Goal: Task Accomplishment & Management: Manage account settings

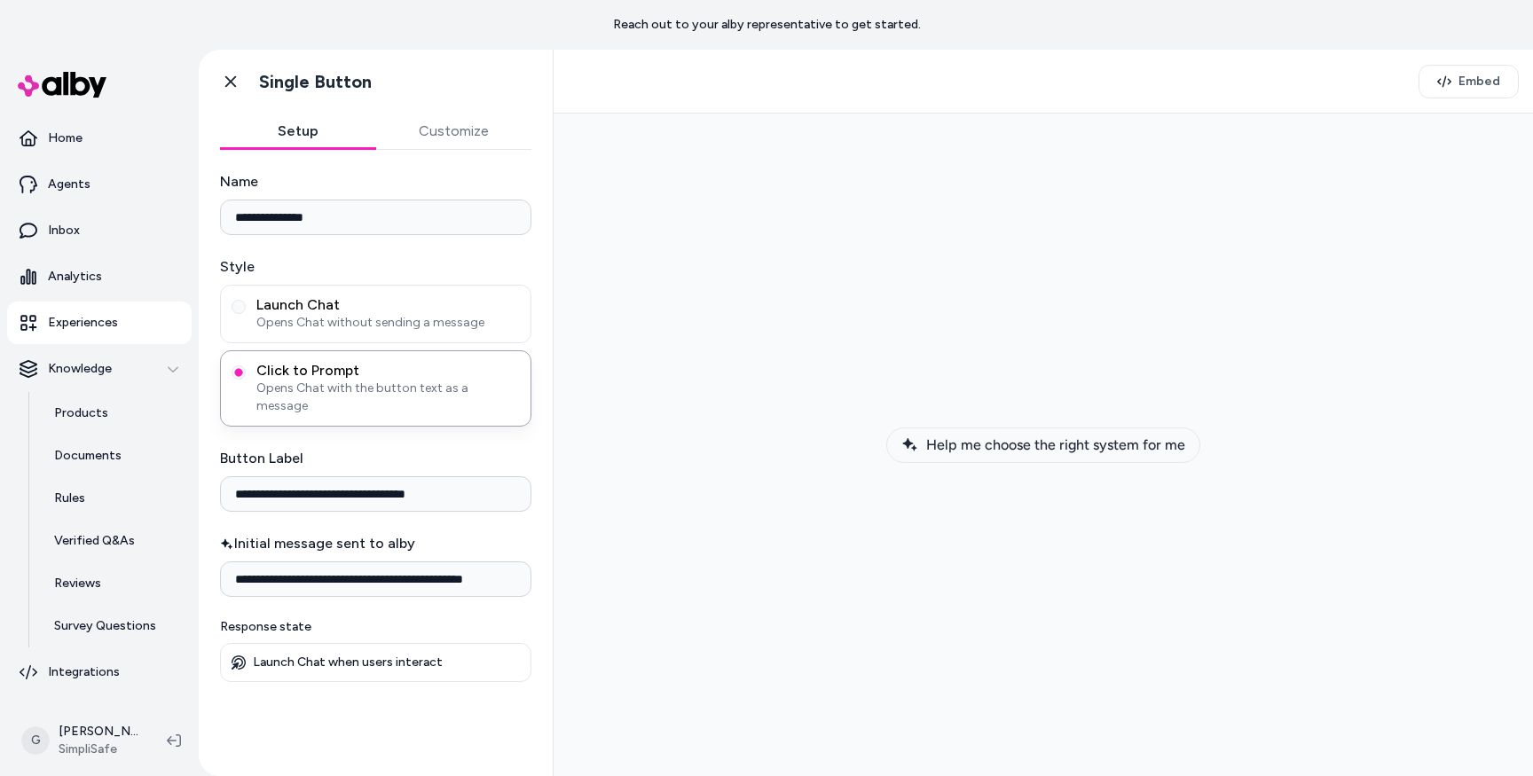
click at [988, 446] on span "Help me choose the right system for me" at bounding box center [1055, 445] width 259 height 17
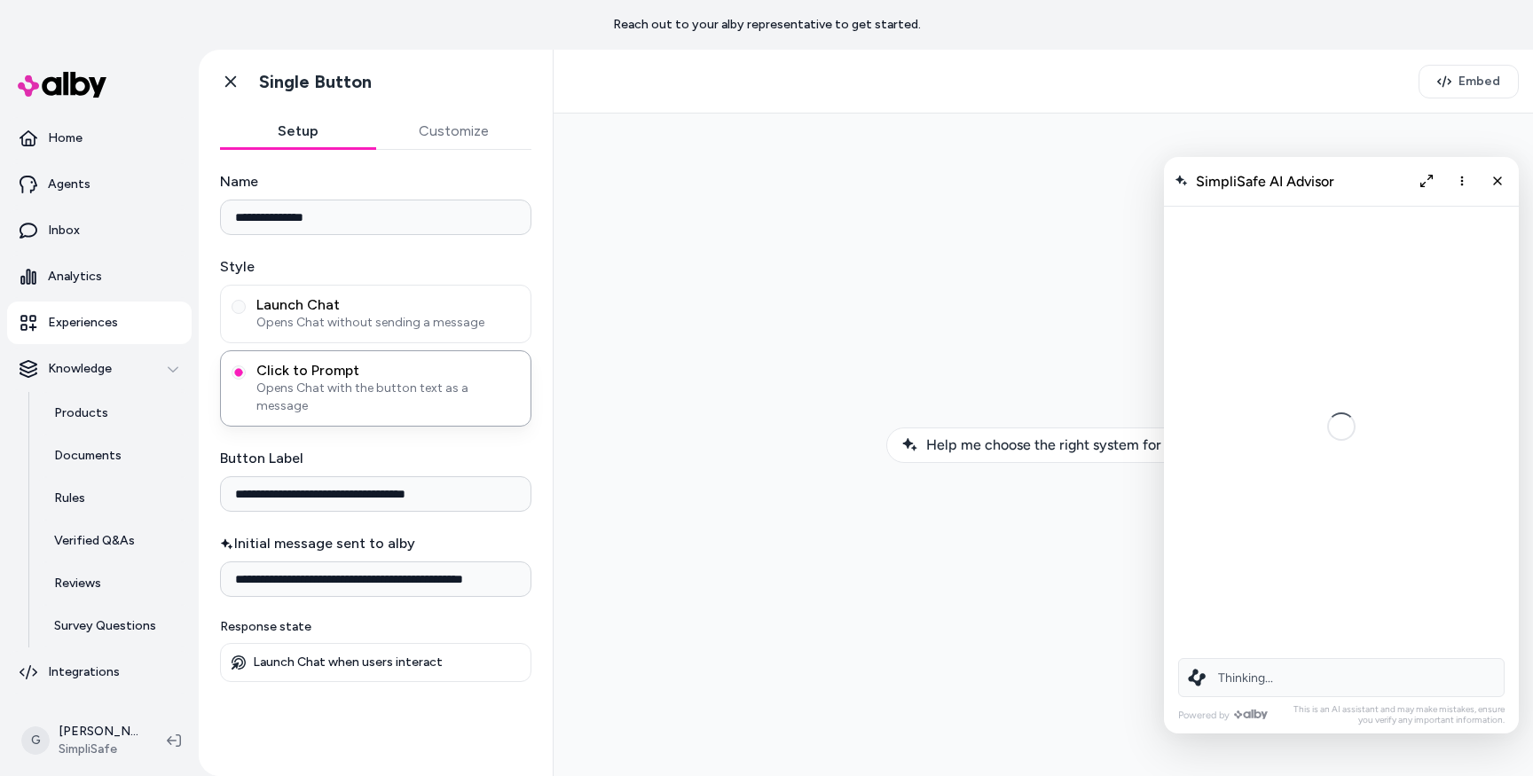
scroll to position [49, 0]
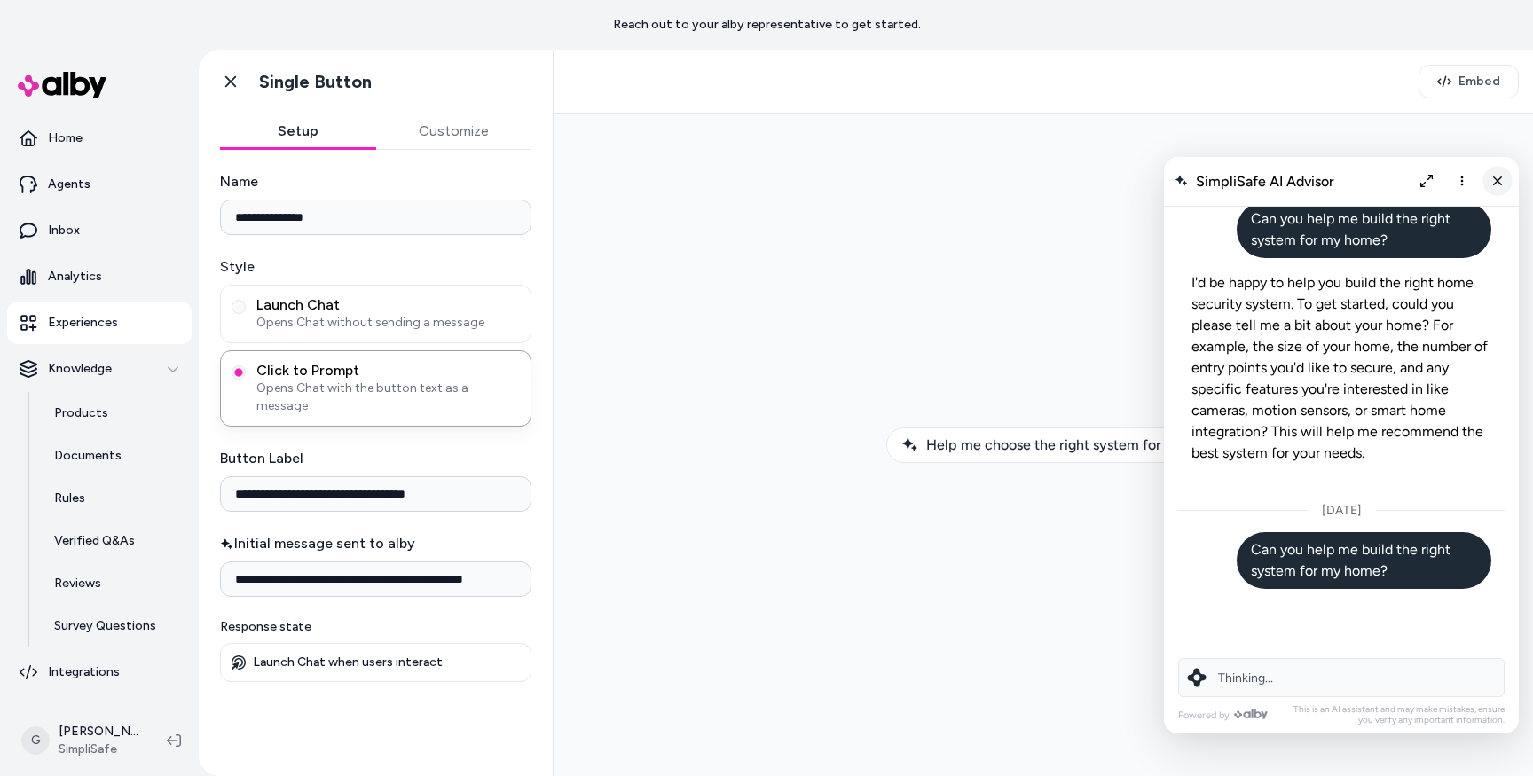
click at [1491, 180] on icon "Close chat" at bounding box center [1498, 181] width 15 height 15
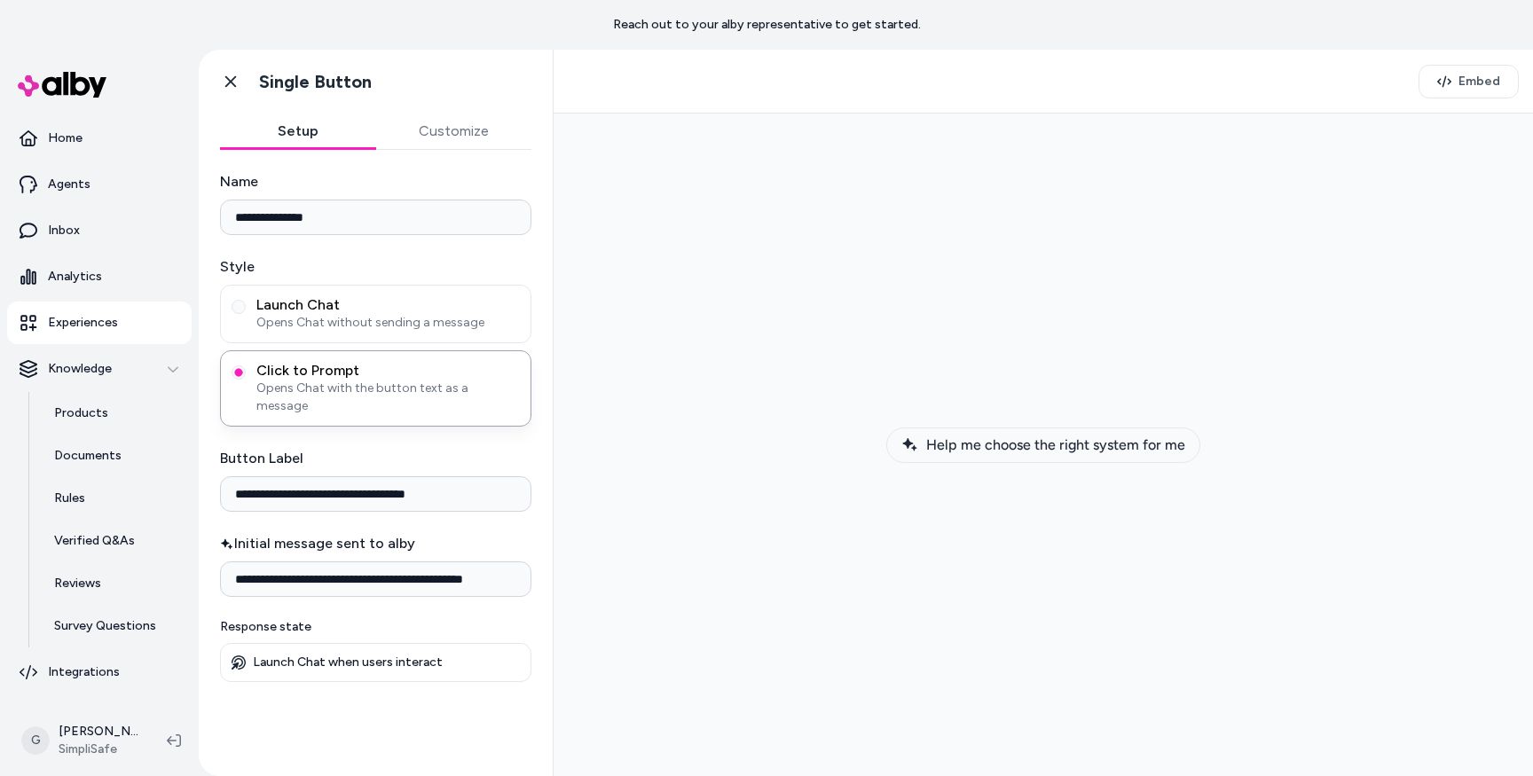
click at [1098, 439] on span "Help me choose the right system for me" at bounding box center [1055, 445] width 259 height 17
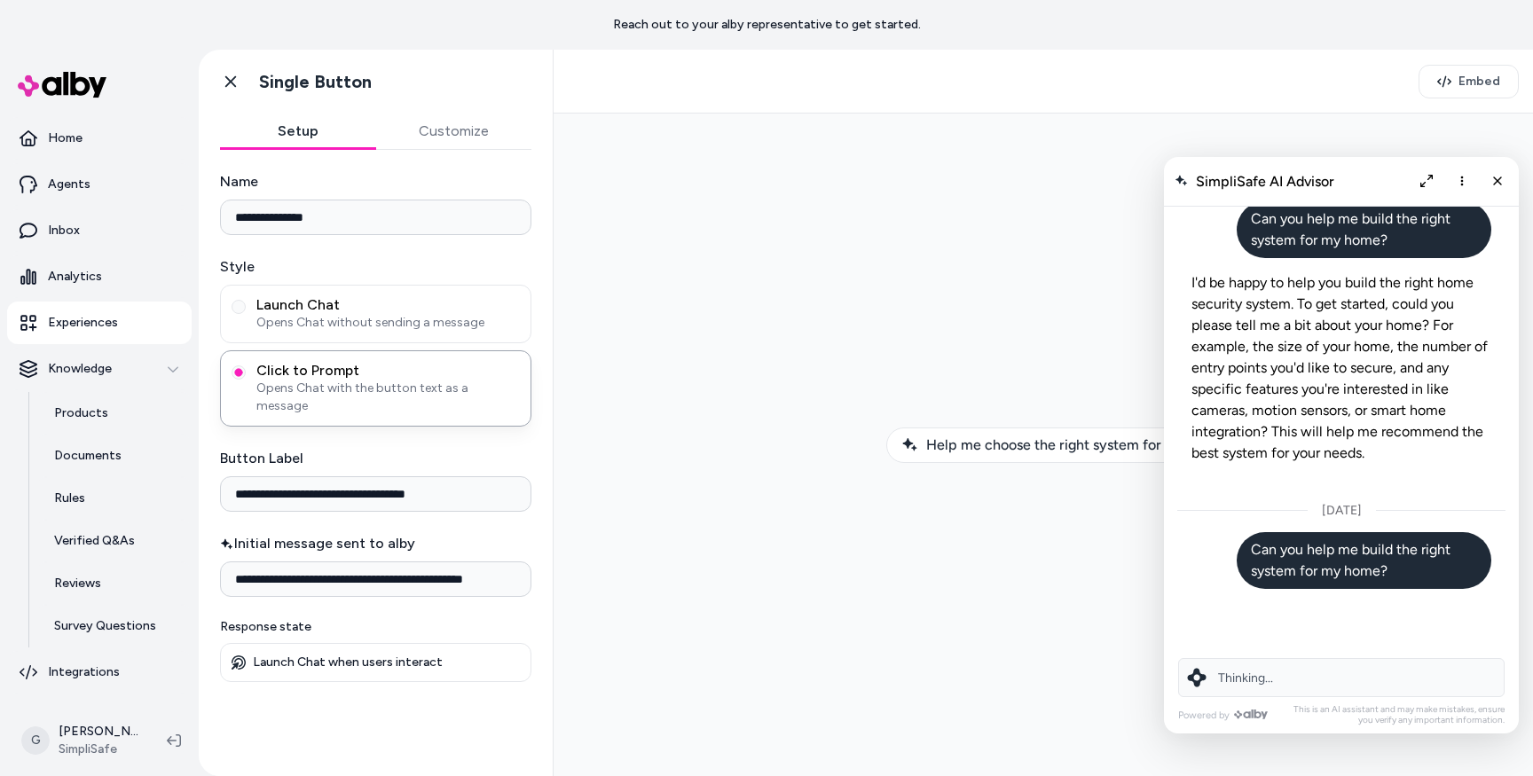
scroll to position [0, 0]
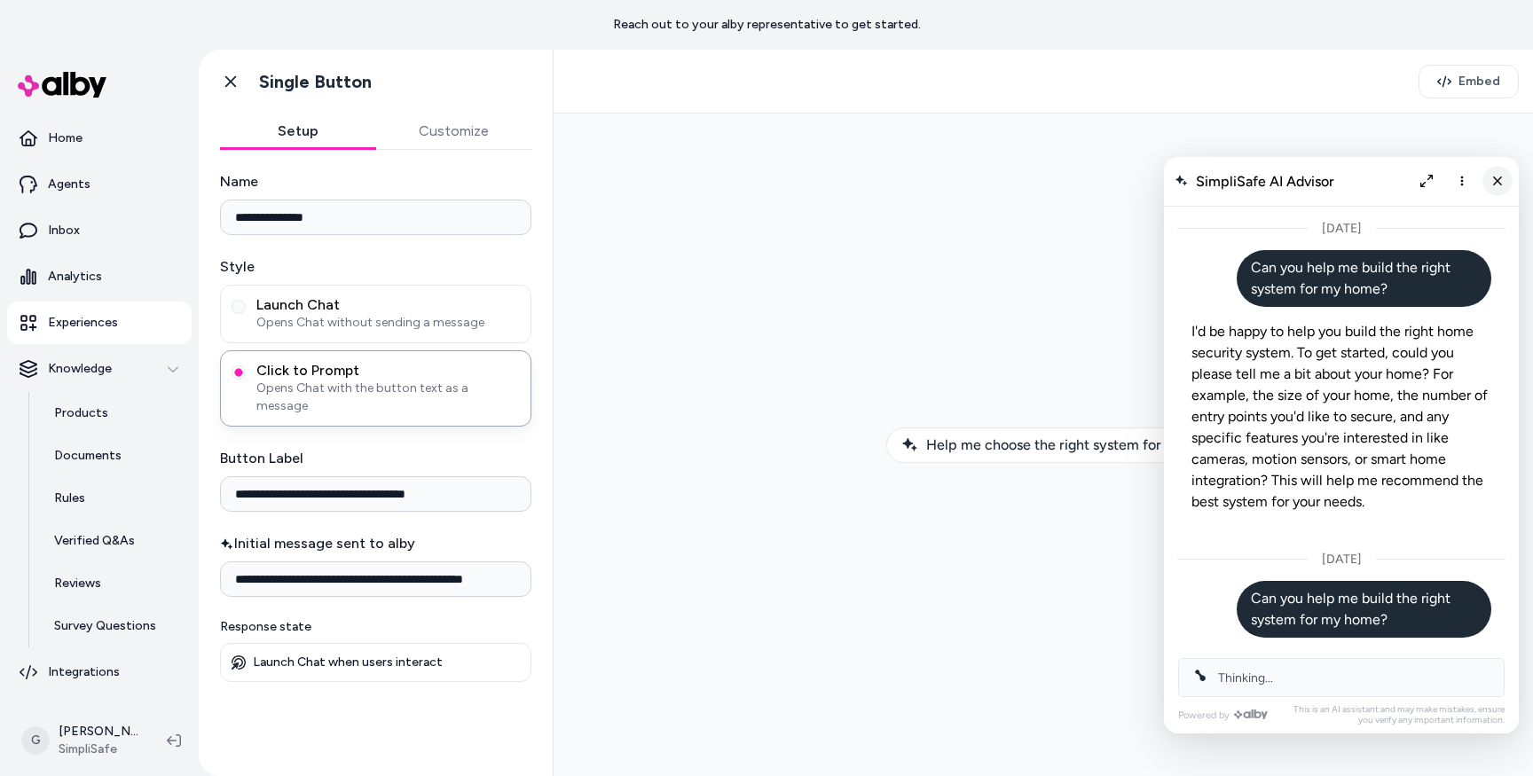
click at [1500, 183] on line "Close chat" at bounding box center [1497, 180] width 7 height 7
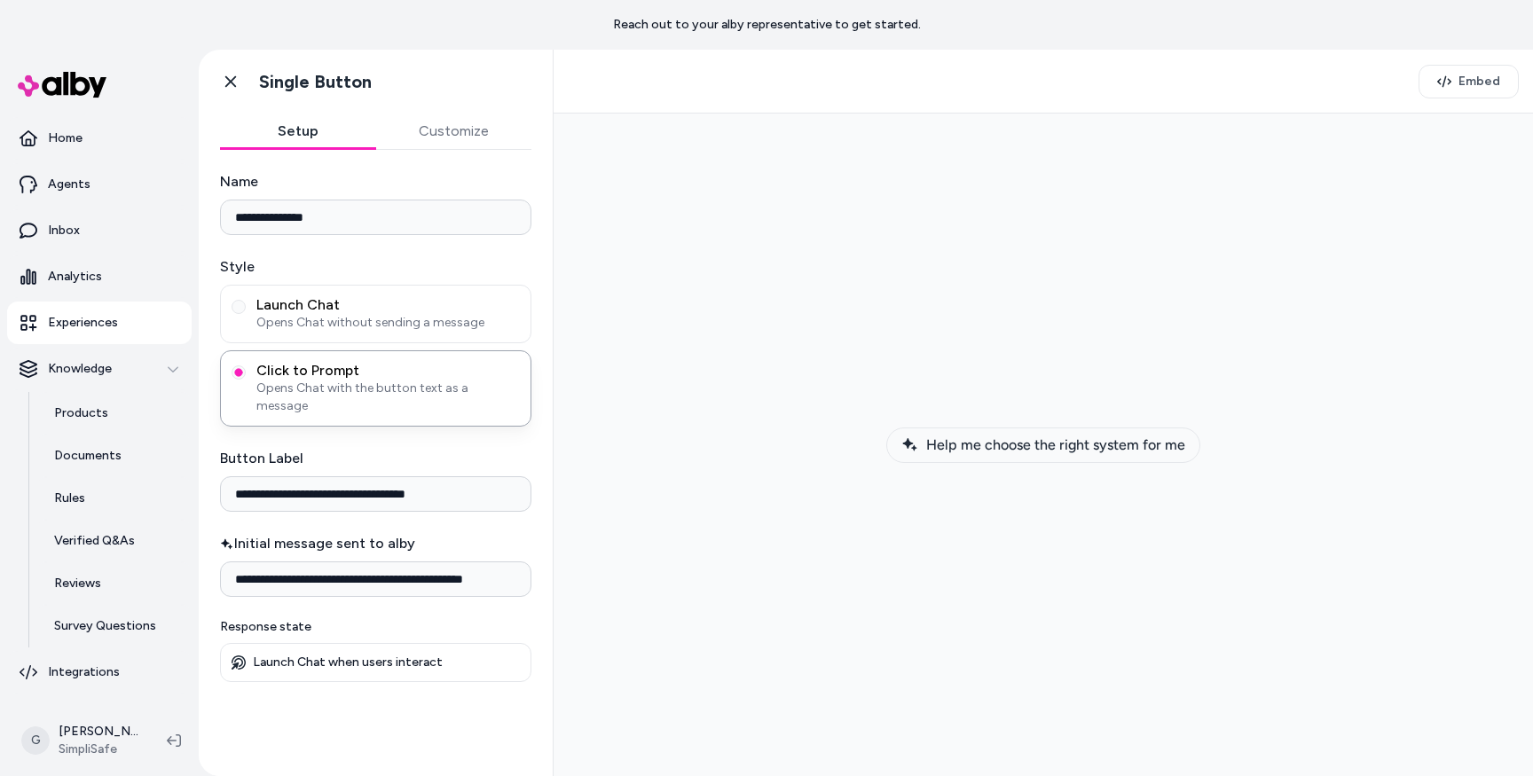
click at [973, 444] on span "Help me choose the right system for me" at bounding box center [1055, 445] width 259 height 17
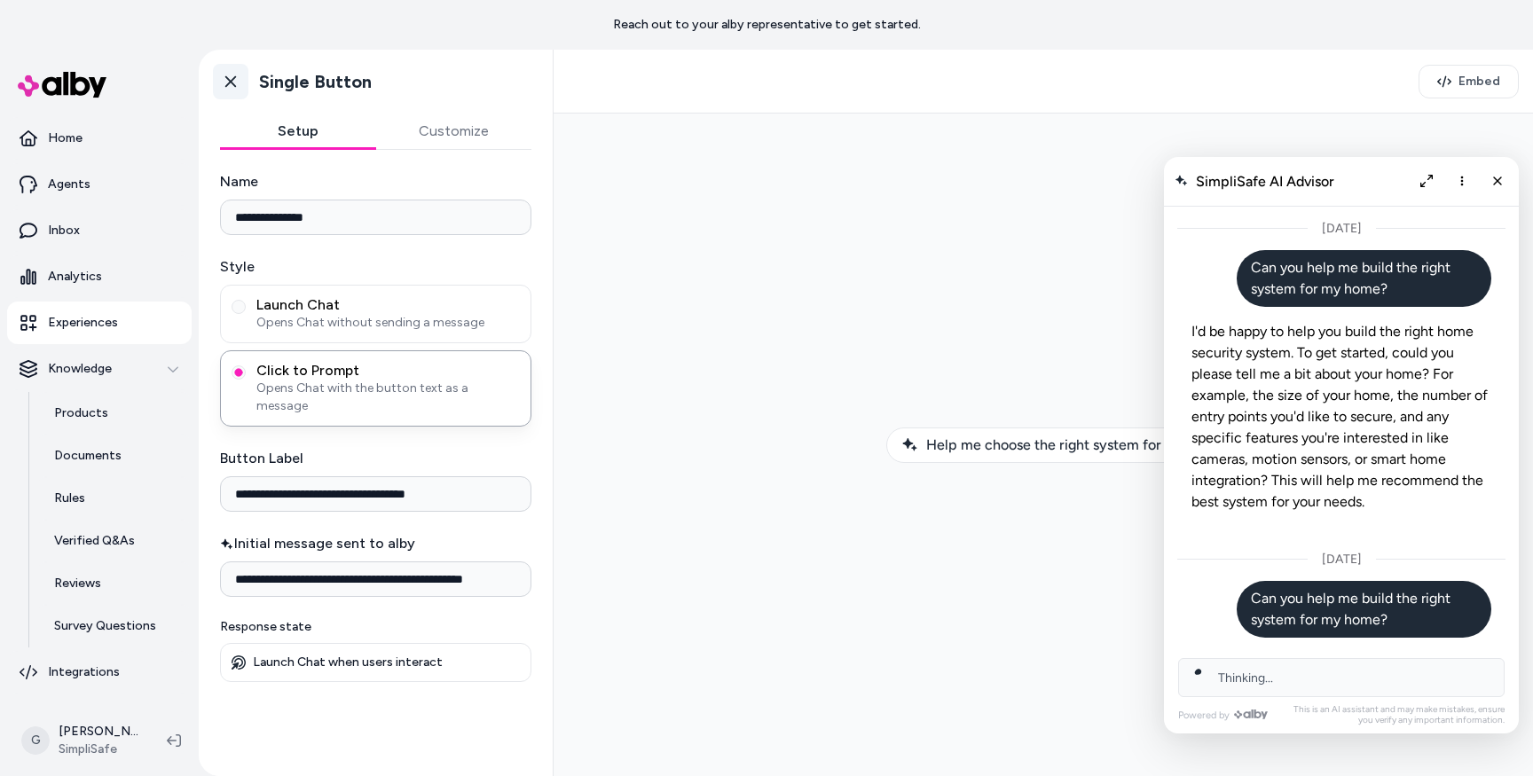
click at [217, 81] on link "Go back" at bounding box center [230, 81] width 35 height 35
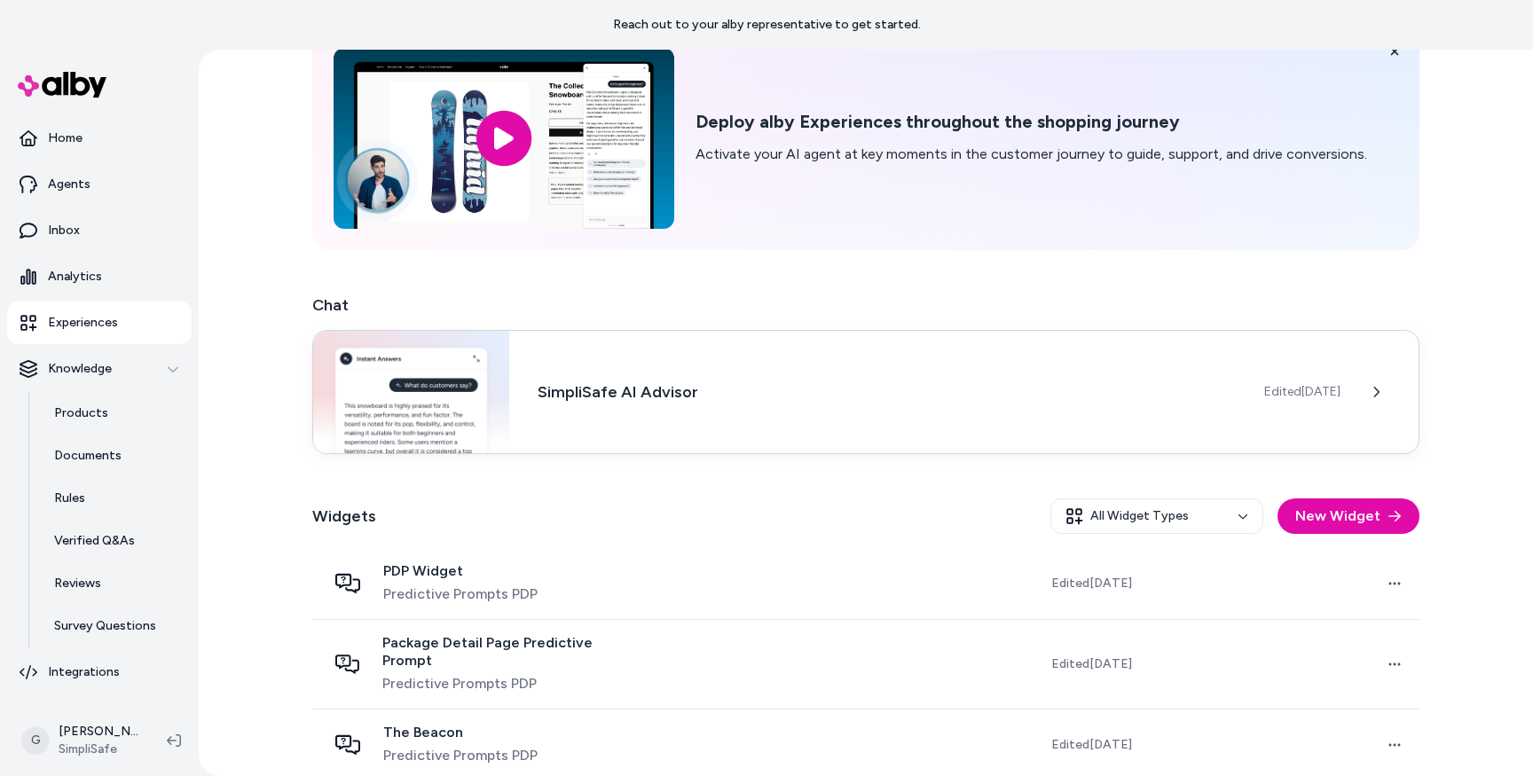
scroll to position [122, 0]
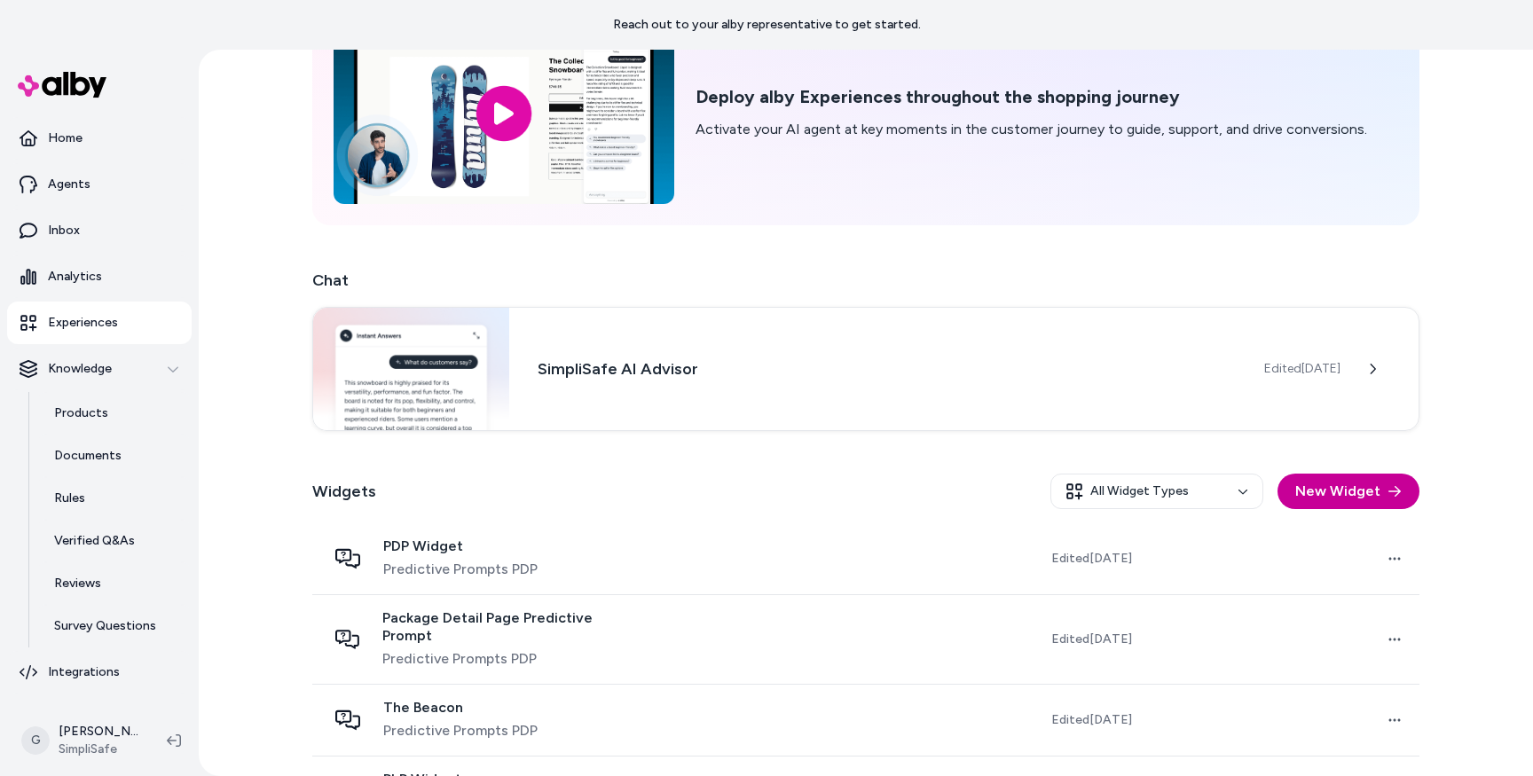
click at [1345, 491] on button "New Widget" at bounding box center [1349, 491] width 142 height 35
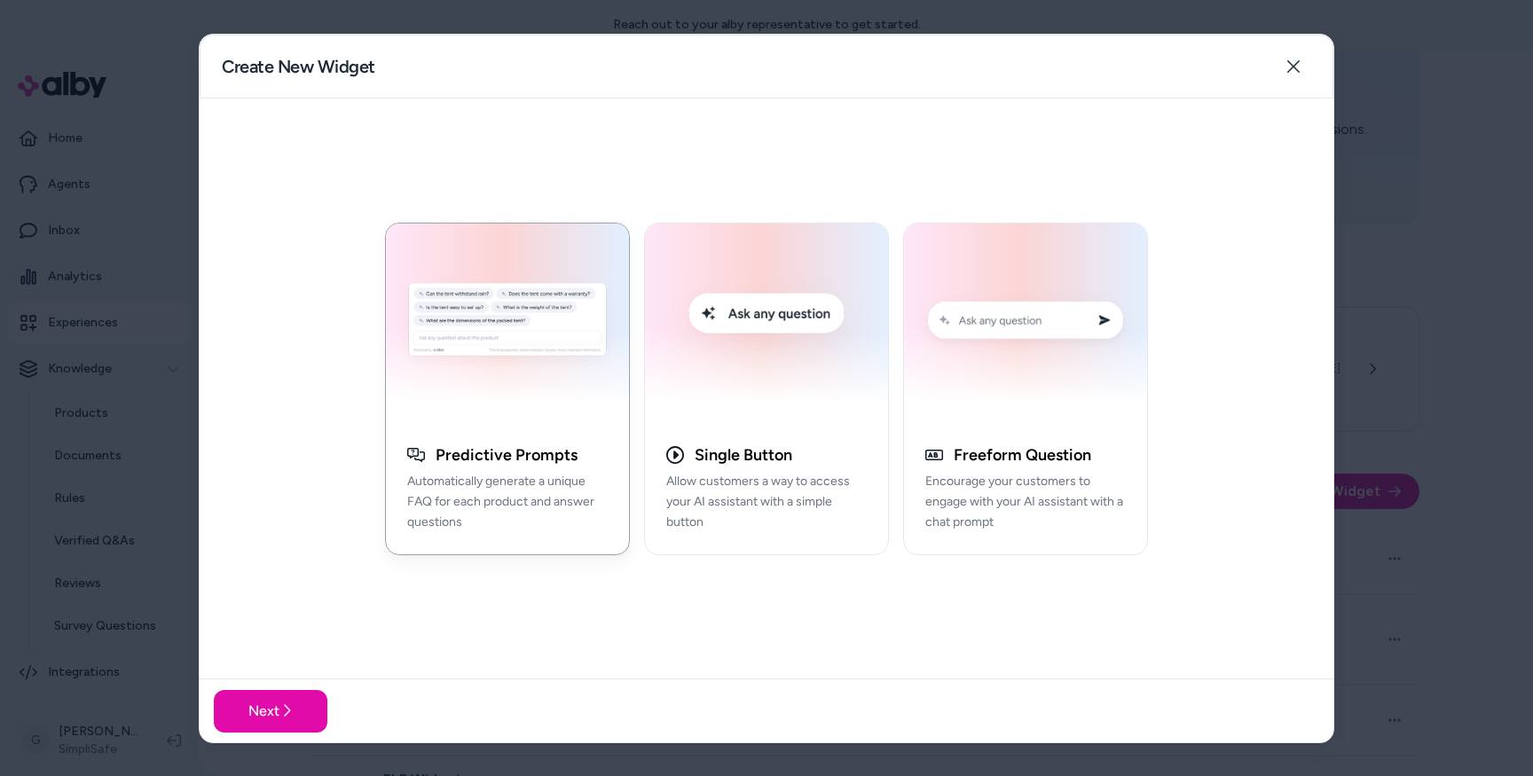
click at [429, 394] on img "button" at bounding box center [508, 322] width 222 height 179
click at [247, 711] on button "Next" at bounding box center [271, 710] width 114 height 43
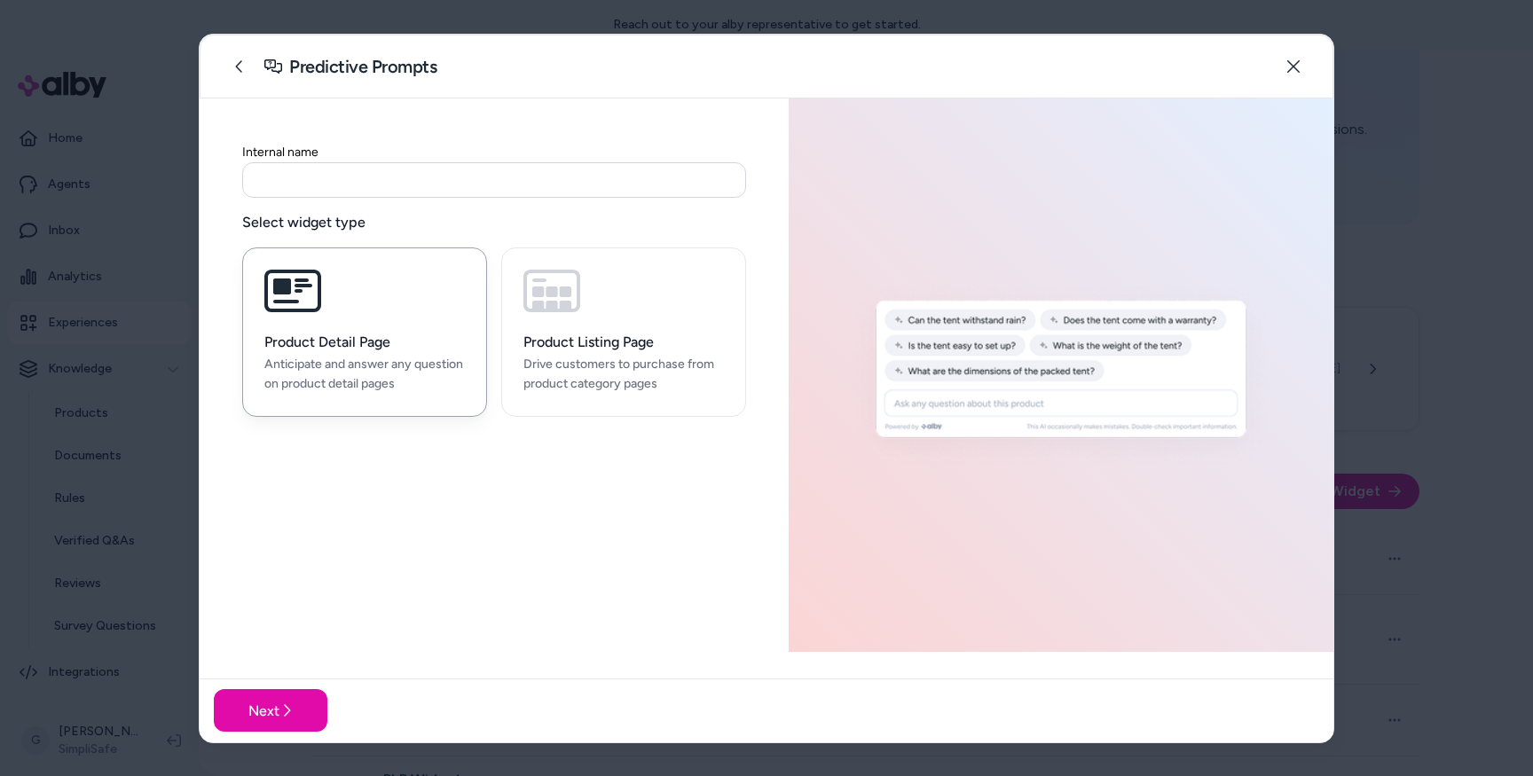
click at [419, 178] on input at bounding box center [494, 179] width 504 height 35
type input "**********"
click at [317, 272] on icon "button" at bounding box center [292, 291] width 57 height 43
click at [269, 711] on button "Next" at bounding box center [271, 710] width 114 height 43
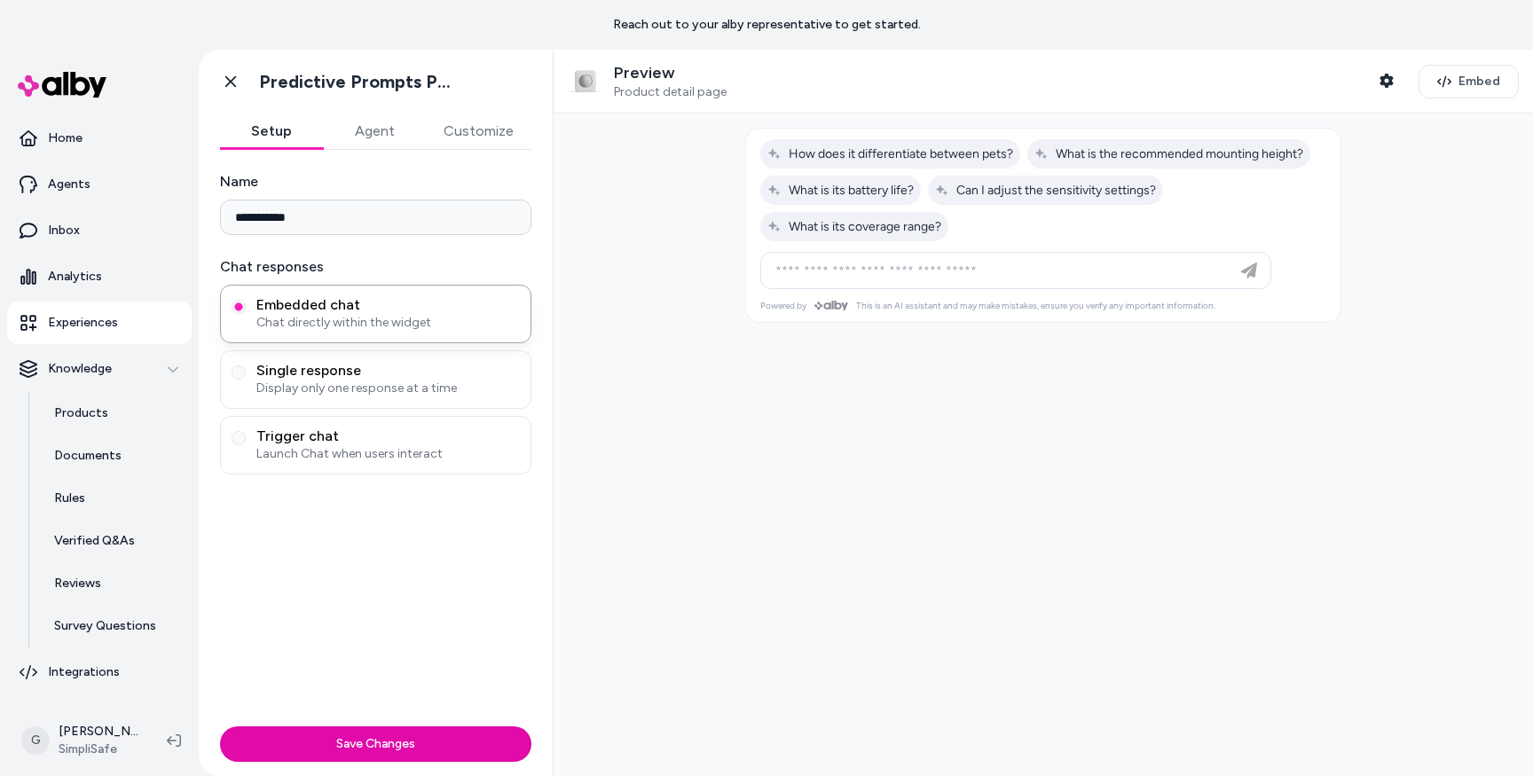
click at [375, 134] on button "Agent" at bounding box center [374, 131] width 103 height 35
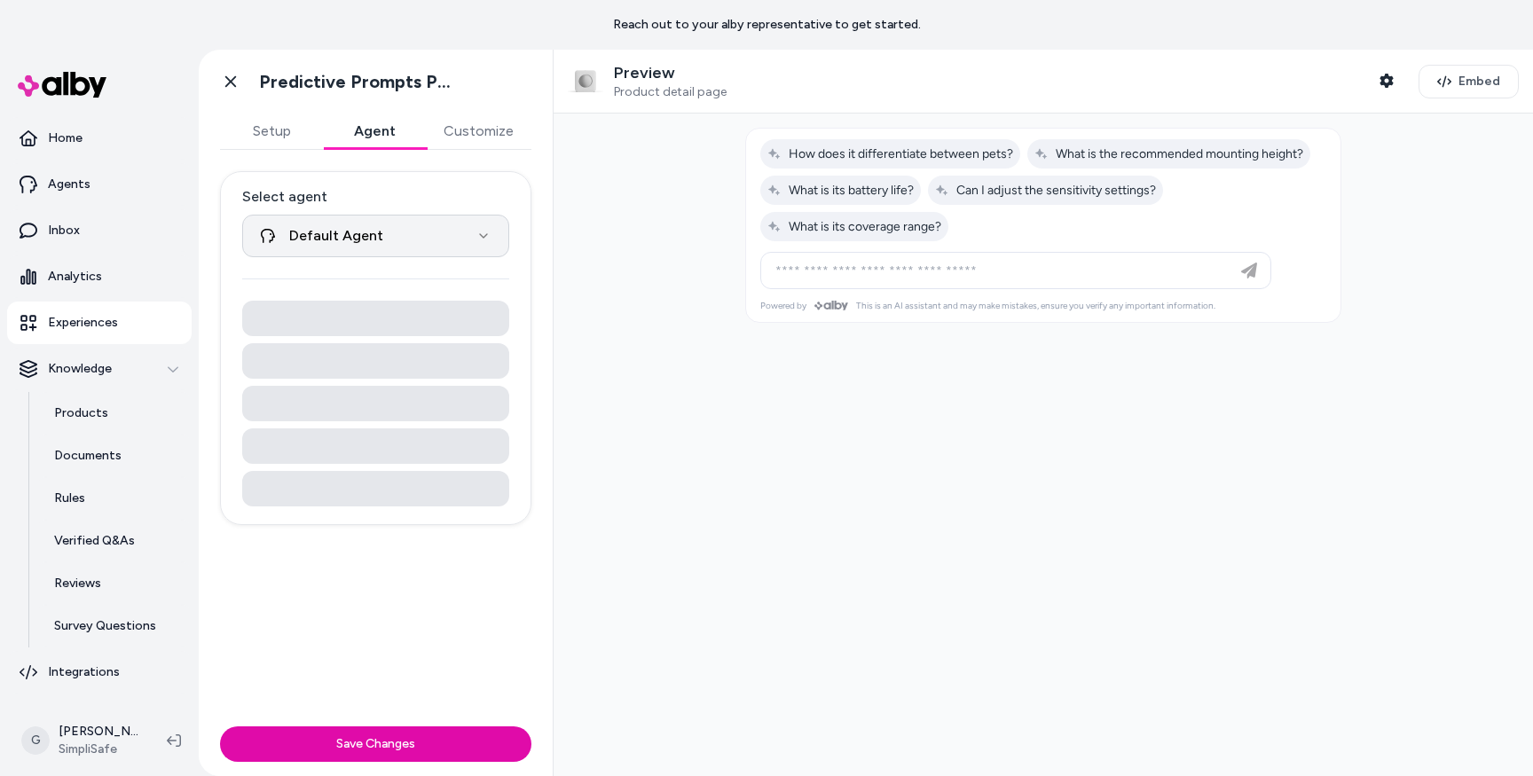
click at [386, 233] on html "**********" at bounding box center [766, 388] width 1533 height 776
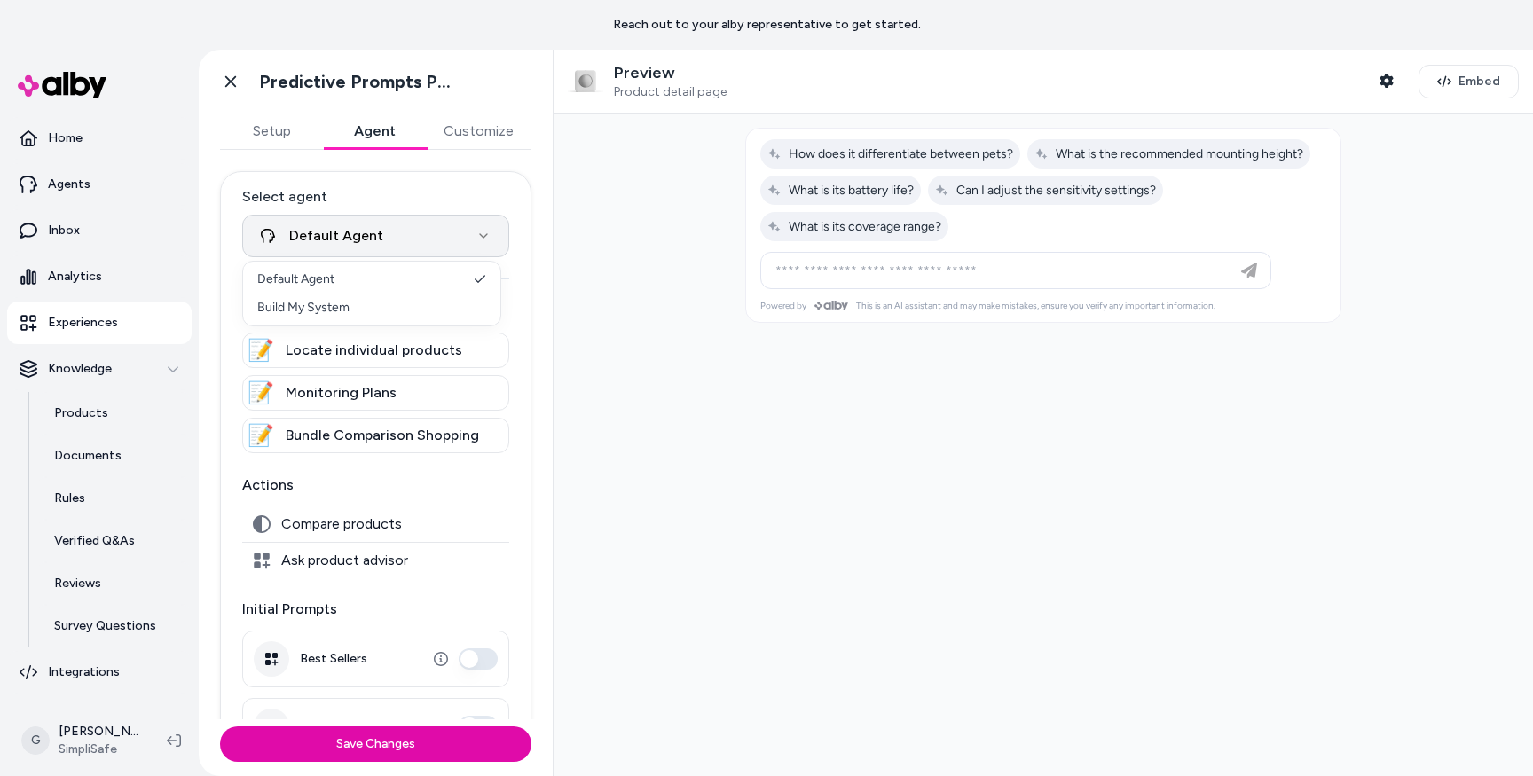
click at [386, 233] on html "**********" at bounding box center [766, 388] width 1533 height 776
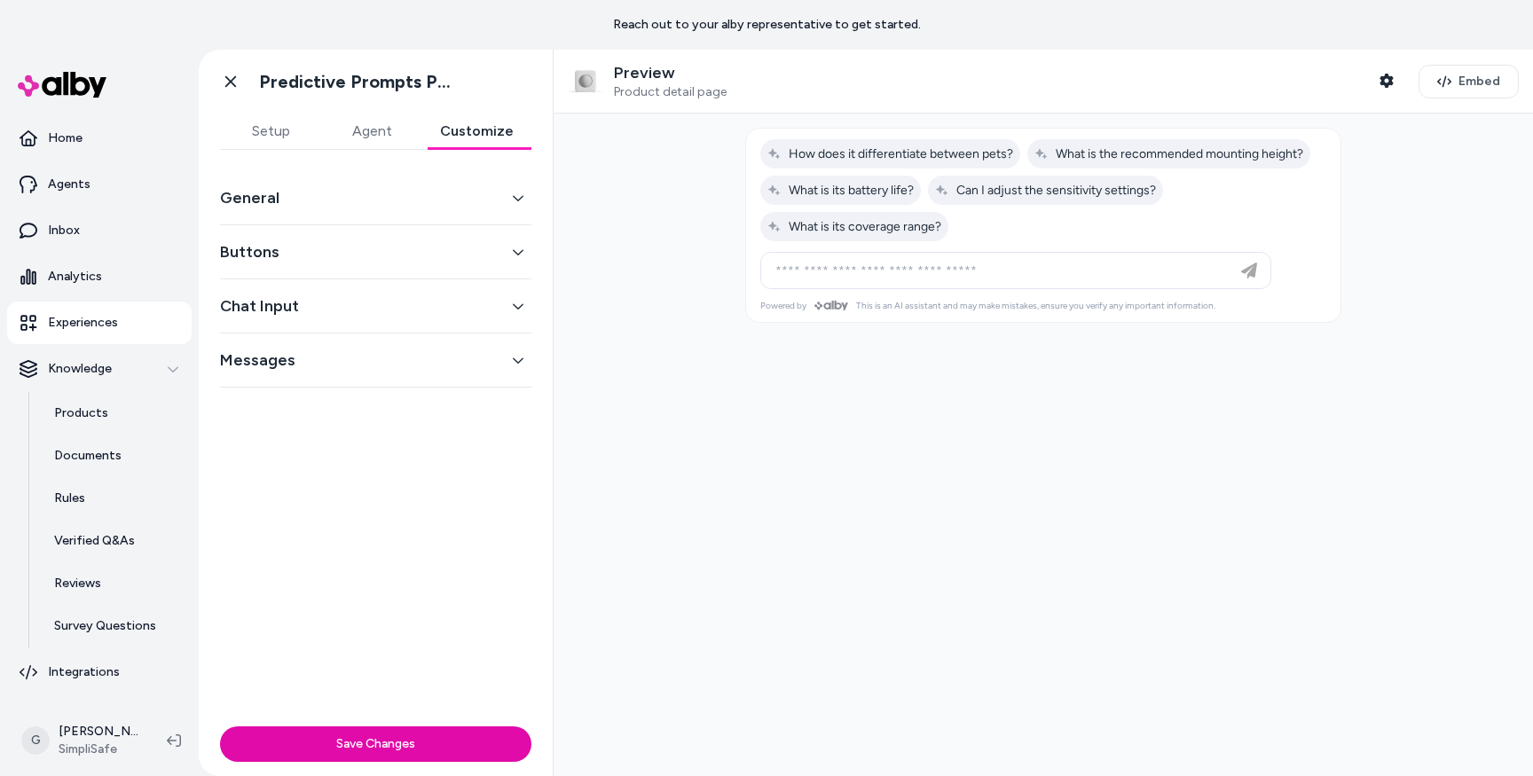
click at [480, 132] on button "Customize" at bounding box center [476, 131] width 109 height 35
click at [427, 184] on div "General" at bounding box center [375, 198] width 311 height 54
click at [281, 204] on button "General" at bounding box center [375, 197] width 311 height 25
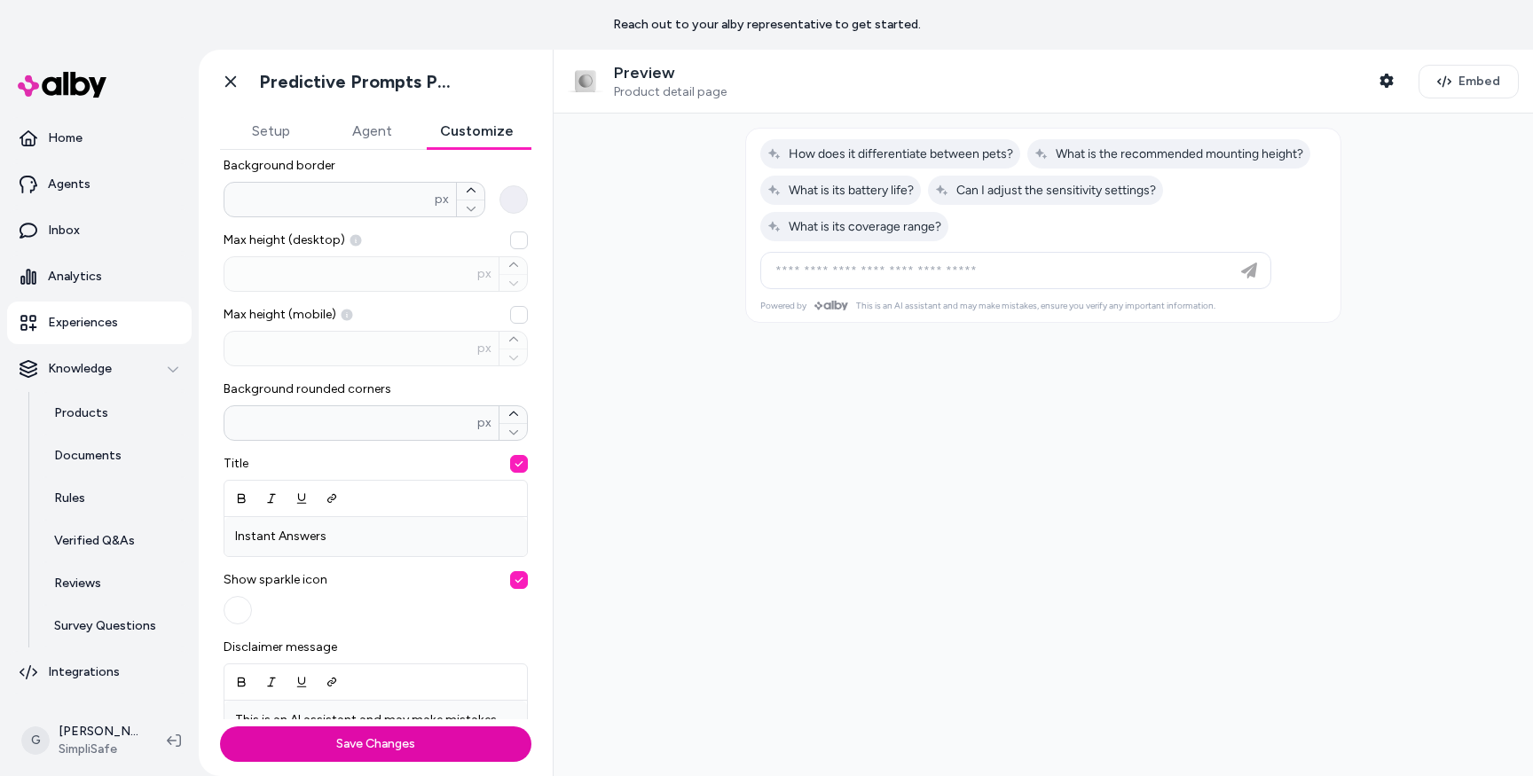
scroll to position [290, 0]
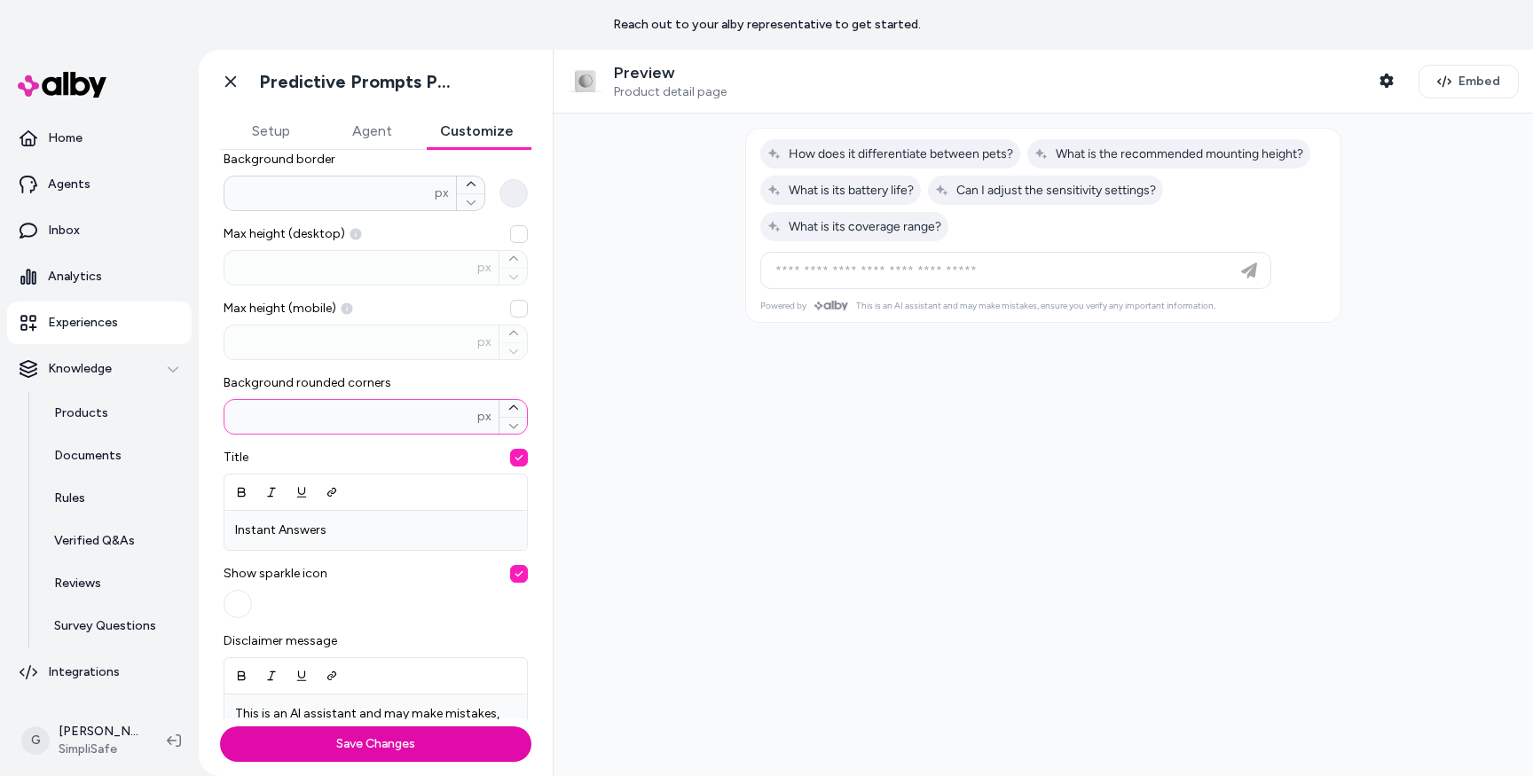
click at [405, 421] on input "**" at bounding box center [350, 417] width 253 height 18
type input "**"
click at [220, 727] on button "Save Changes" at bounding box center [375, 744] width 311 height 35
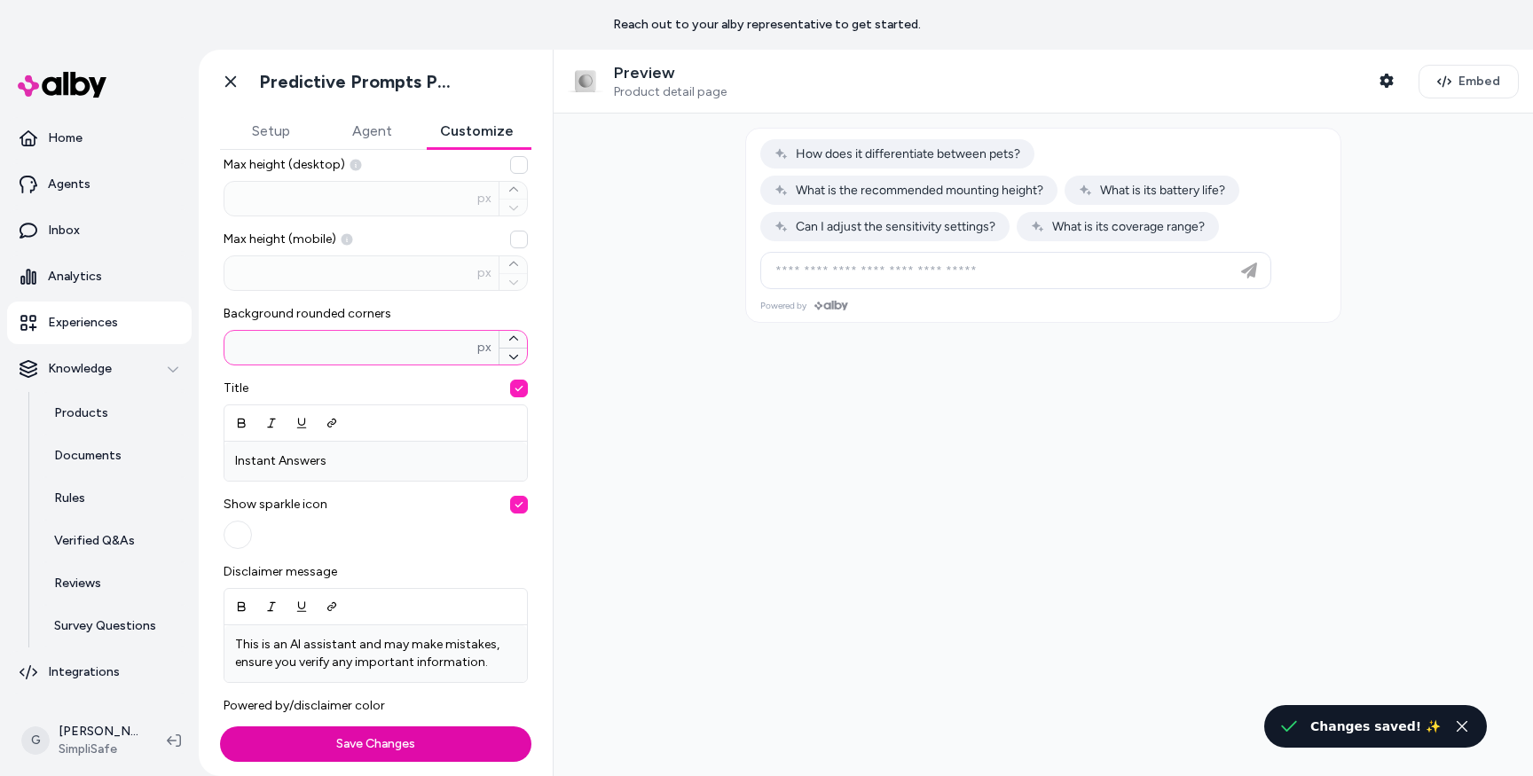
scroll to position [361, 0]
click at [349, 467] on p "Instant Answers" at bounding box center [375, 460] width 281 height 18
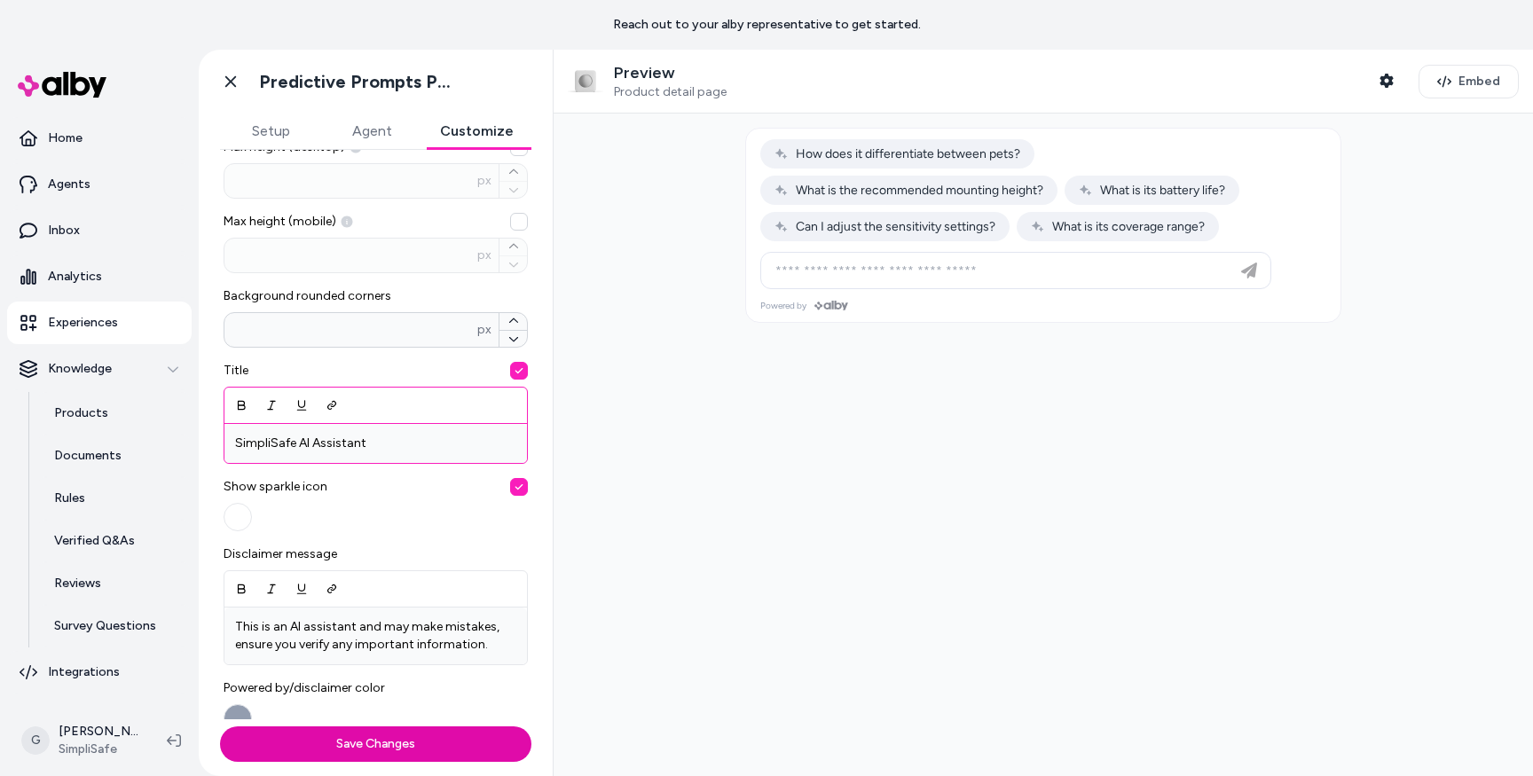
scroll to position [379, 0]
click at [392, 498] on div "Show sparkle icon" at bounding box center [376, 502] width 304 height 53
click at [239, 518] on button "button" at bounding box center [238, 515] width 28 height 28
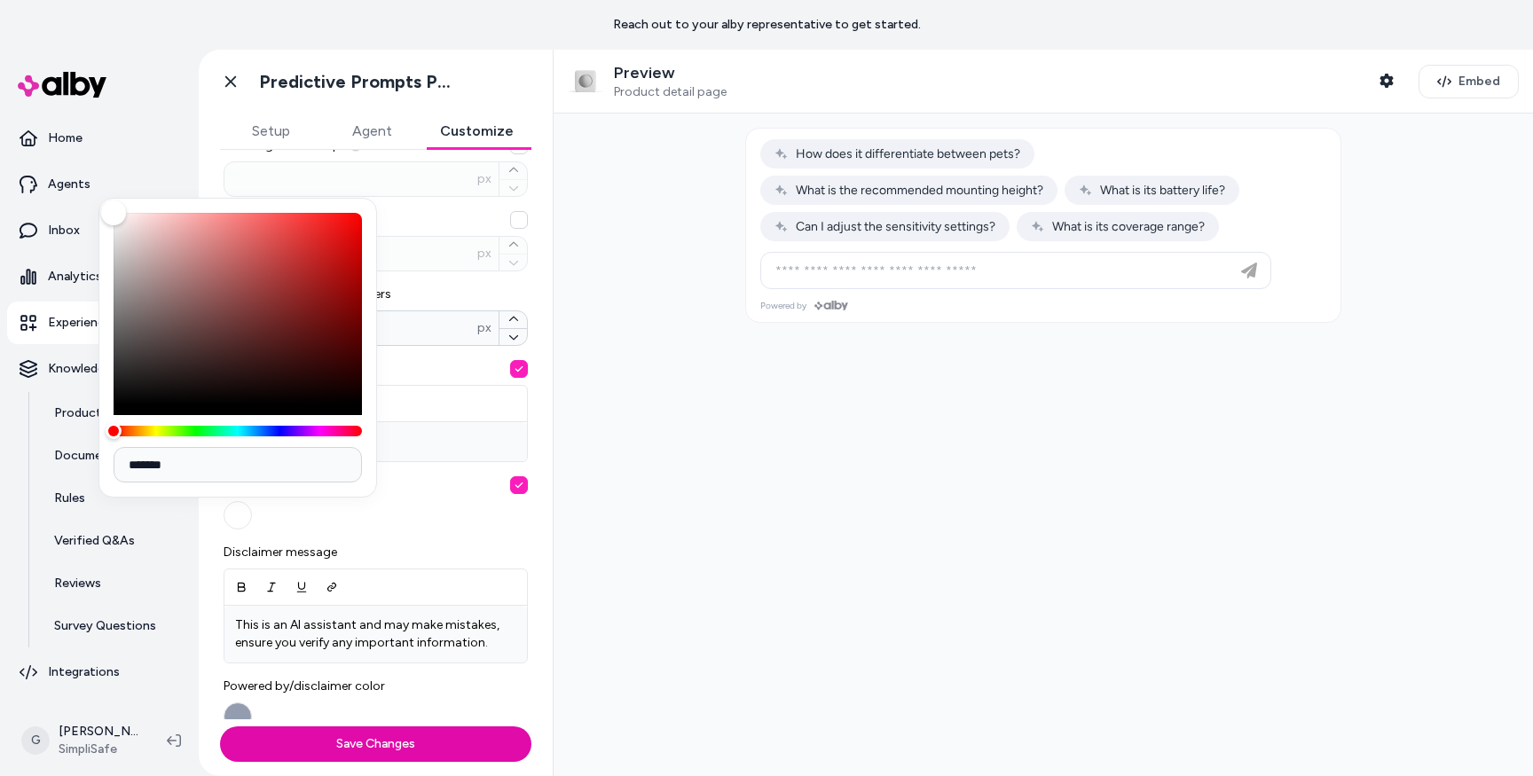
click at [248, 519] on button "button" at bounding box center [238, 515] width 28 height 28
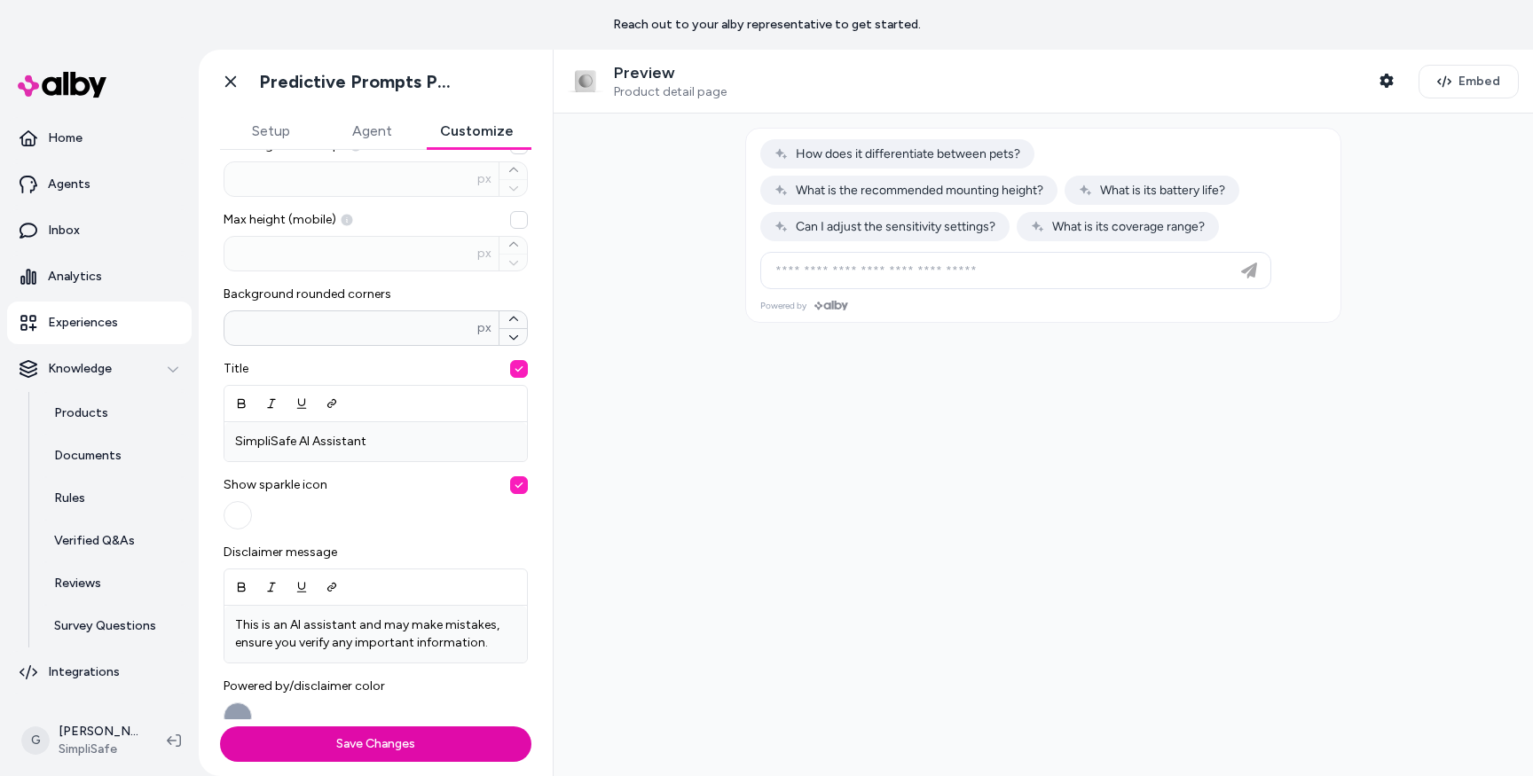
click at [229, 514] on button "button" at bounding box center [238, 515] width 28 height 28
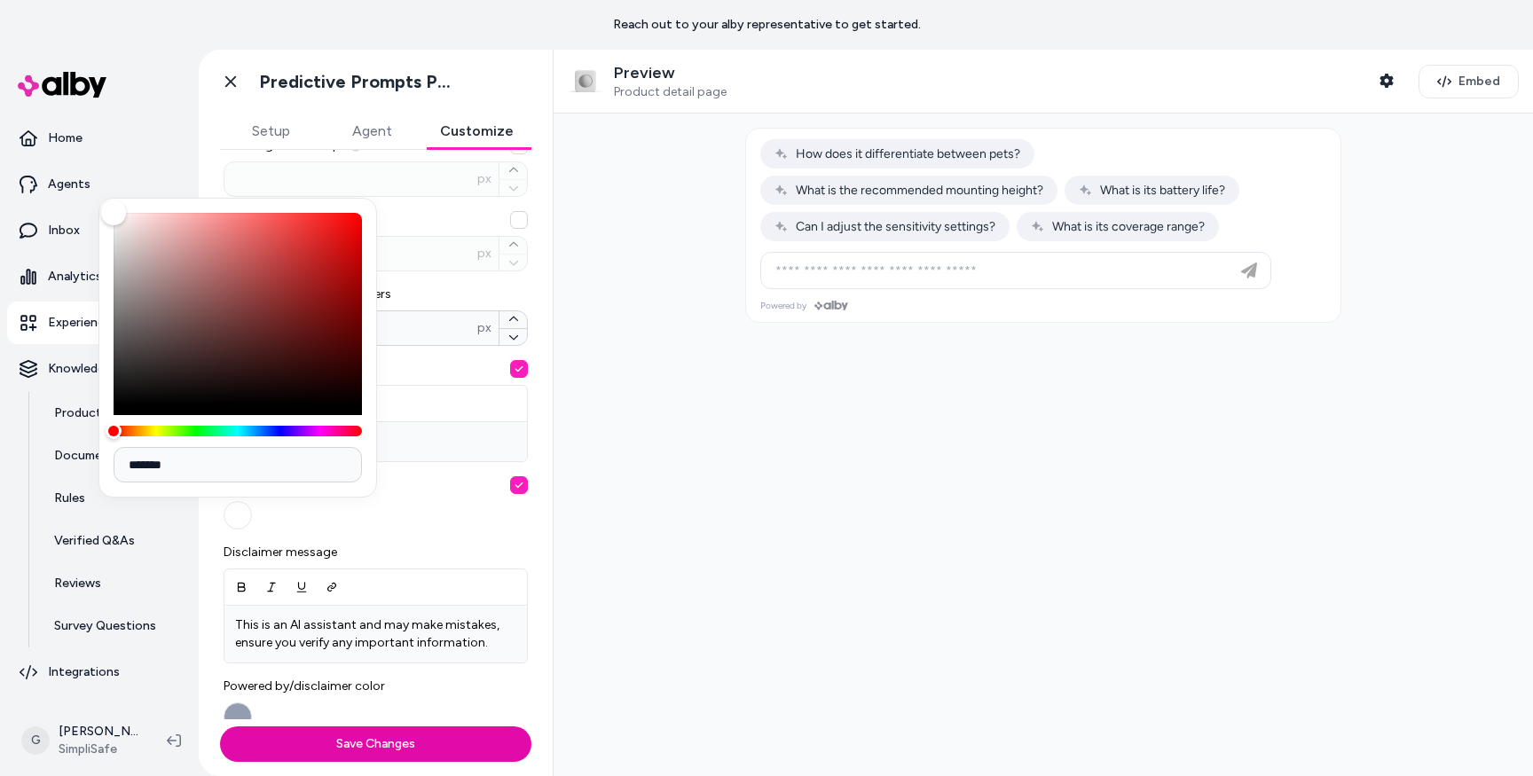
click at [243, 519] on button "button" at bounding box center [238, 515] width 28 height 28
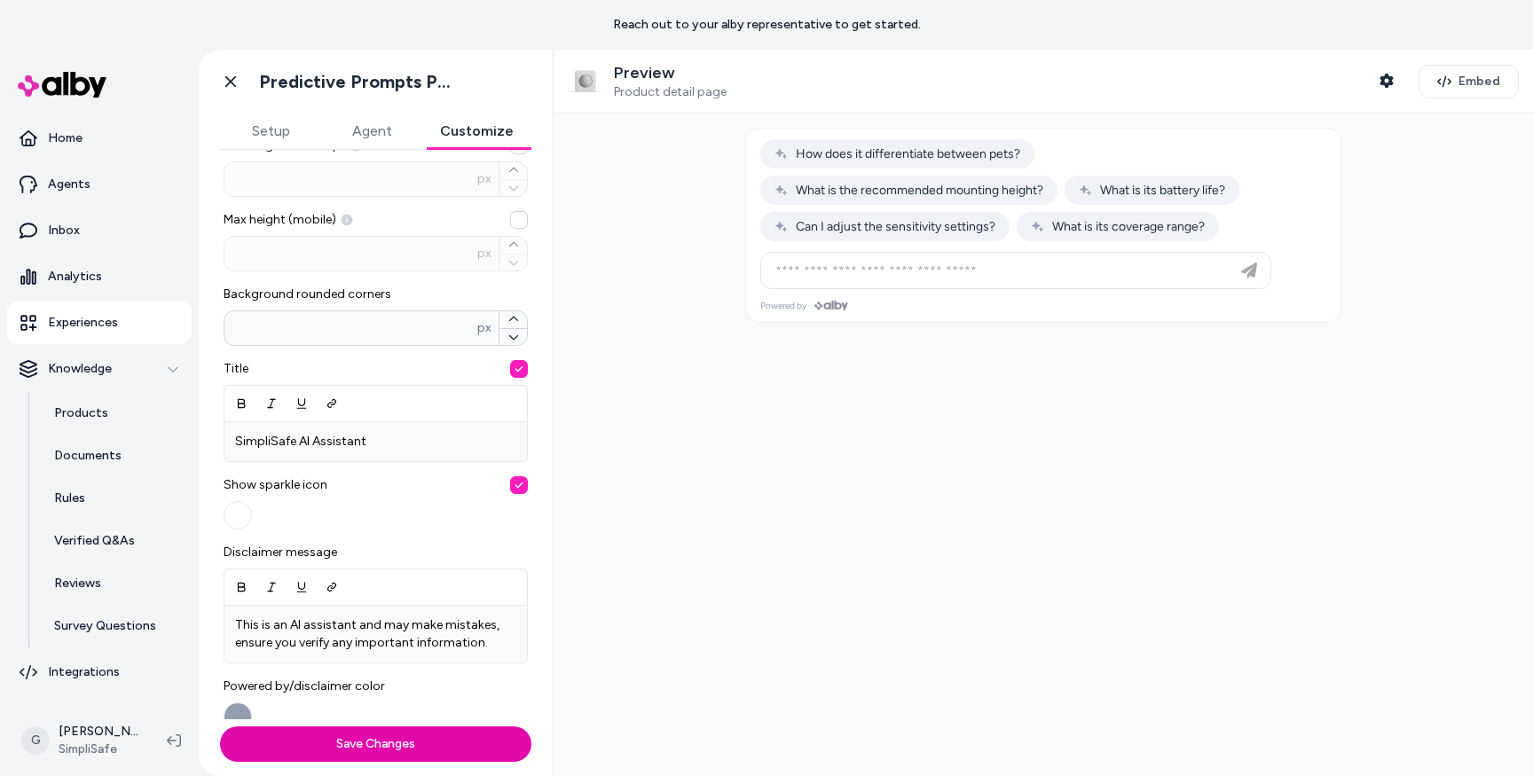
click at [243, 519] on button "button" at bounding box center [238, 515] width 28 height 28
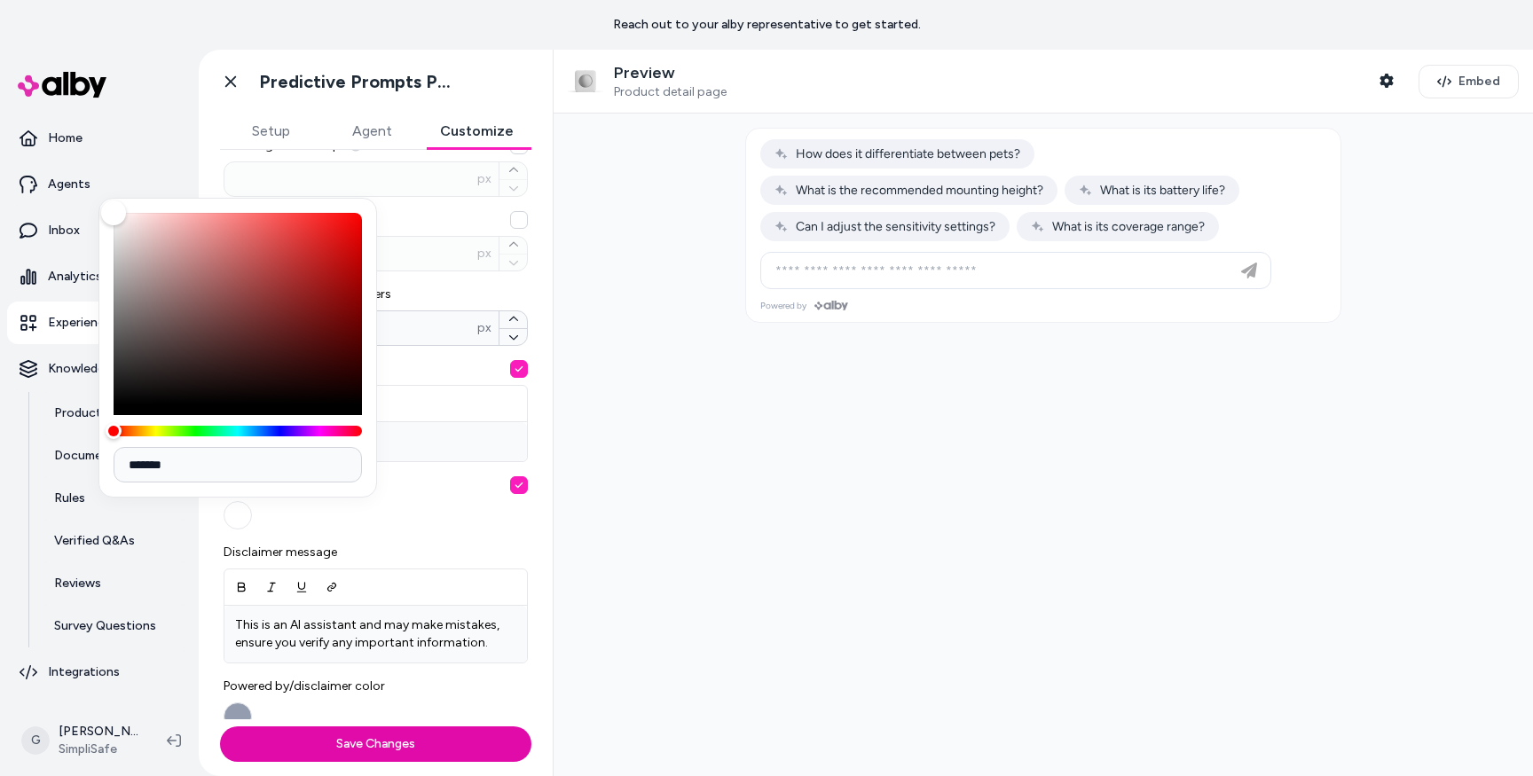
click at [163, 459] on input "*******" at bounding box center [238, 464] width 248 height 35
paste input
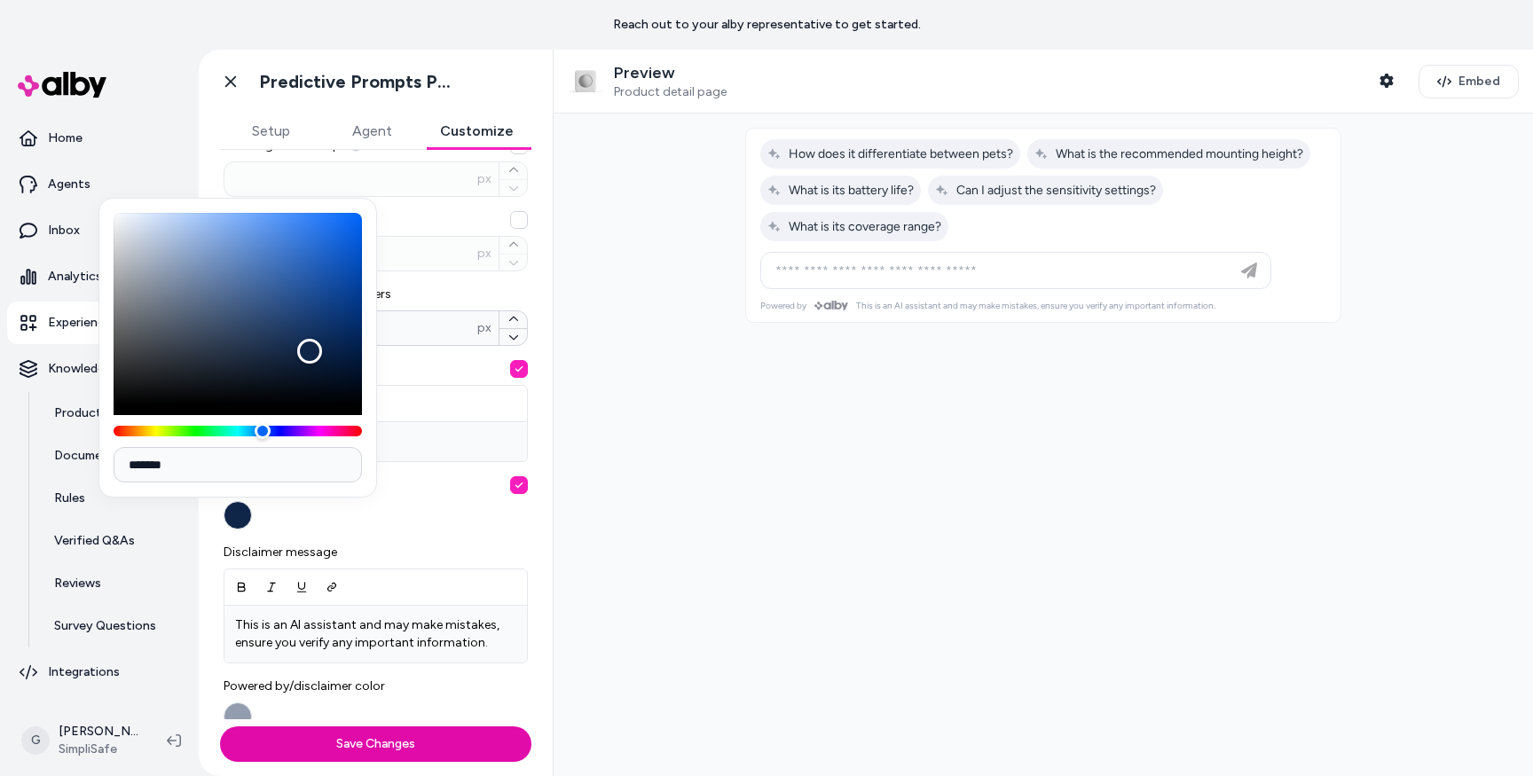
type input "*******"
click at [694, 464] on div at bounding box center [1044, 445] width 980 height 663
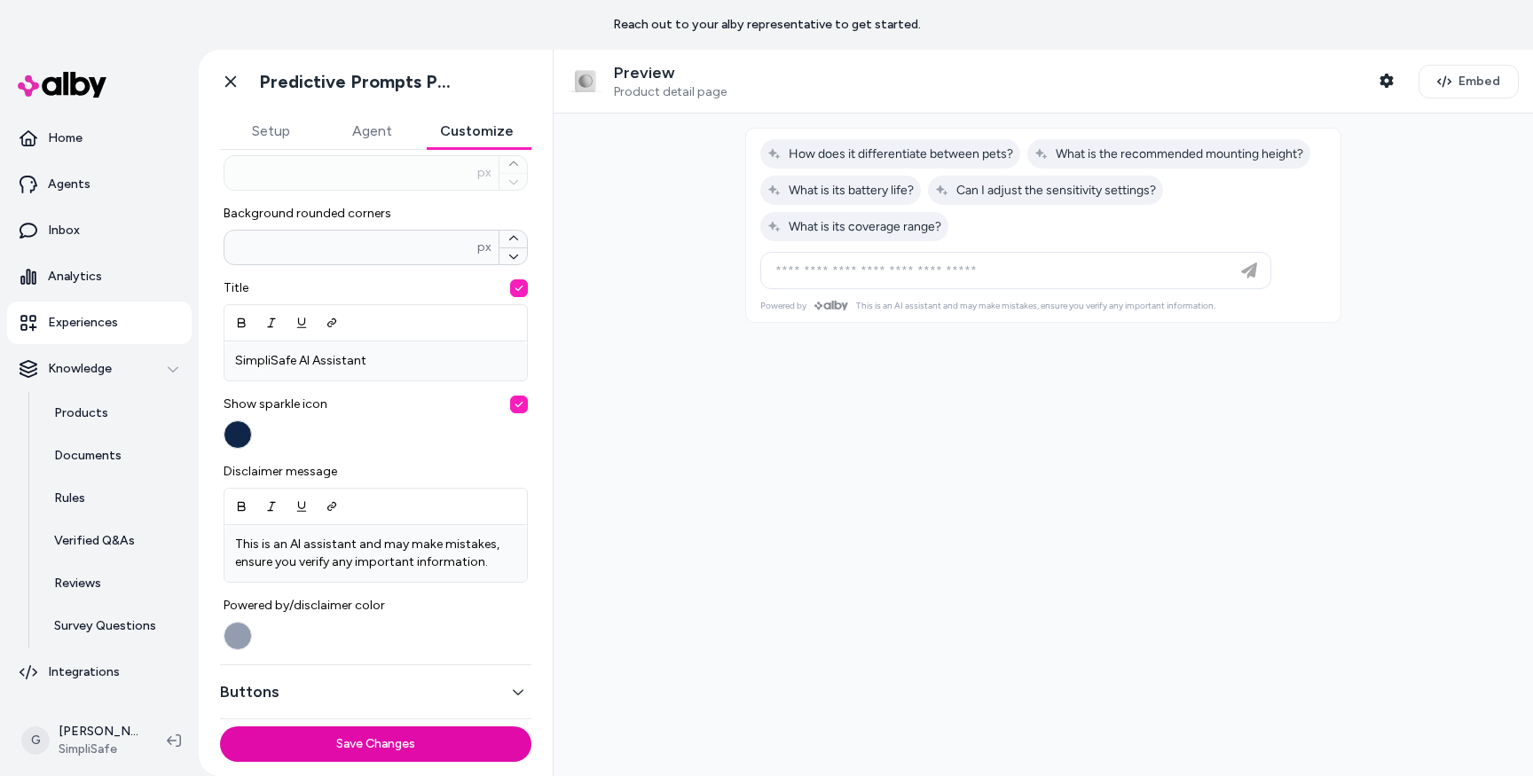
scroll to position [463, 0]
click at [288, 539] on p "This is an AI assistant and may make mistakes, ensure you verify any important …" at bounding box center [375, 549] width 281 height 35
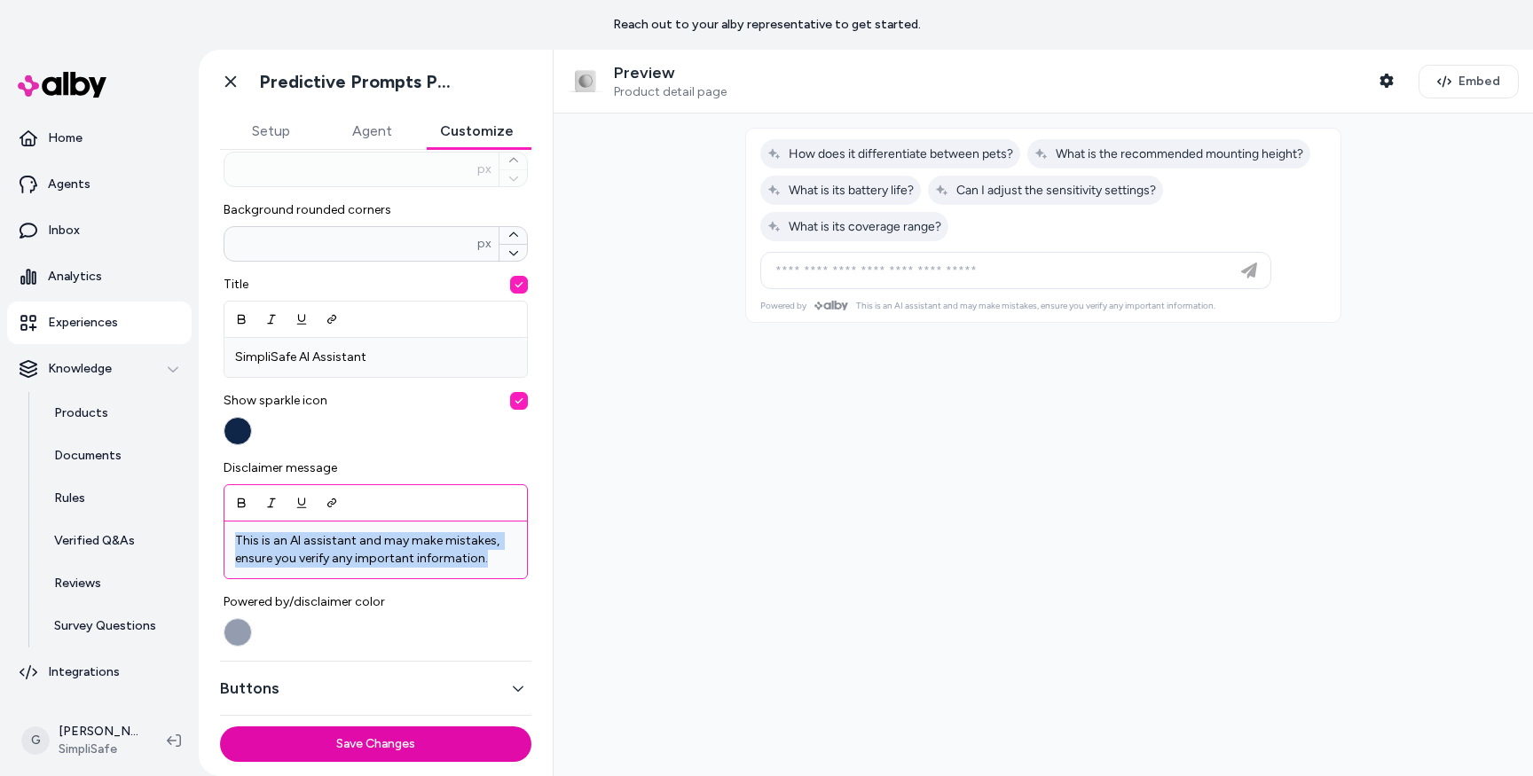
click at [288, 539] on p "This is an AI assistant and may make mistakes, ensure you verify any important …" at bounding box center [375, 549] width 281 height 35
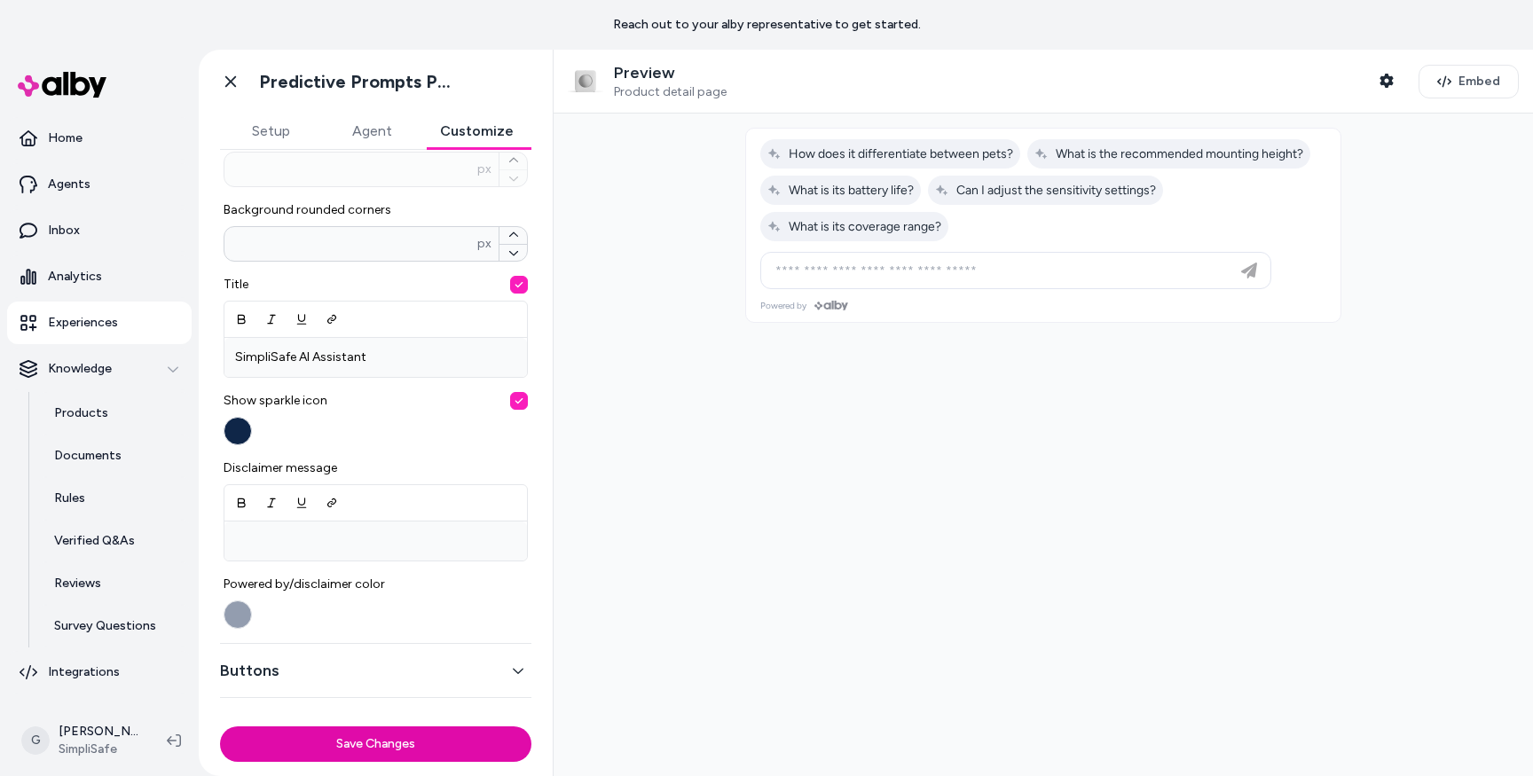
click at [753, 433] on div at bounding box center [1044, 445] width 980 height 663
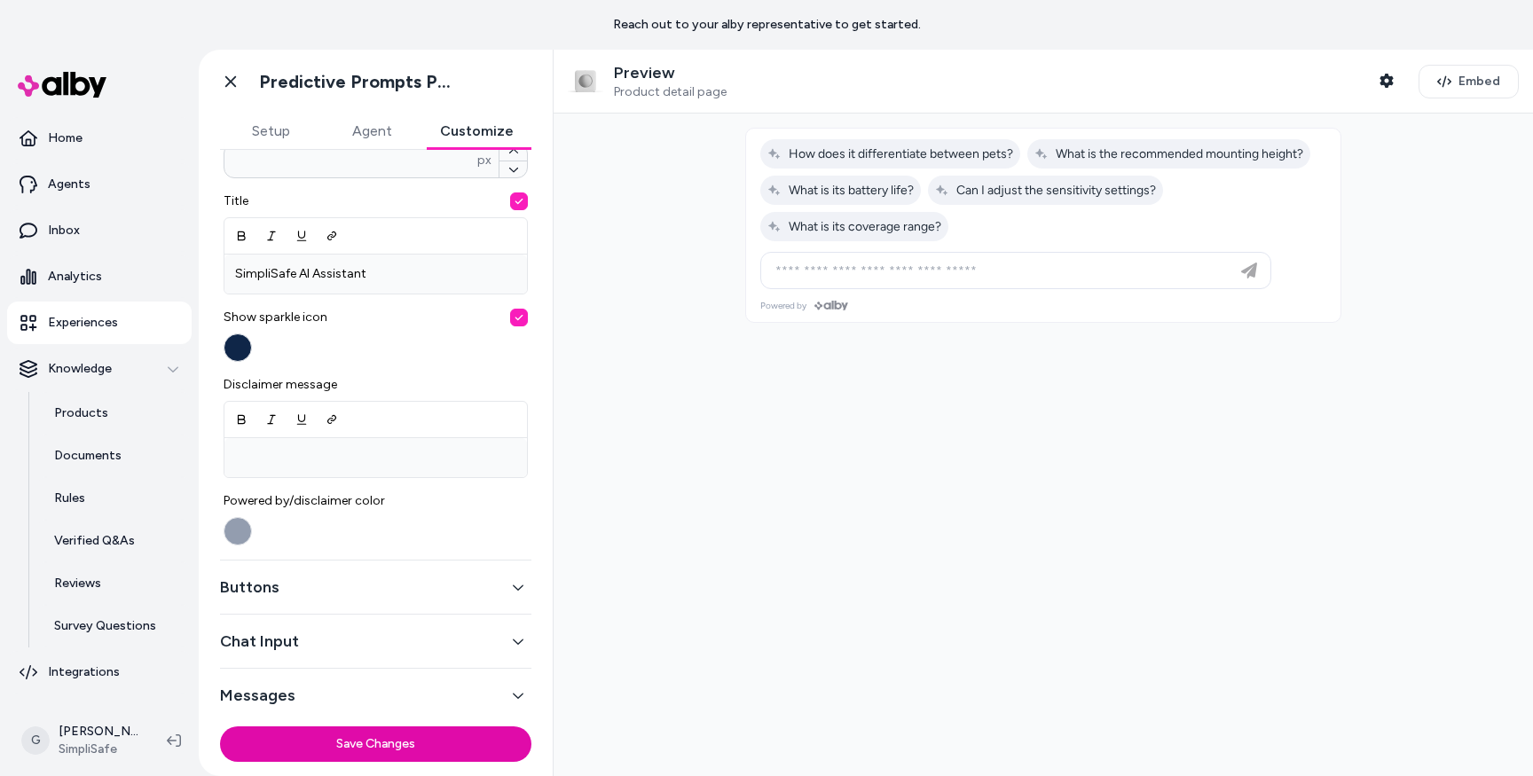
scroll to position [550, 0]
click at [272, 583] on button "Buttons" at bounding box center [375, 583] width 311 height 25
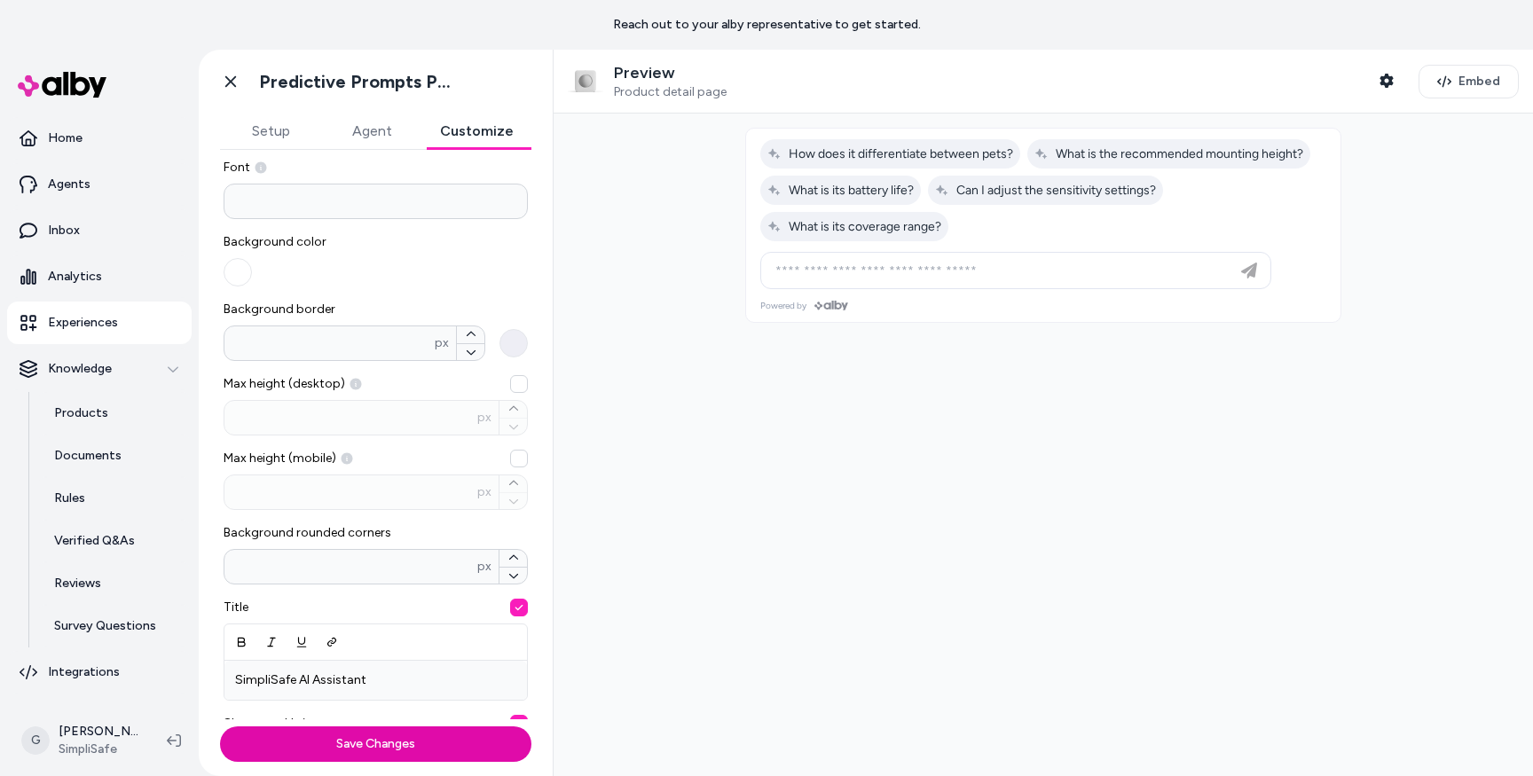
scroll to position [106, 0]
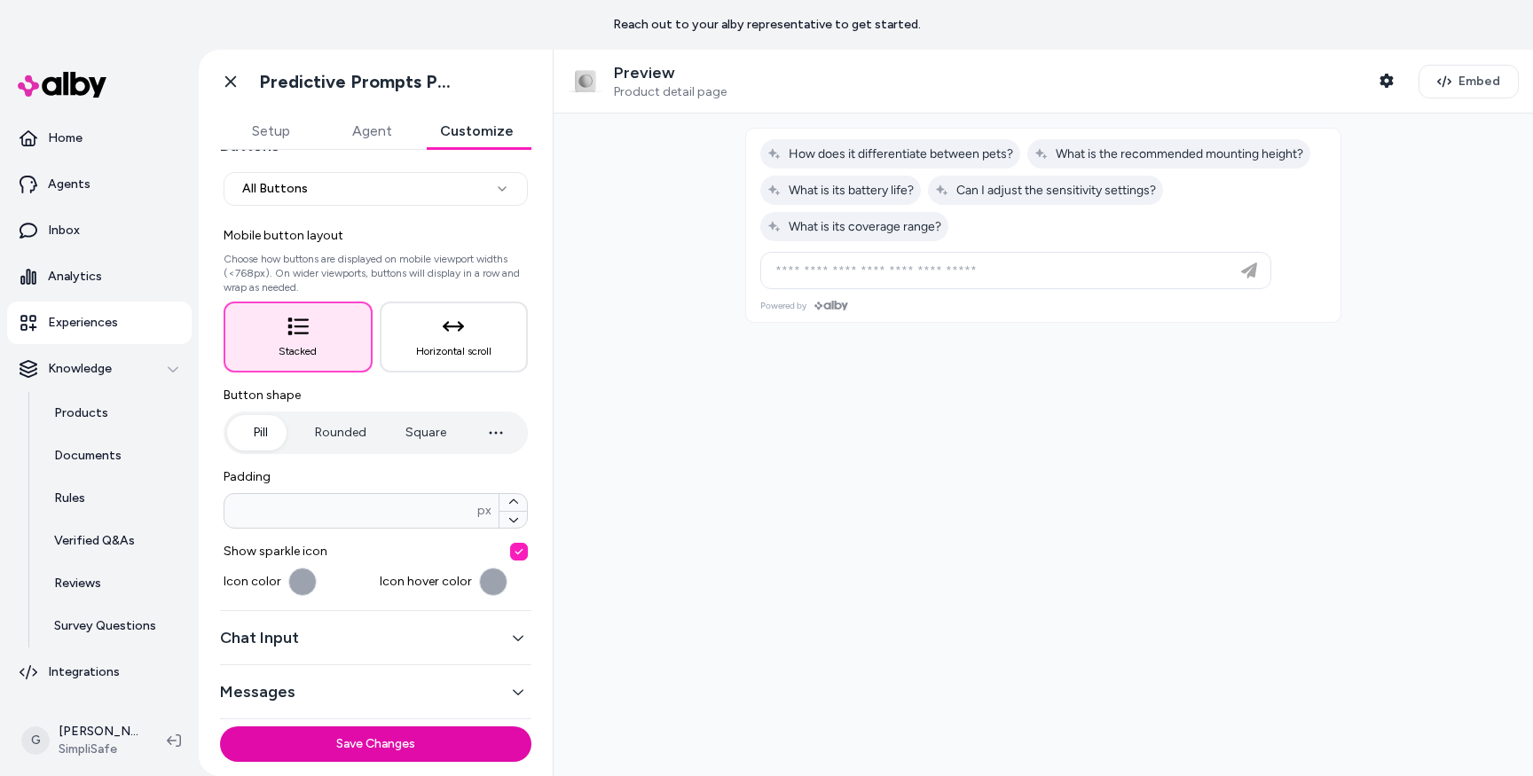
click at [260, 432] on button "Pill" at bounding box center [260, 432] width 67 height 35
click at [441, 424] on button "Square" at bounding box center [426, 432] width 76 height 35
click at [485, 426] on icon "button" at bounding box center [495, 432] width 21 height 21
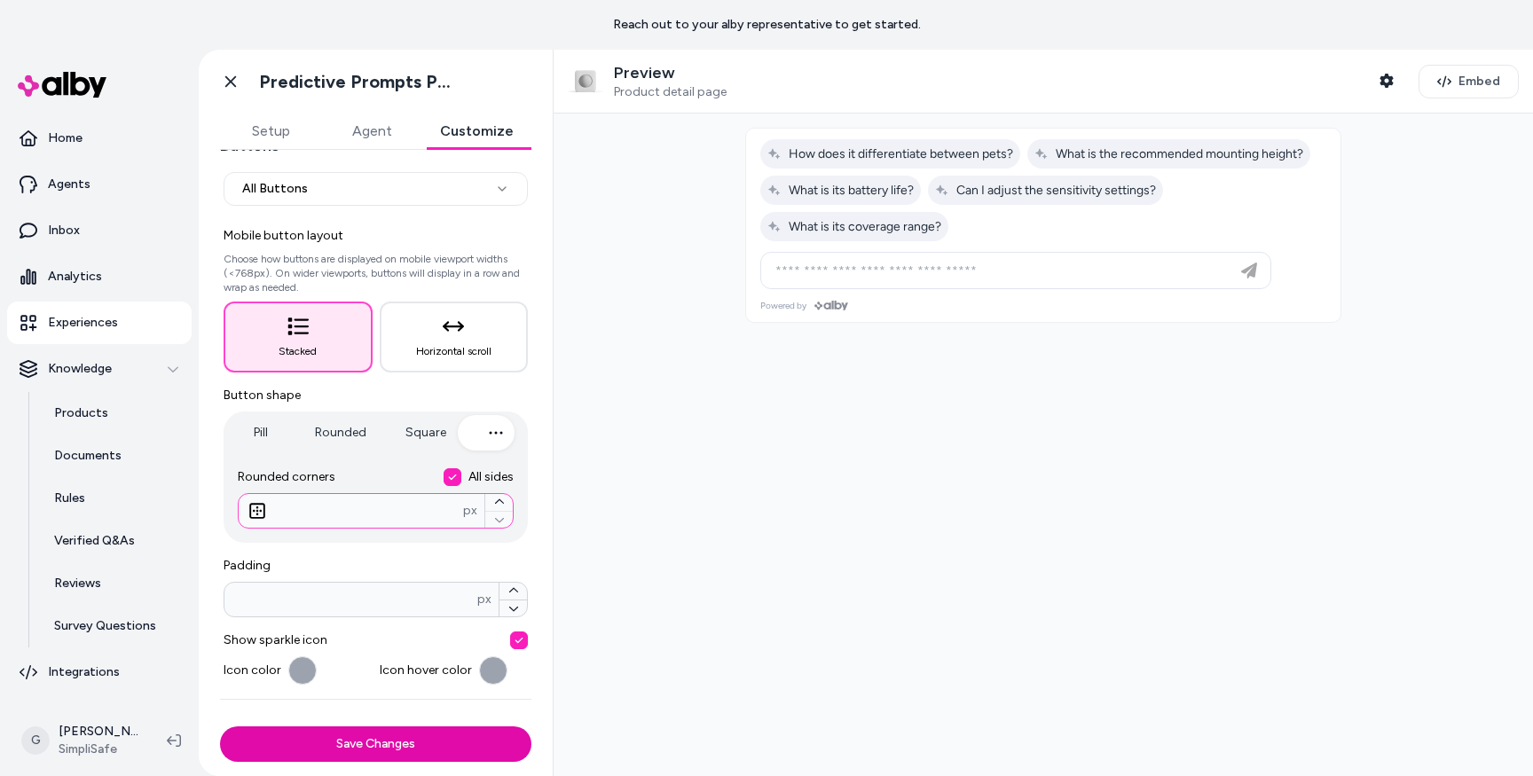
click at [331, 506] on input "**" at bounding box center [351, 511] width 224 height 18
type input "**"
click at [220, 727] on button "Save Changes" at bounding box center [375, 744] width 311 height 35
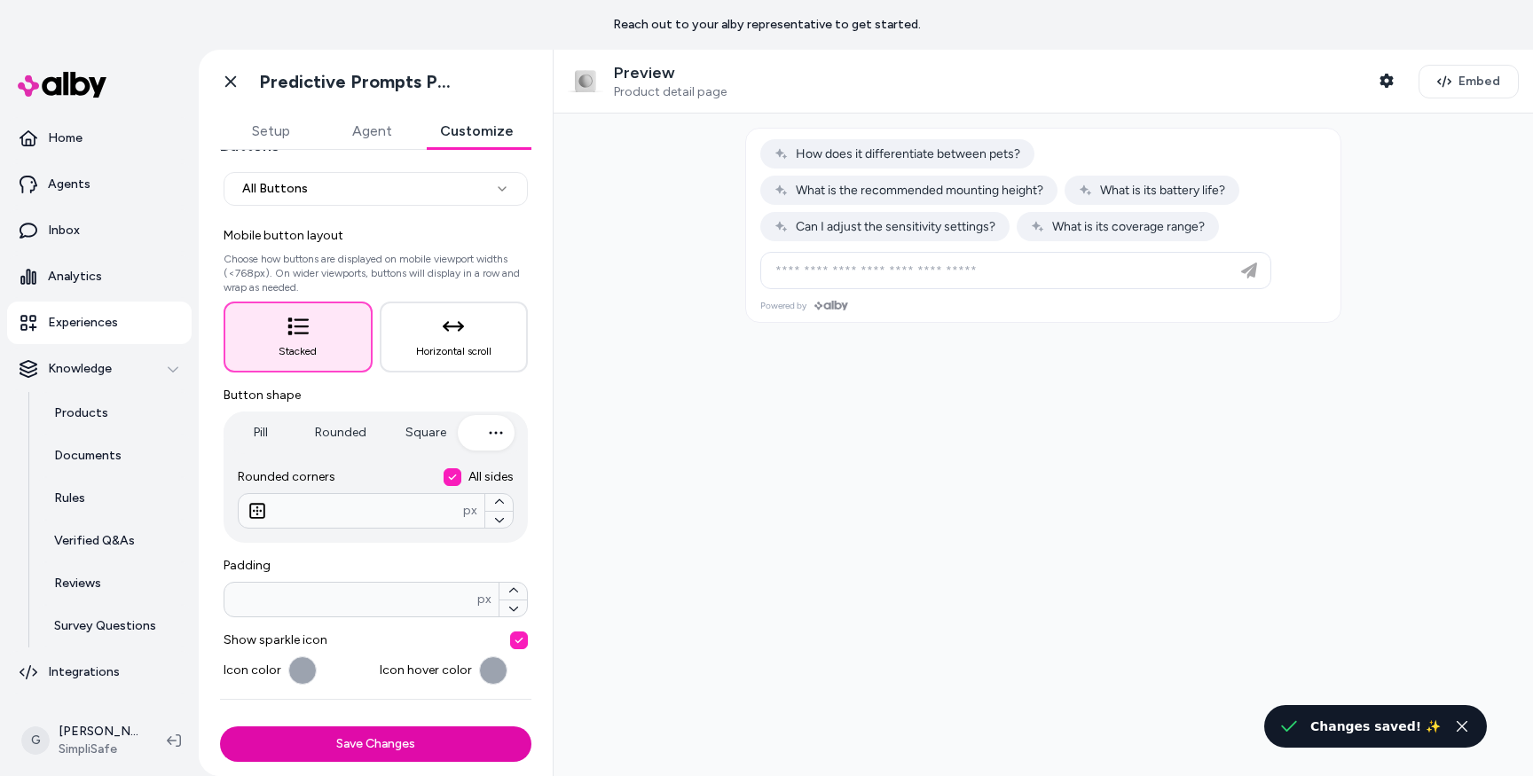
click at [424, 437] on button "Square" at bounding box center [426, 432] width 76 height 35
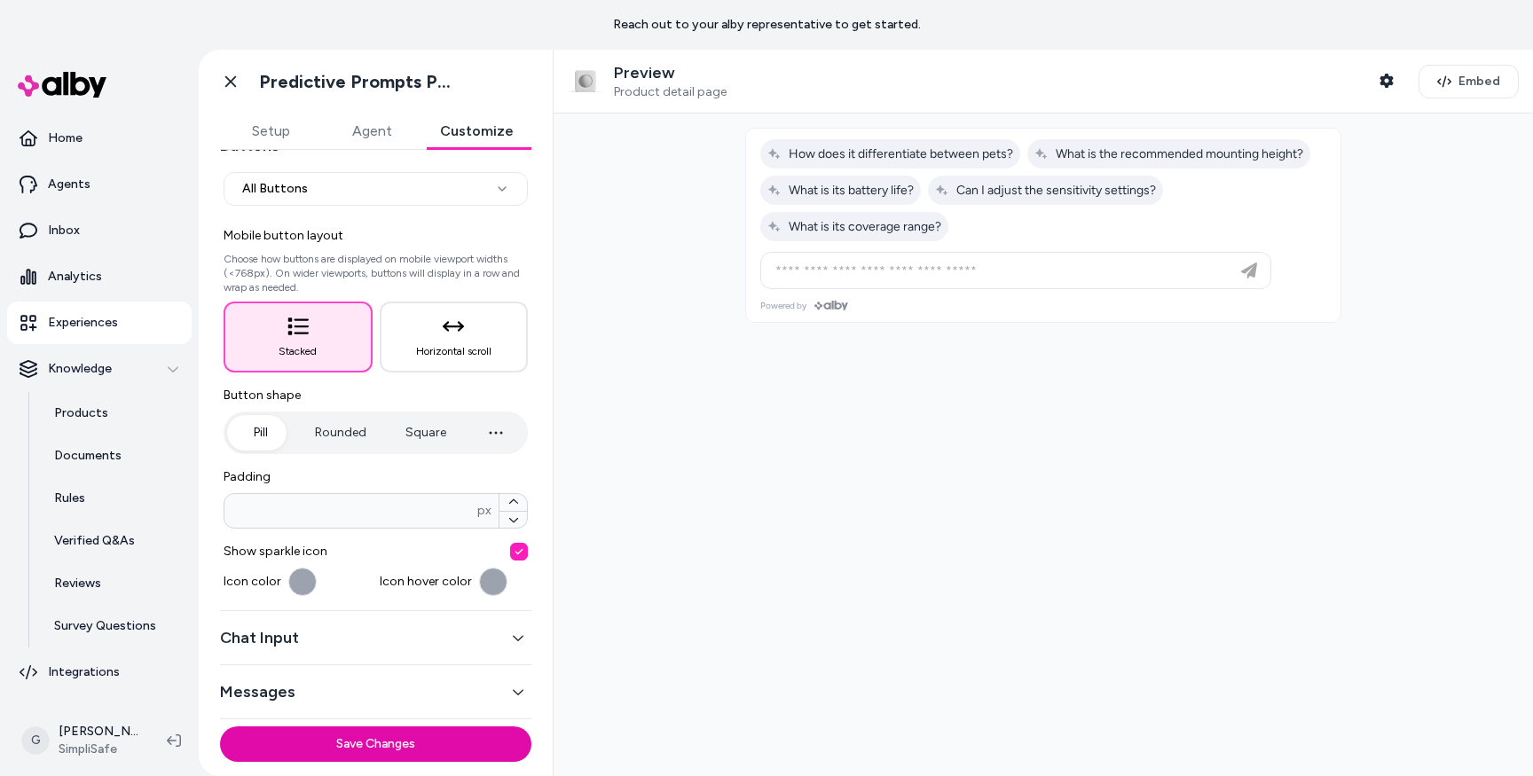
click at [256, 427] on button "Pill" at bounding box center [260, 432] width 67 height 35
click at [488, 431] on icon "button" at bounding box center [495, 432] width 21 height 21
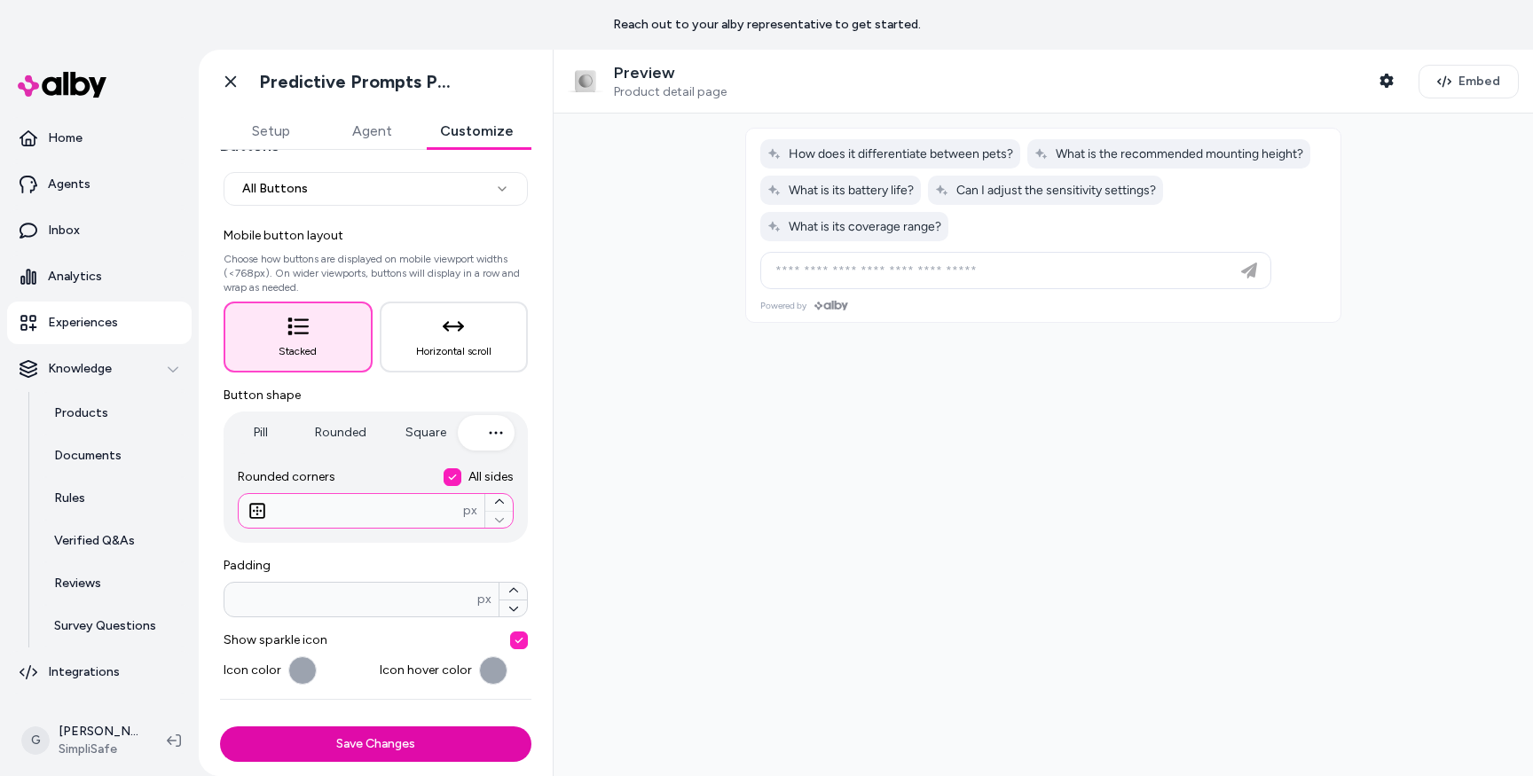
click at [354, 519] on input "**" at bounding box center [351, 511] width 224 height 18
type input "*"
click at [220, 727] on button "Save Changes" at bounding box center [375, 744] width 311 height 35
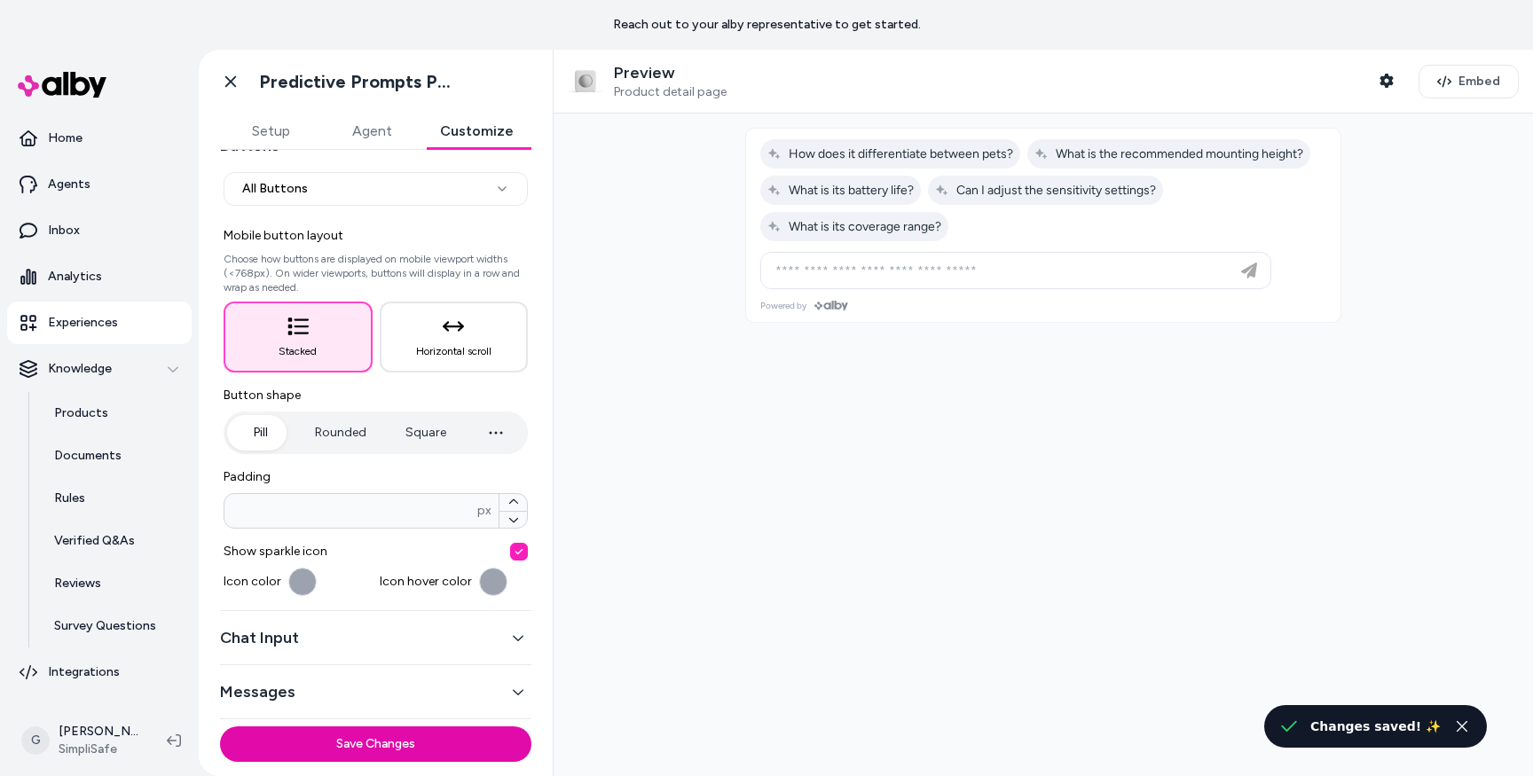
click at [253, 437] on button "Pill" at bounding box center [260, 432] width 67 height 35
click at [495, 426] on icon "button" at bounding box center [495, 432] width 21 height 21
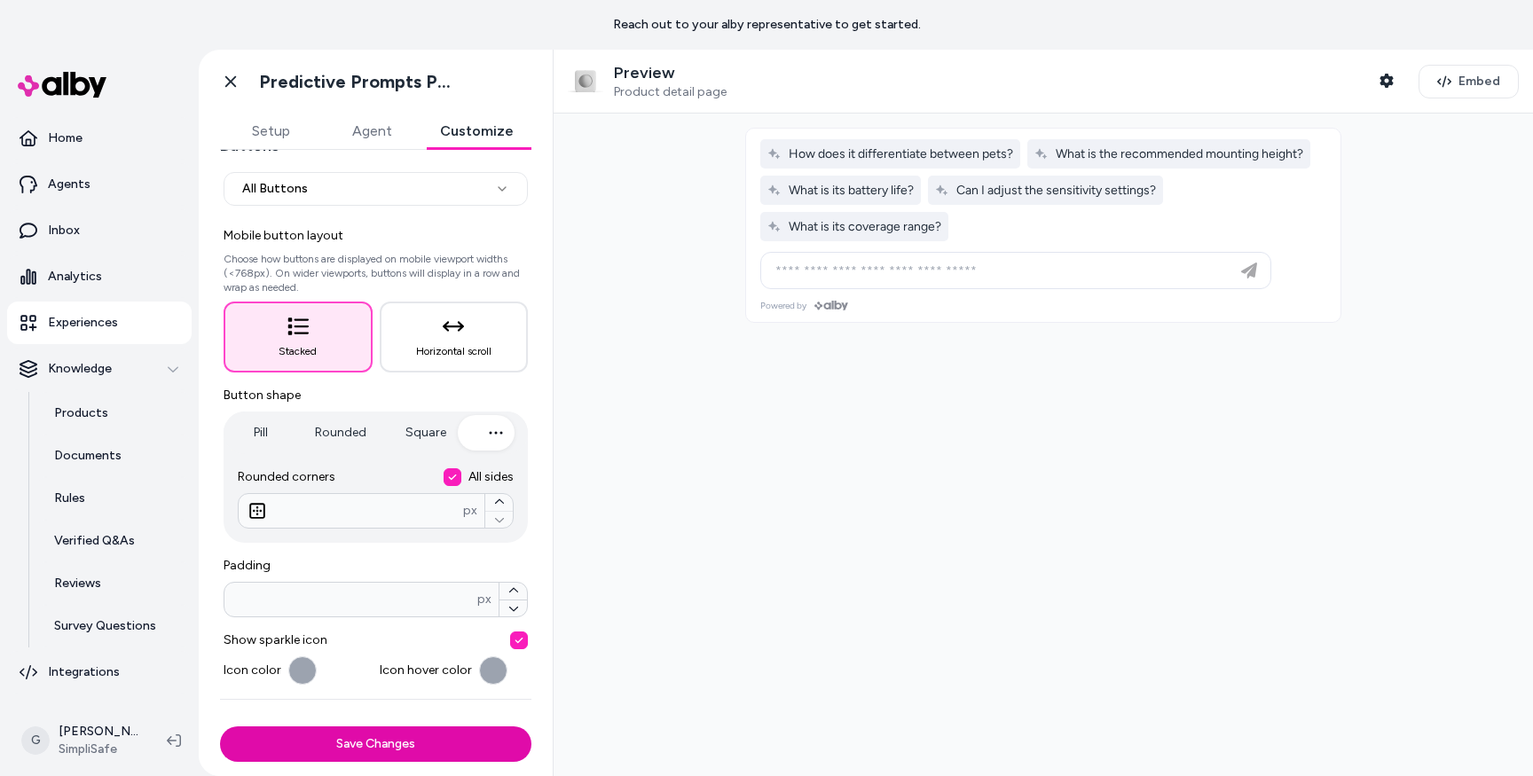
click at [444, 479] on button "All sides" at bounding box center [453, 477] width 18 height 18
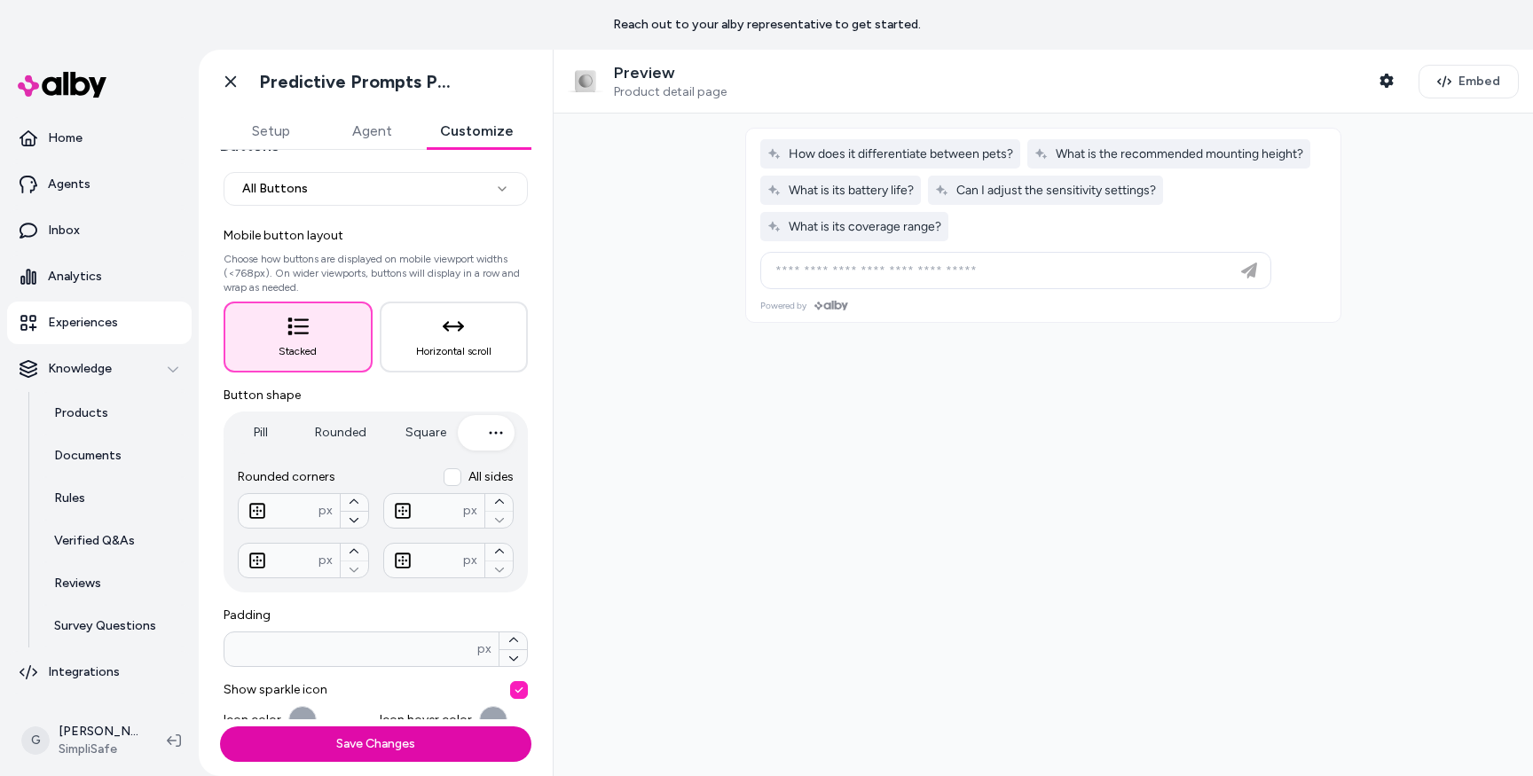
click at [602, 461] on div at bounding box center [1044, 445] width 980 height 663
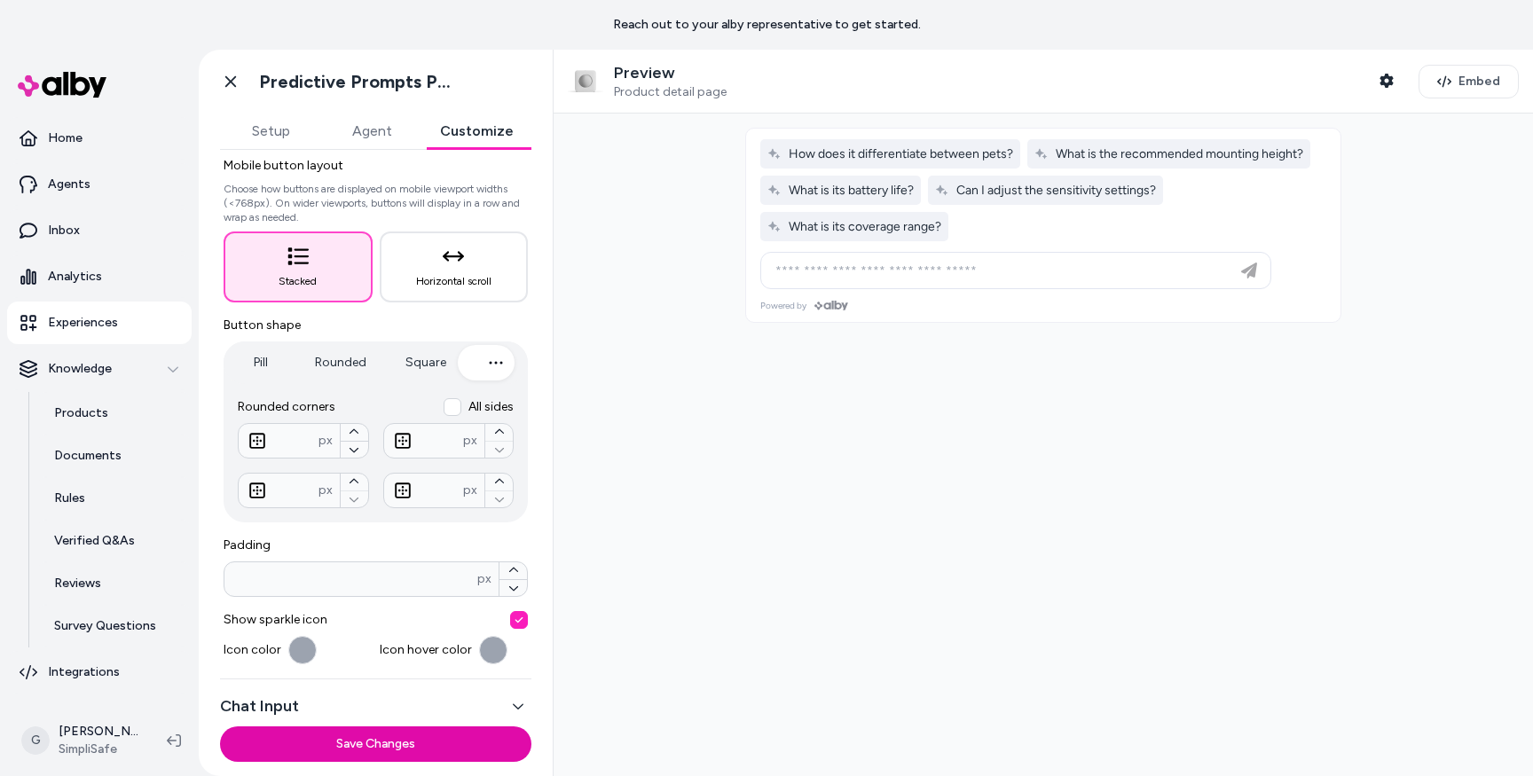
scroll to position [245, 0]
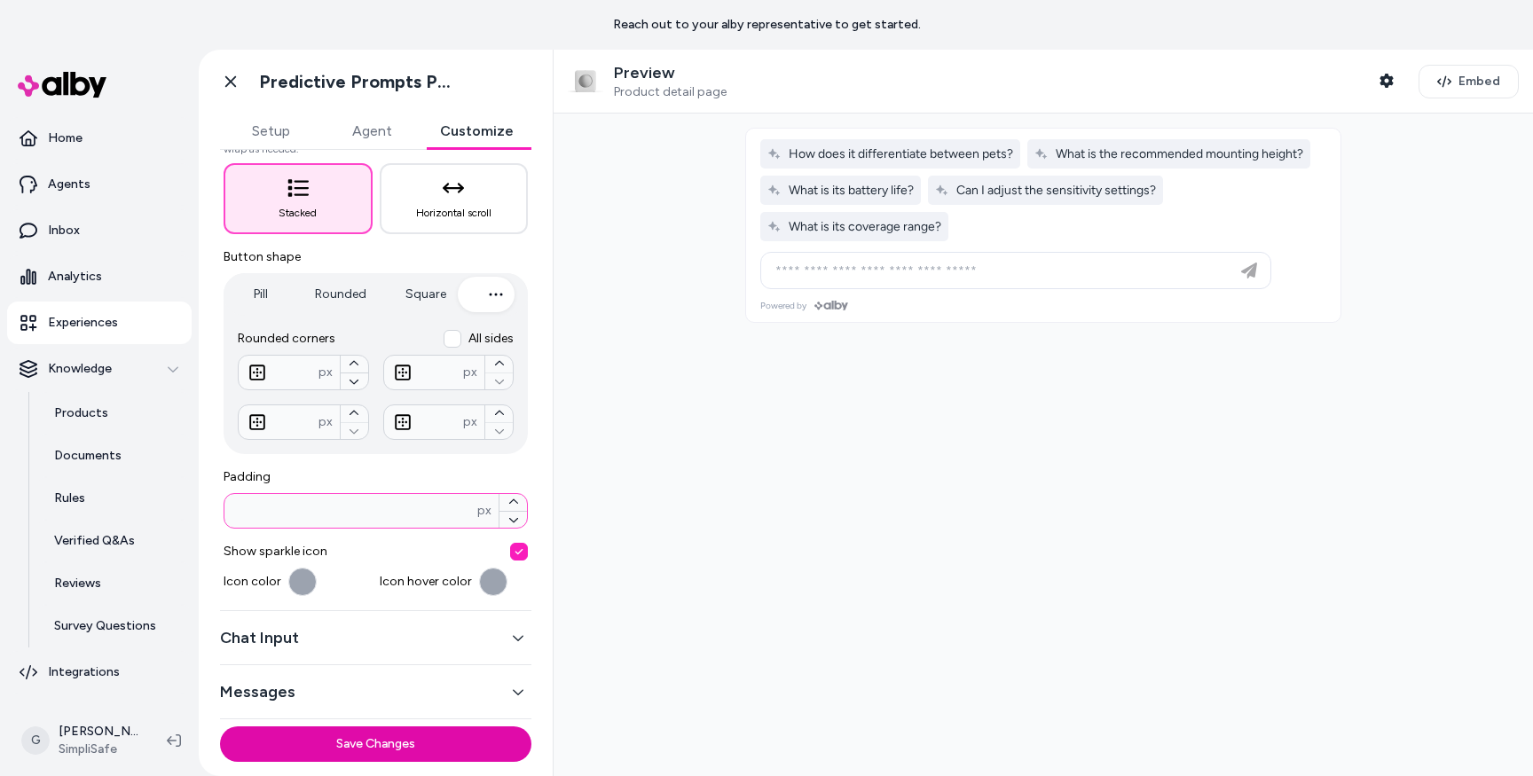
click at [325, 510] on input "*" at bounding box center [350, 511] width 253 height 18
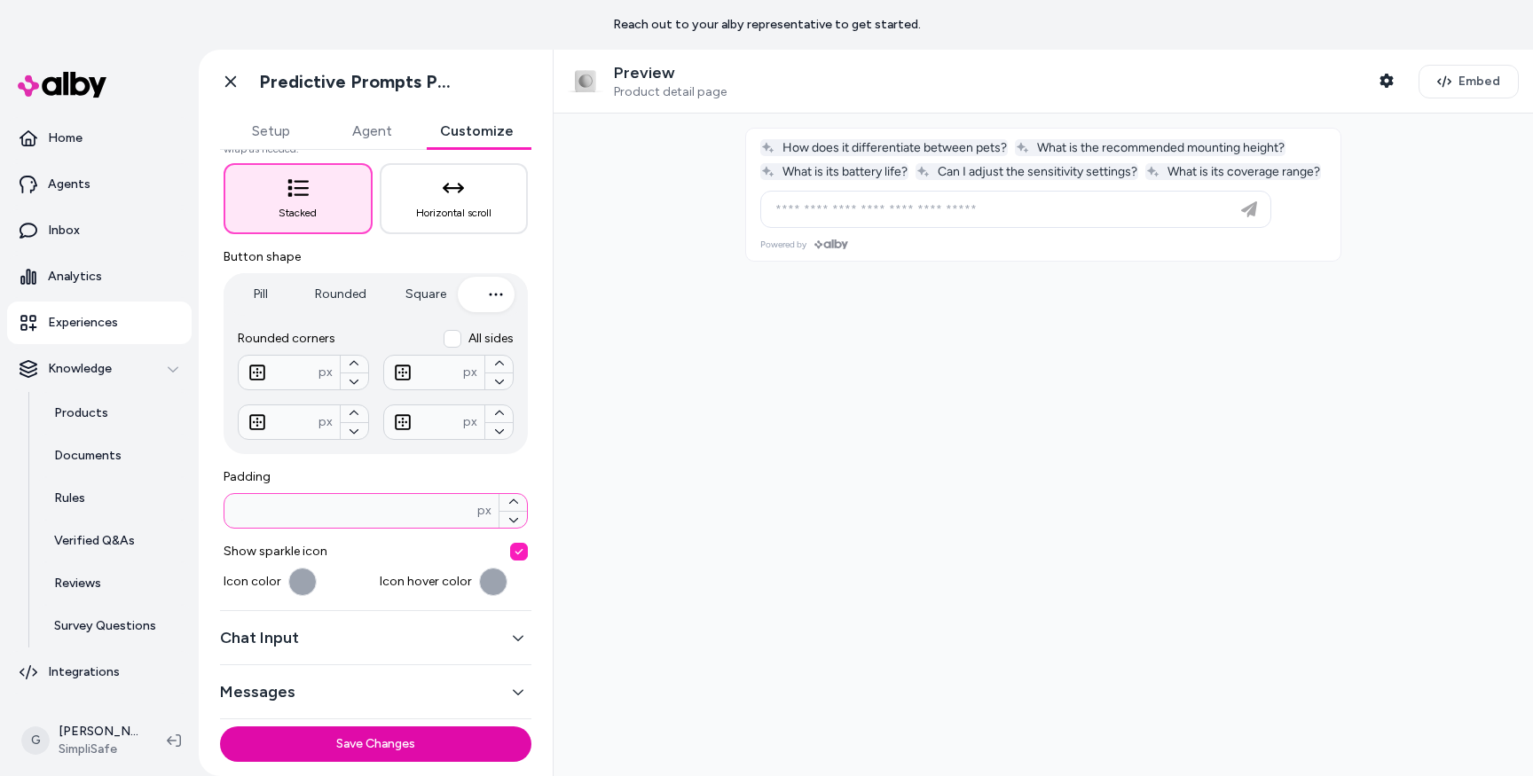
type input "**"
click at [220, 727] on button "Save Changes" at bounding box center [375, 744] width 311 height 35
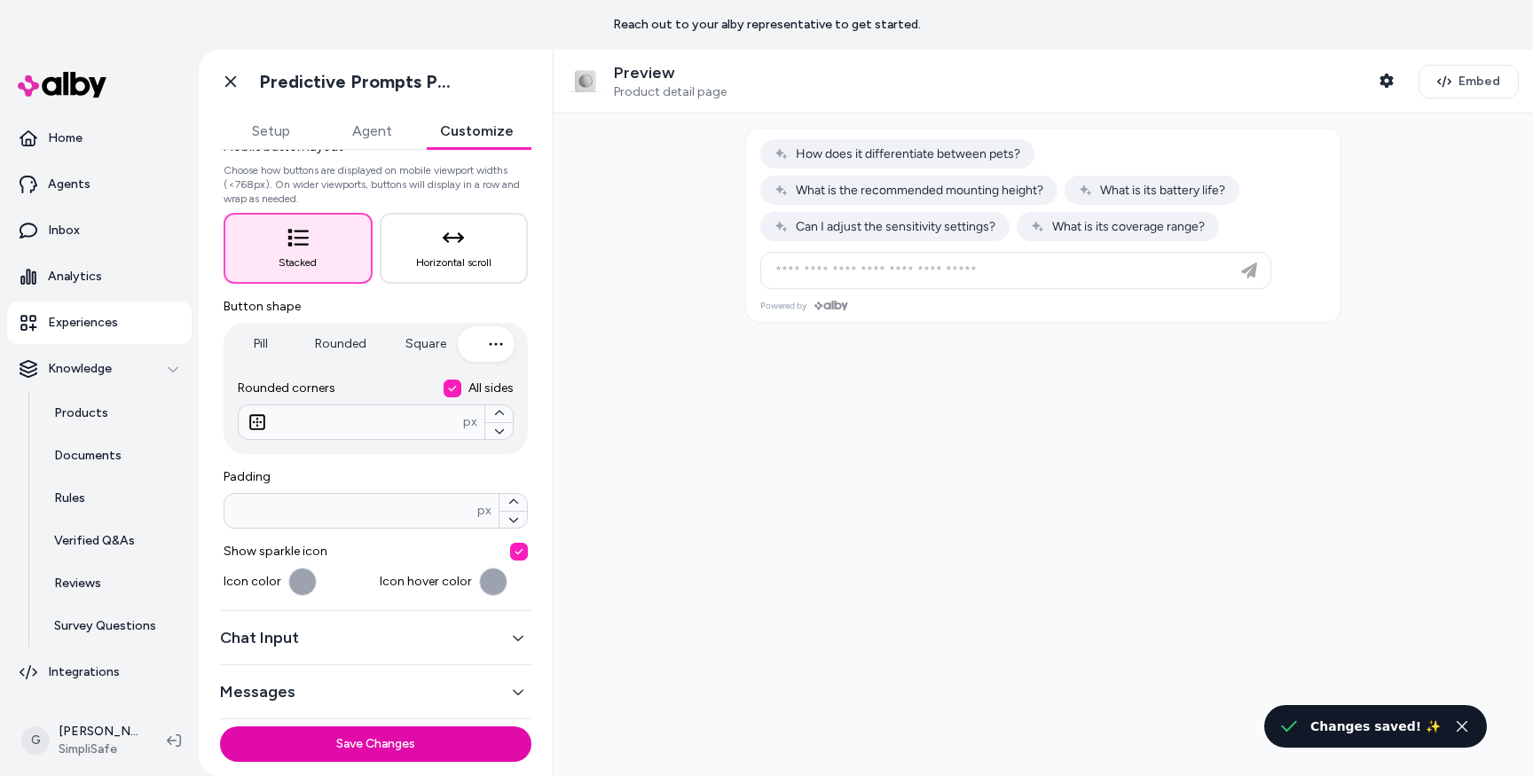
click at [299, 473] on label "Padding" at bounding box center [376, 477] width 304 height 18
click at [453, 240] on icon "button" at bounding box center [453, 237] width 21 height 10
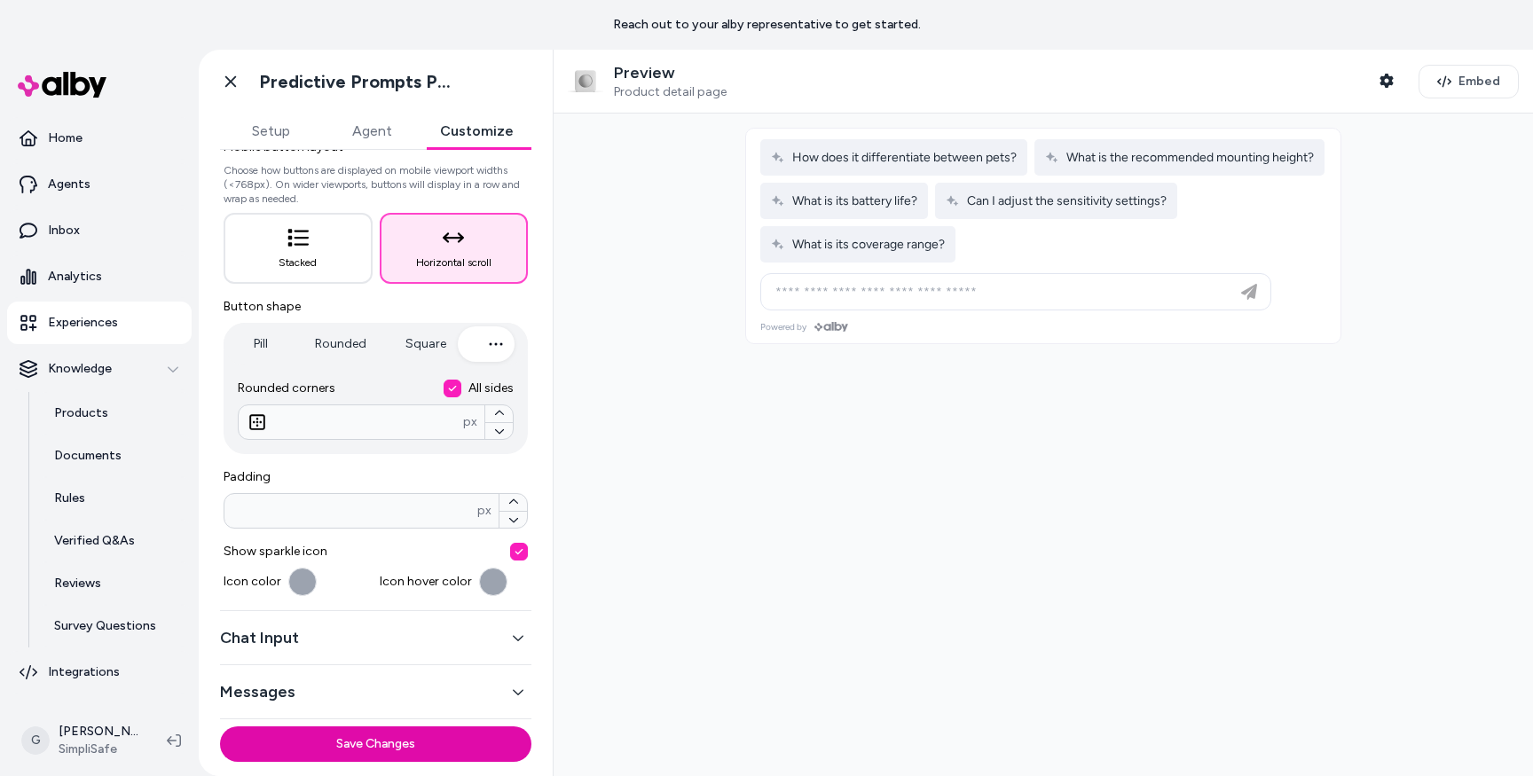
click at [297, 587] on button "button" at bounding box center [302, 582] width 28 height 28
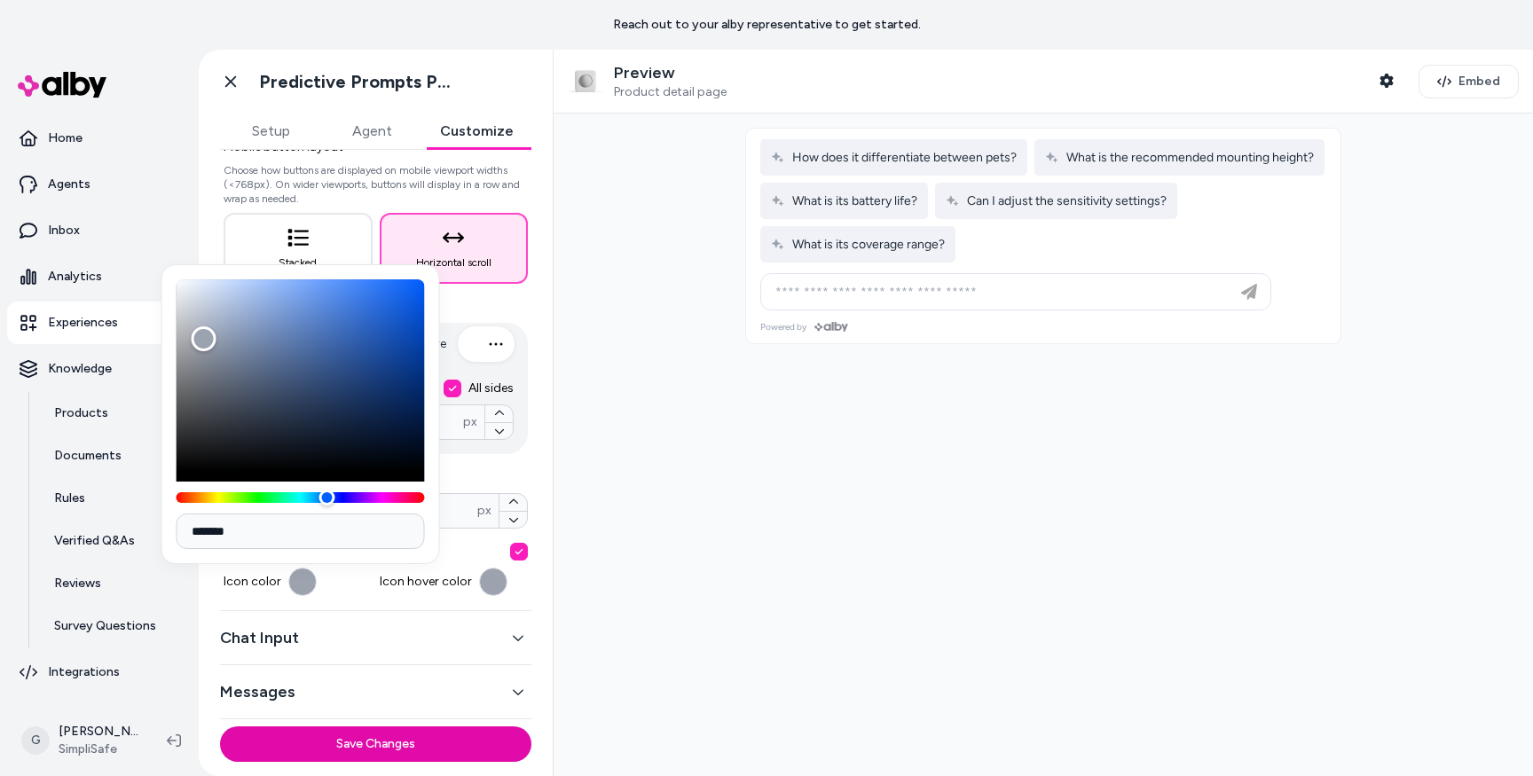
click at [240, 508] on div "*******" at bounding box center [300, 414] width 279 height 300
click at [228, 531] on input "*******" at bounding box center [301, 531] width 248 height 35
paste input
click at [224, 531] on input "*******" at bounding box center [301, 531] width 248 height 35
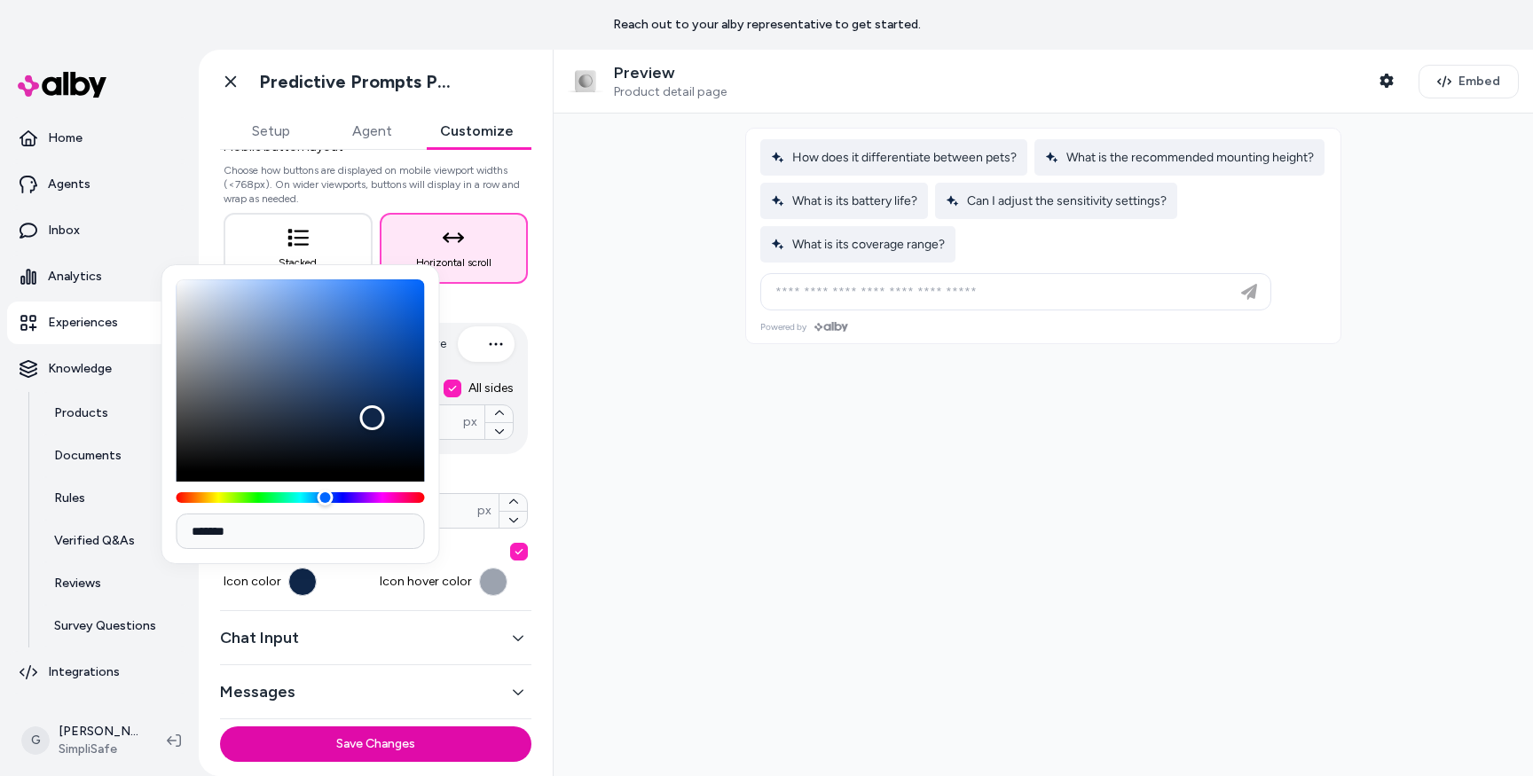
click at [224, 531] on input "*******" at bounding box center [301, 531] width 248 height 35
paste input
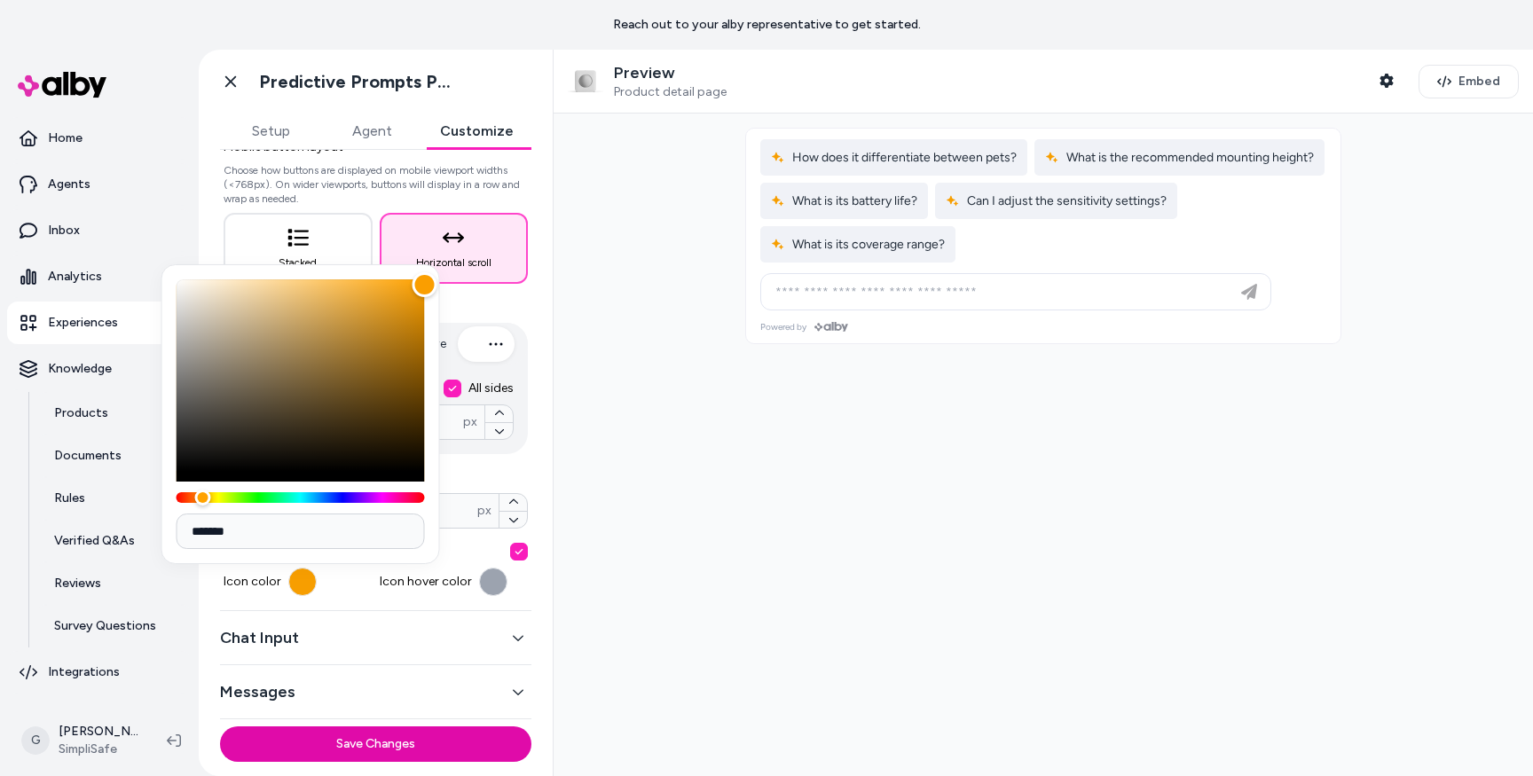
type input "*******"
click at [728, 444] on div at bounding box center [1044, 445] width 980 height 663
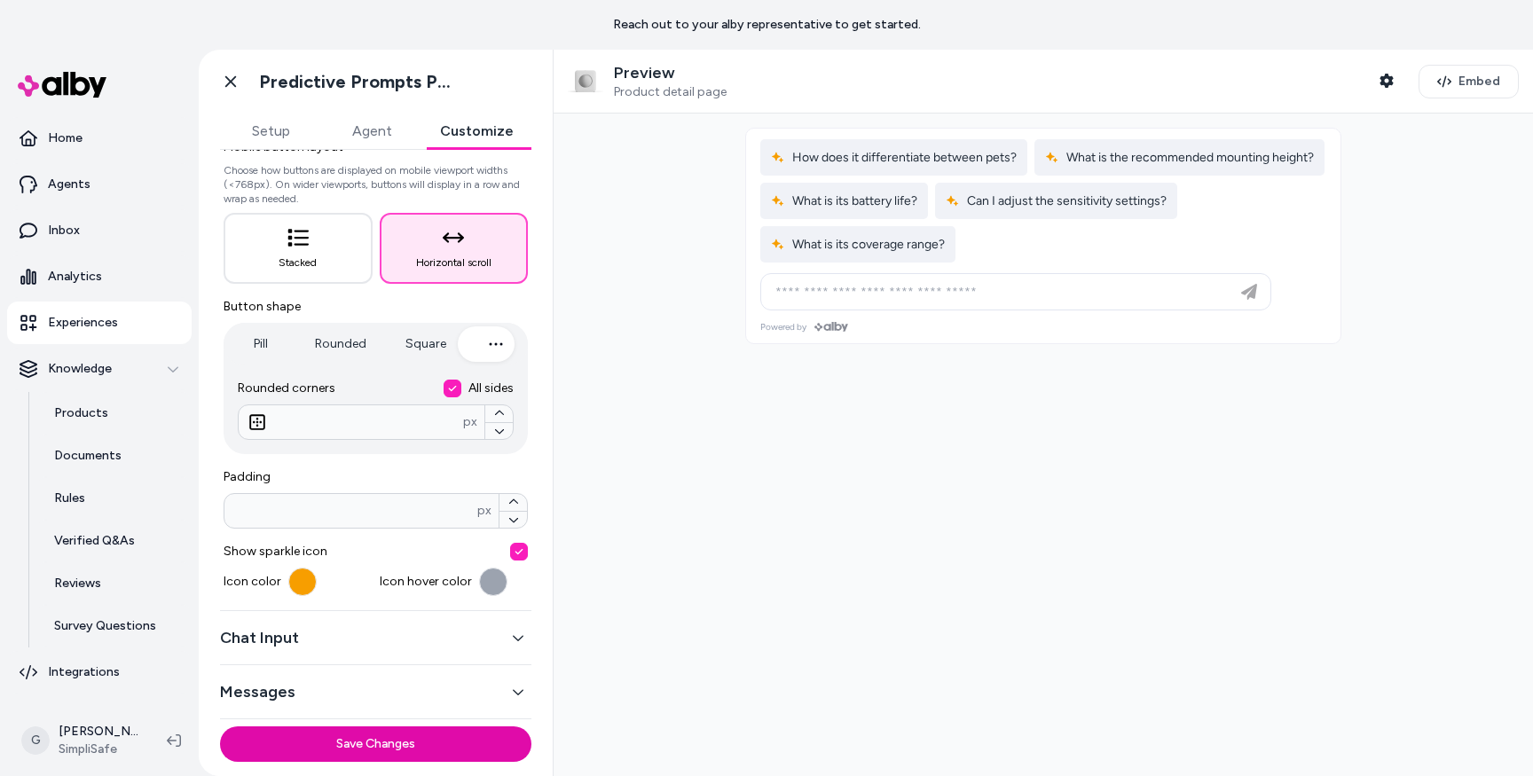
click at [479, 586] on button "button" at bounding box center [493, 582] width 28 height 28
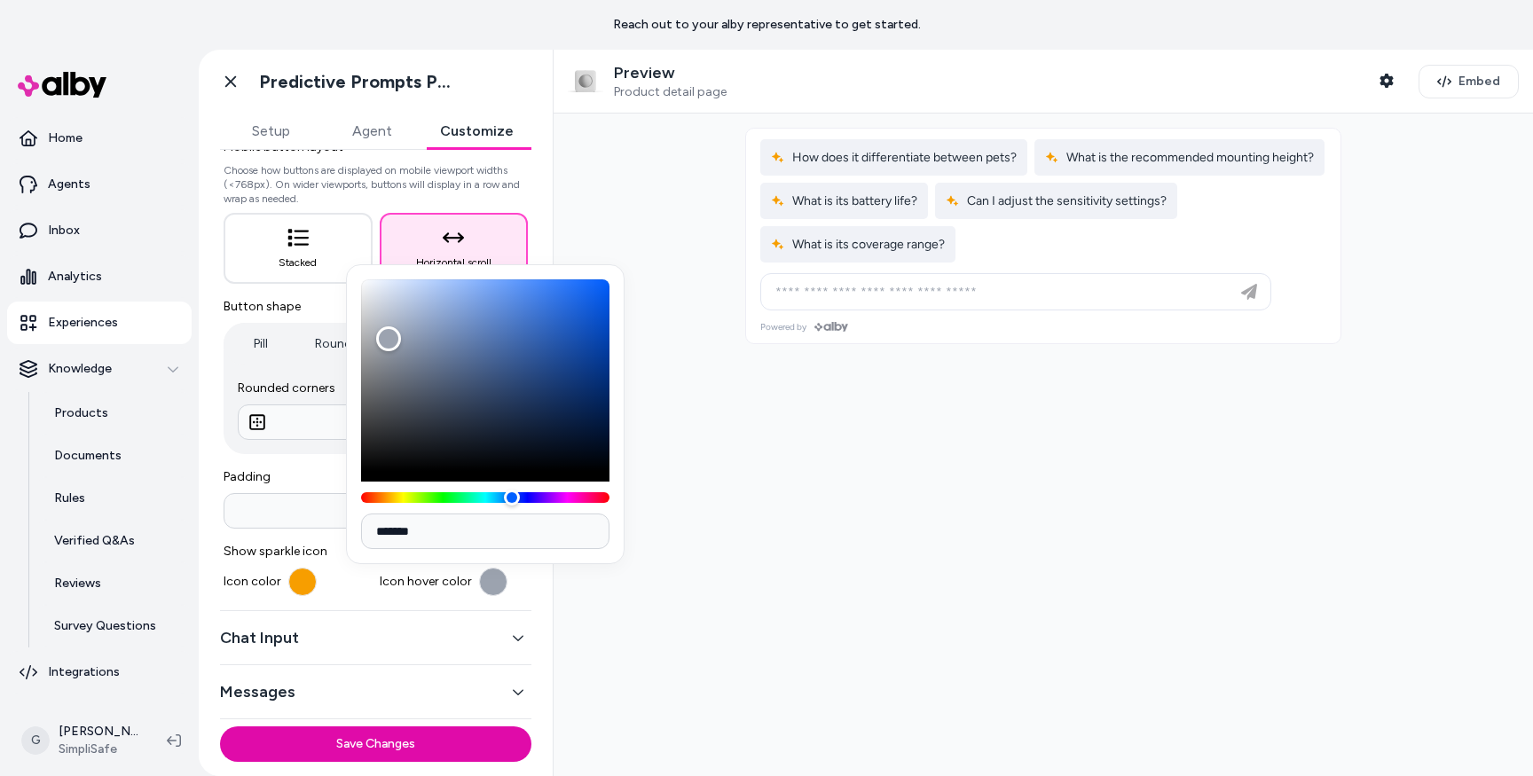
click at [419, 531] on input "*******" at bounding box center [485, 531] width 248 height 35
paste input
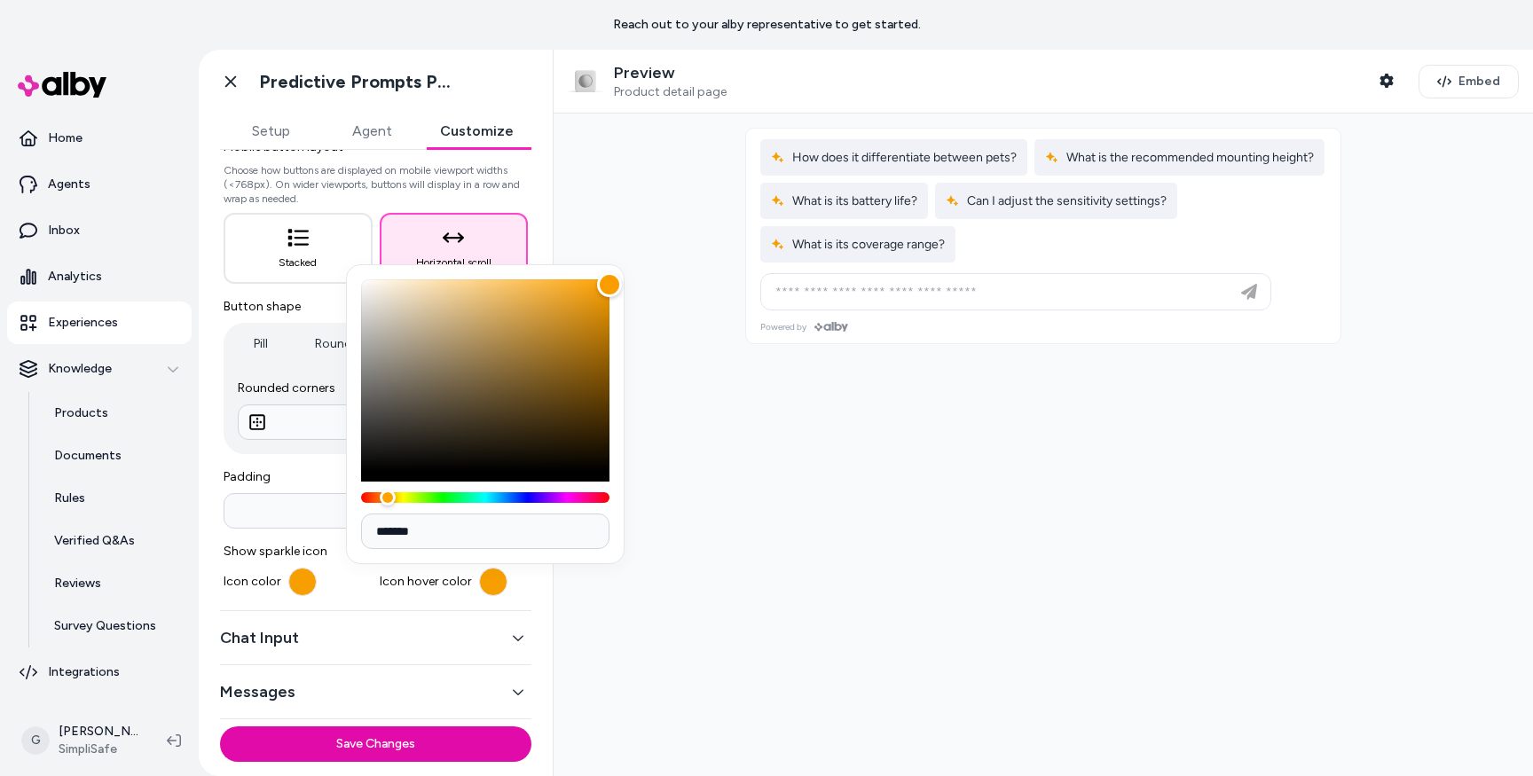
type input "*******"
click at [693, 483] on div at bounding box center [1044, 445] width 980 height 663
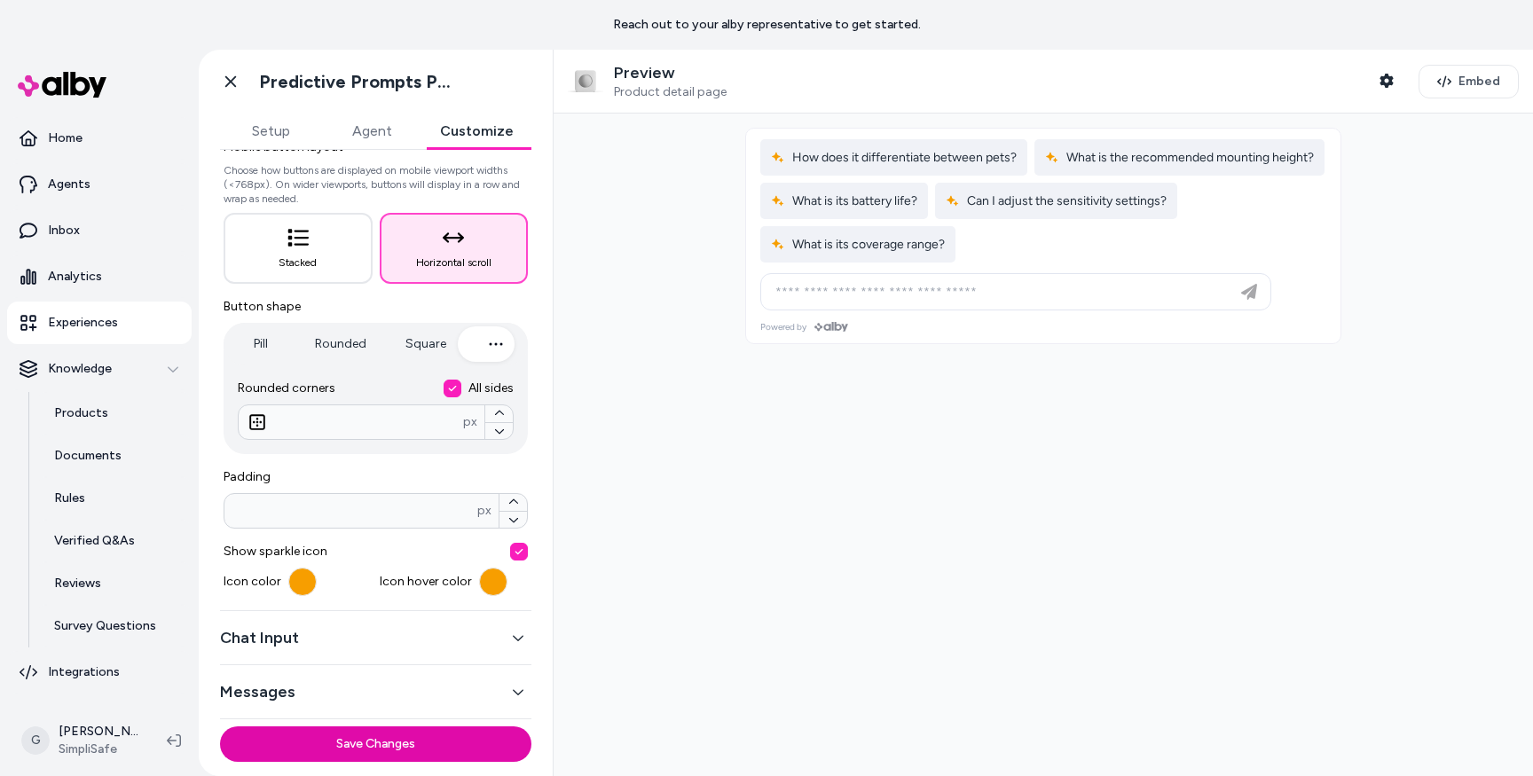
click at [302, 587] on button "button" at bounding box center [302, 582] width 28 height 28
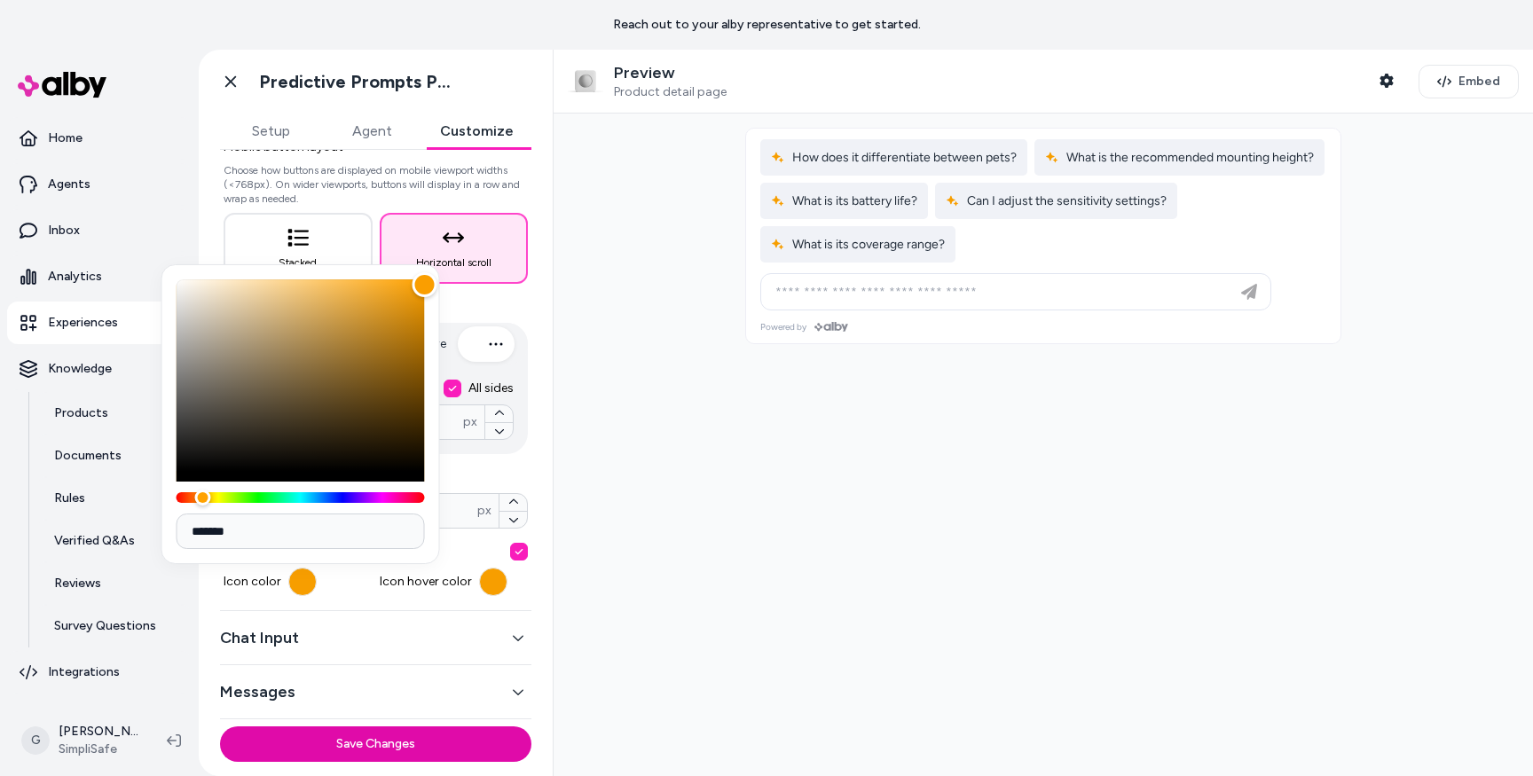
click at [296, 515] on input "*******" at bounding box center [301, 531] width 248 height 35
click at [220, 537] on input "*******" at bounding box center [301, 531] width 248 height 35
paste input
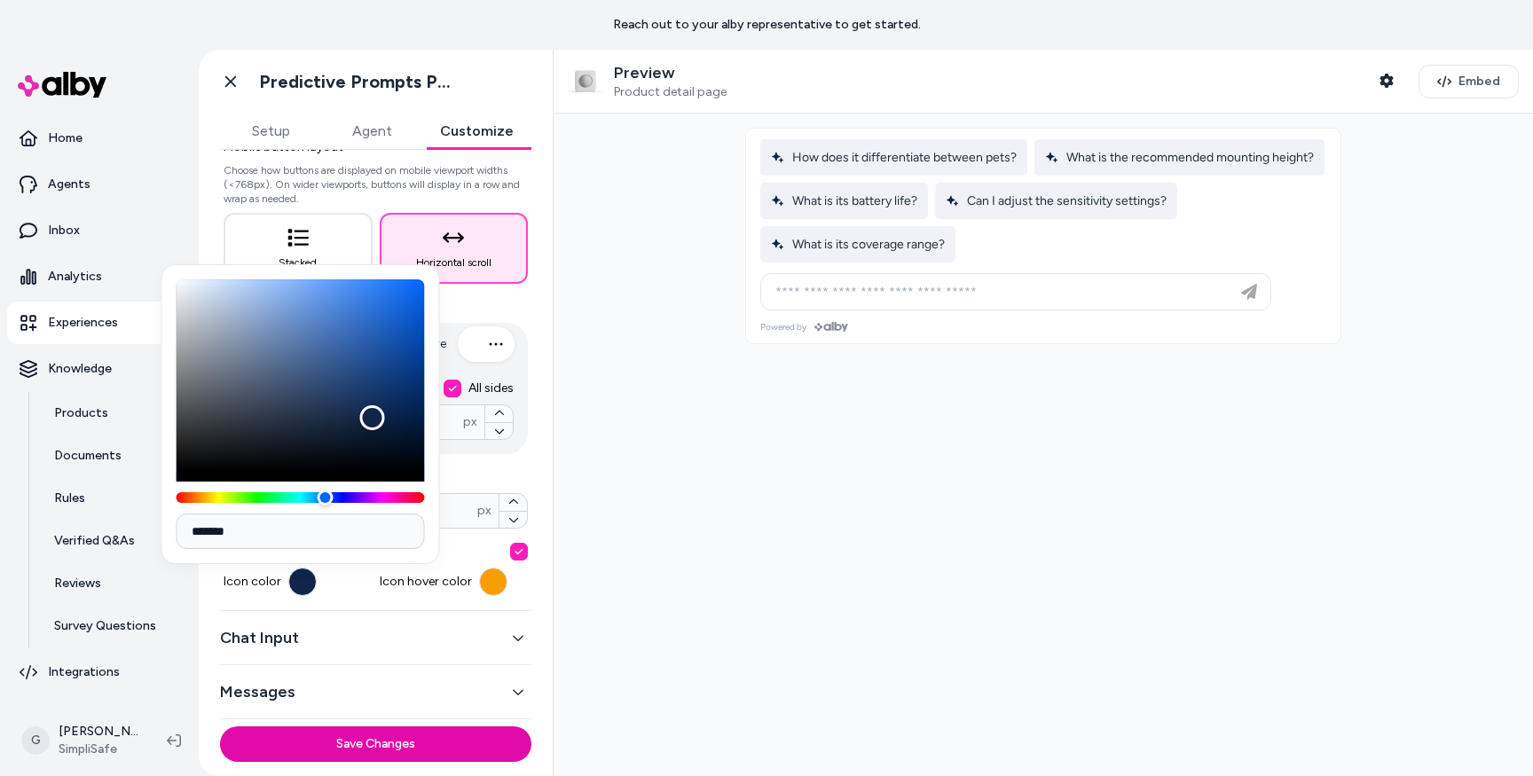
type input "*******"
click at [673, 492] on div at bounding box center [1044, 445] width 980 height 663
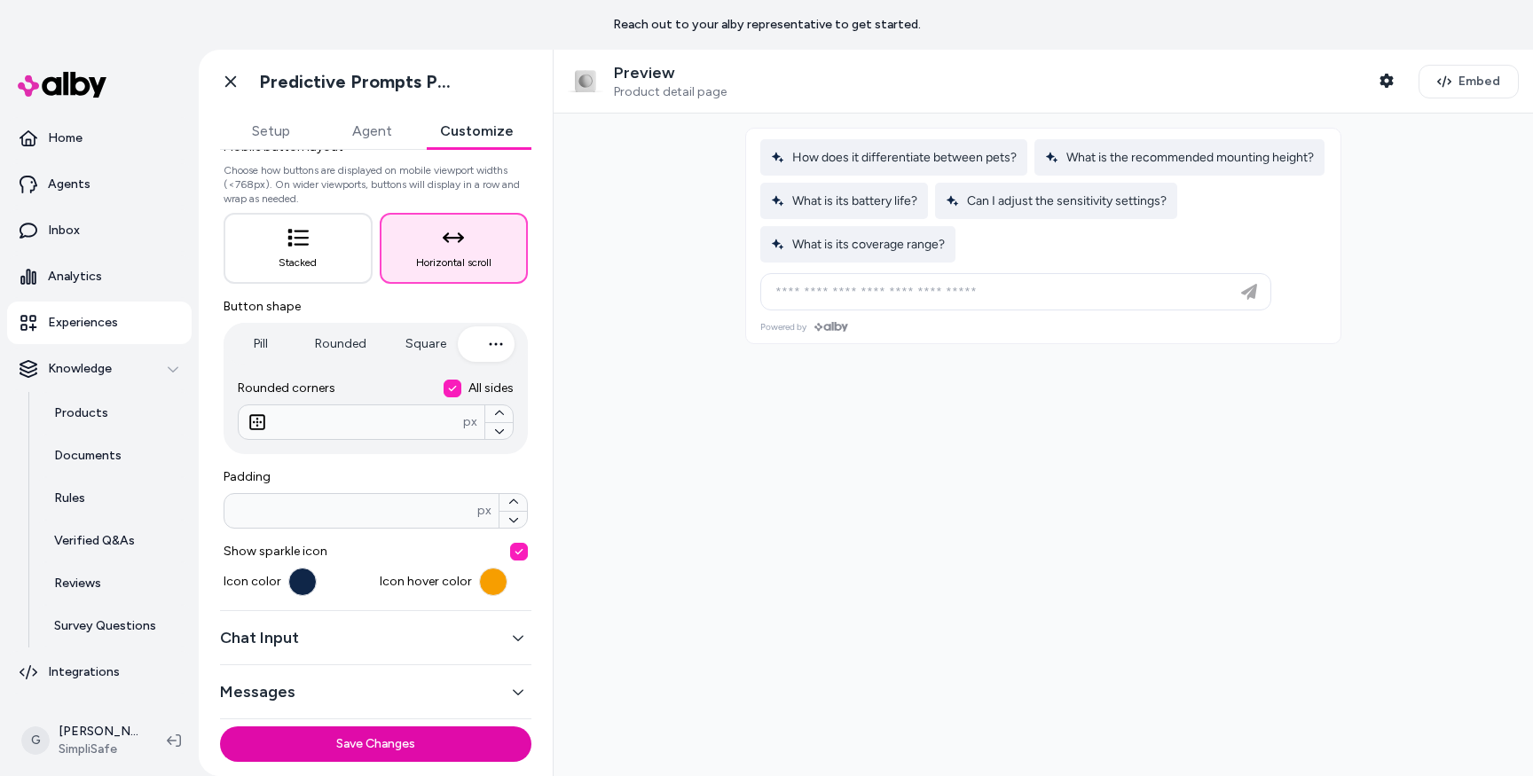
click at [430, 638] on button "Chat Input" at bounding box center [375, 638] width 311 height 25
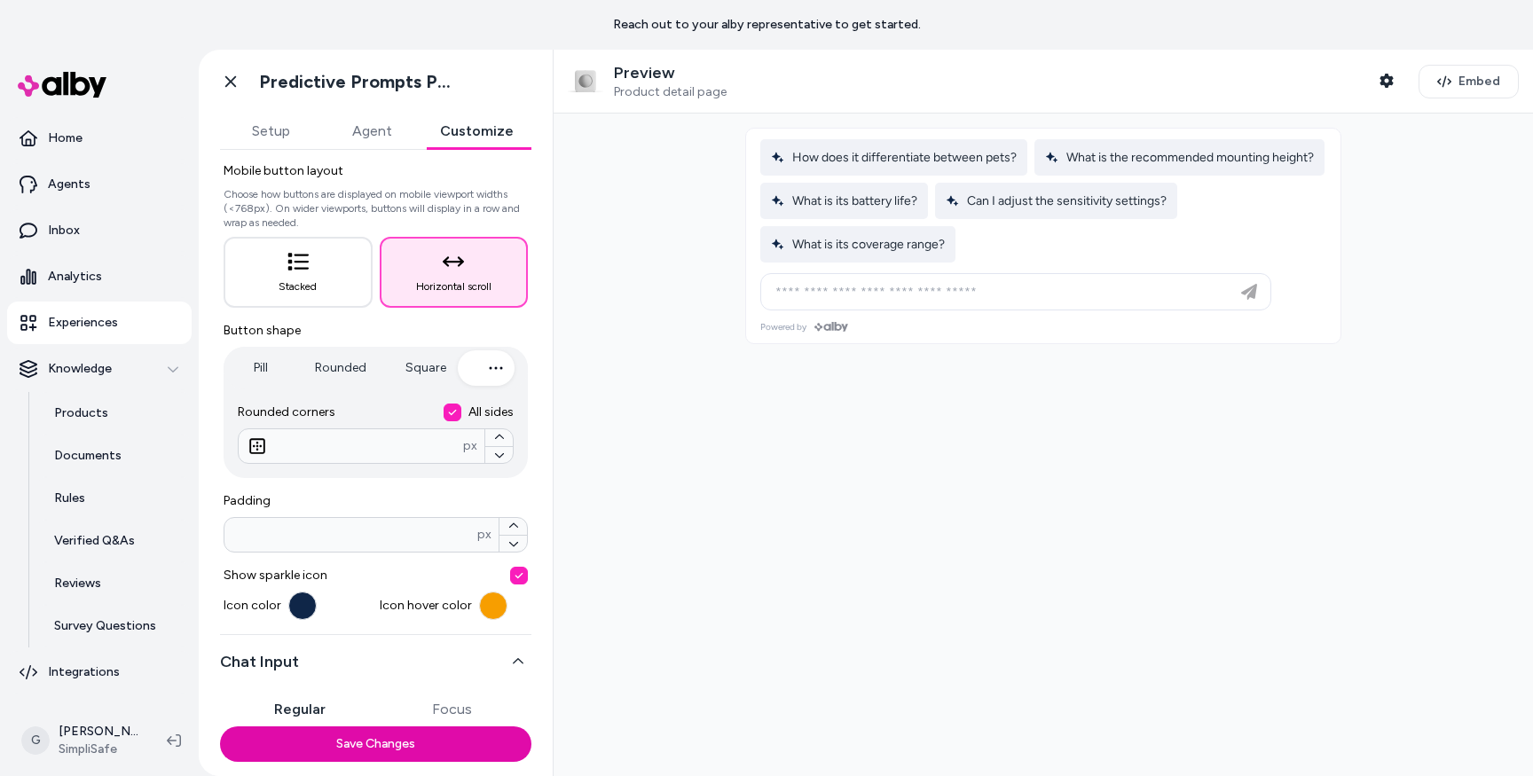
scroll to position [141, 0]
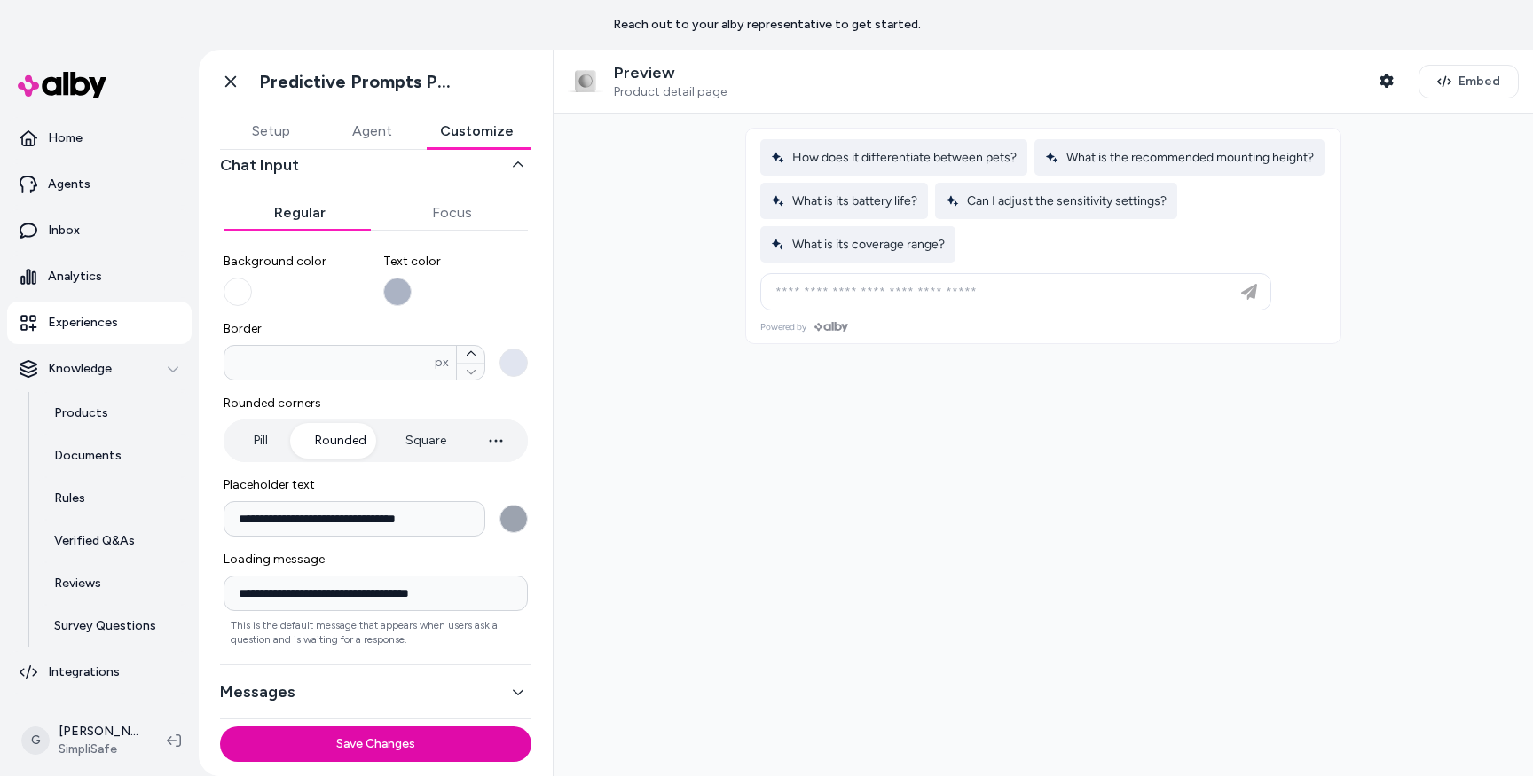
click at [383, 295] on button "Text color" at bounding box center [397, 292] width 28 height 28
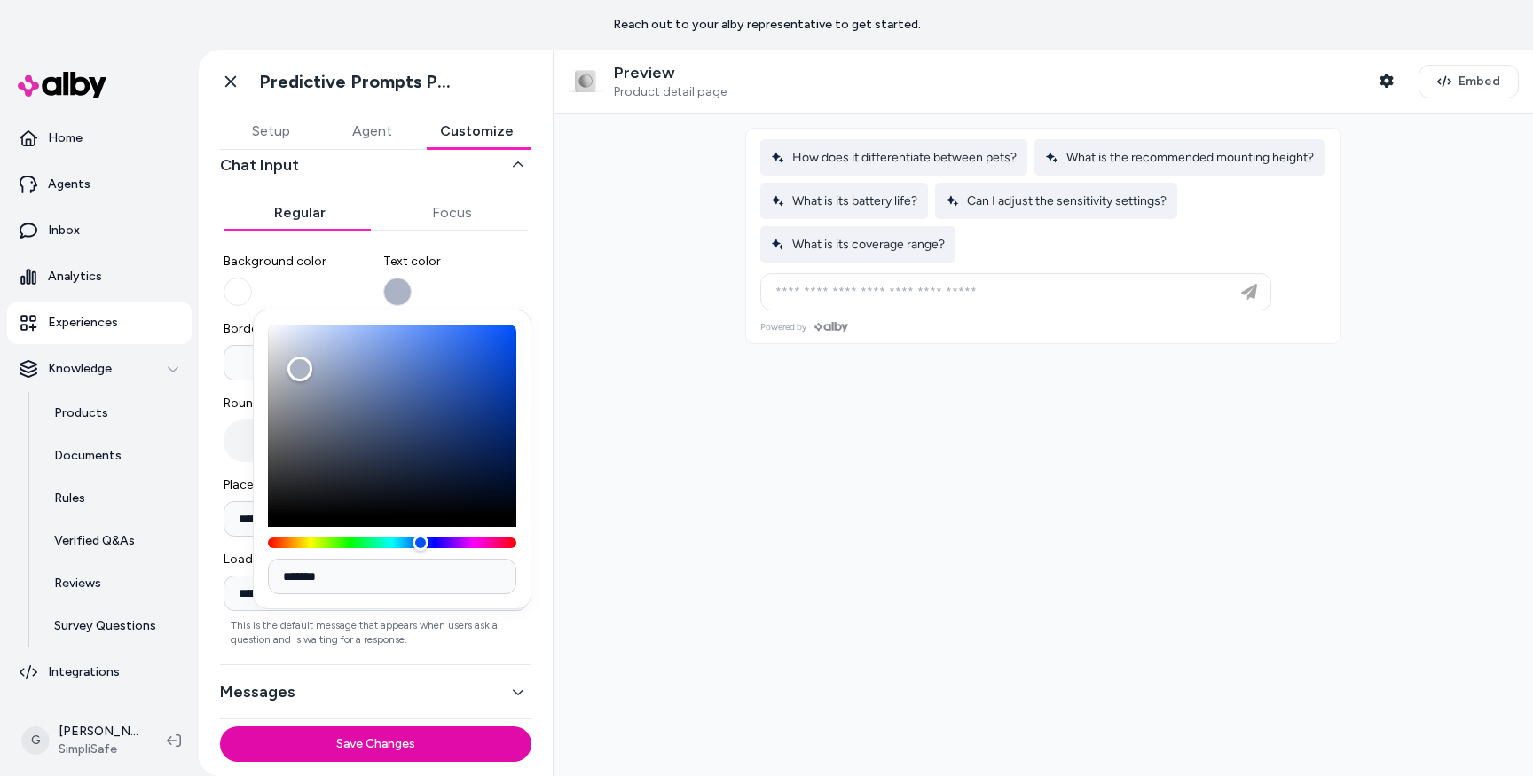
click at [335, 590] on input "*******" at bounding box center [392, 576] width 248 height 35
click at [333, 590] on input "*******" at bounding box center [392, 576] width 248 height 35
click at [309, 580] on input "*******" at bounding box center [392, 576] width 248 height 35
paste input
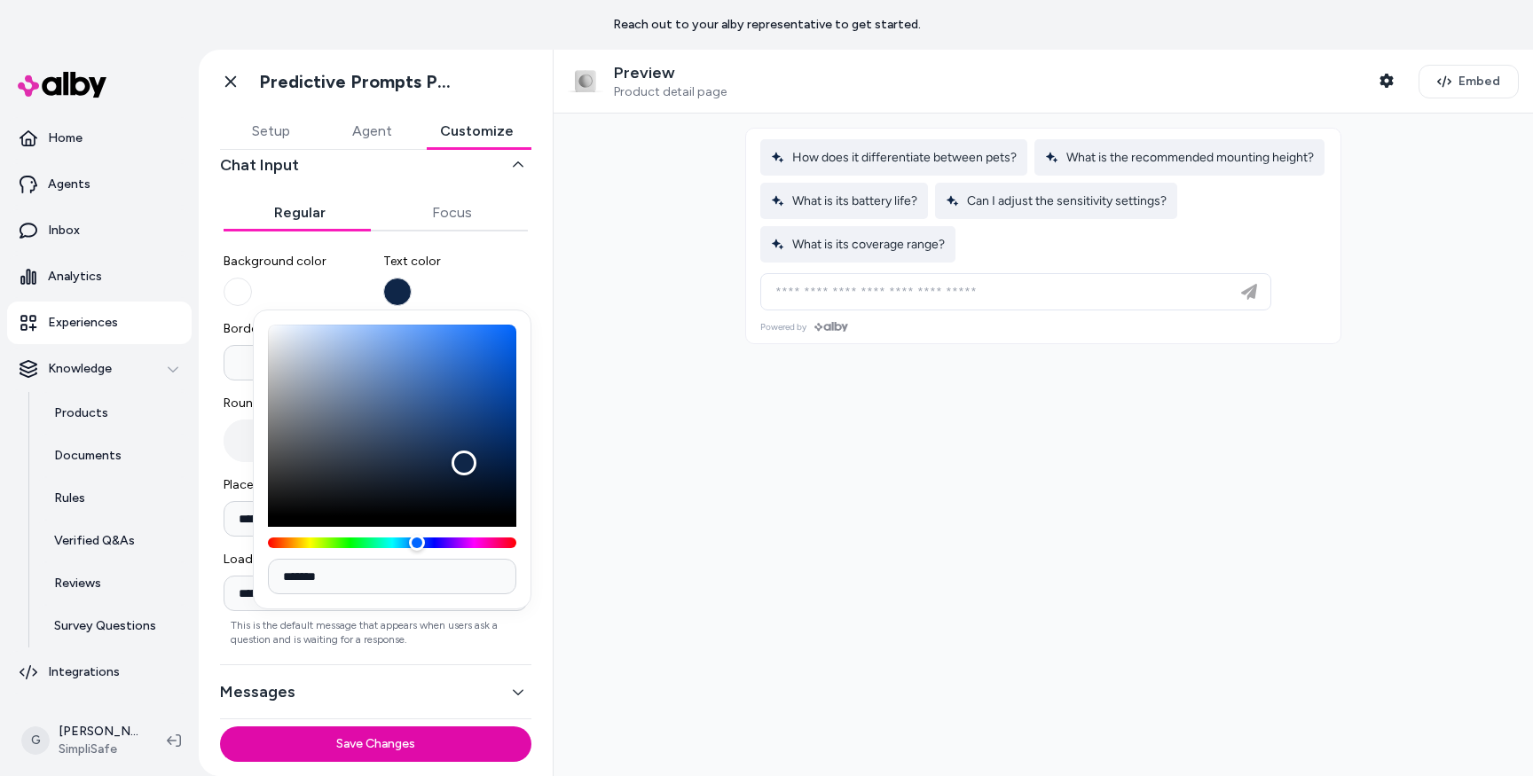
type input "*******"
click at [640, 396] on div at bounding box center [1044, 445] width 980 height 663
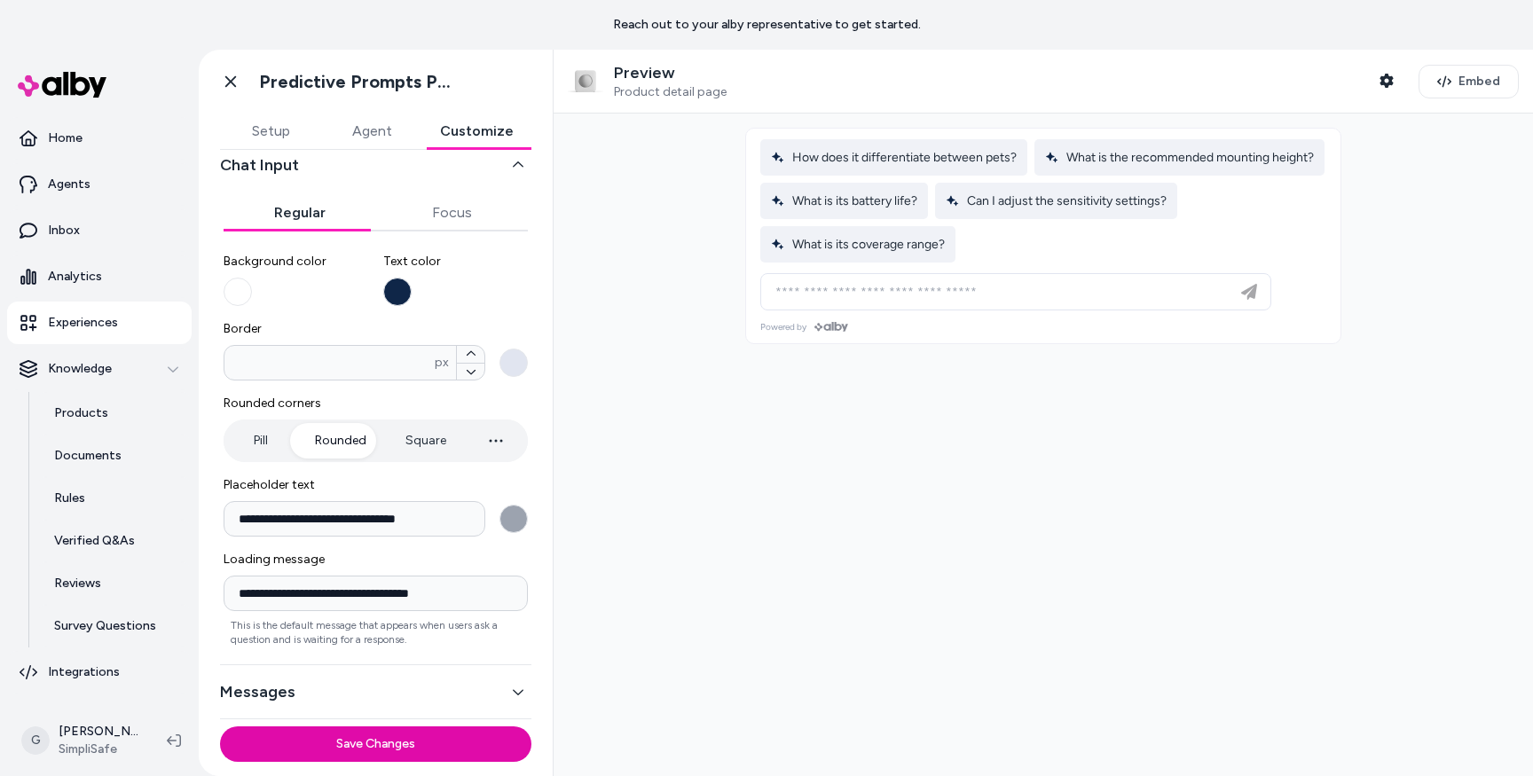
click at [511, 364] on button "Border * px" at bounding box center [514, 363] width 28 height 28
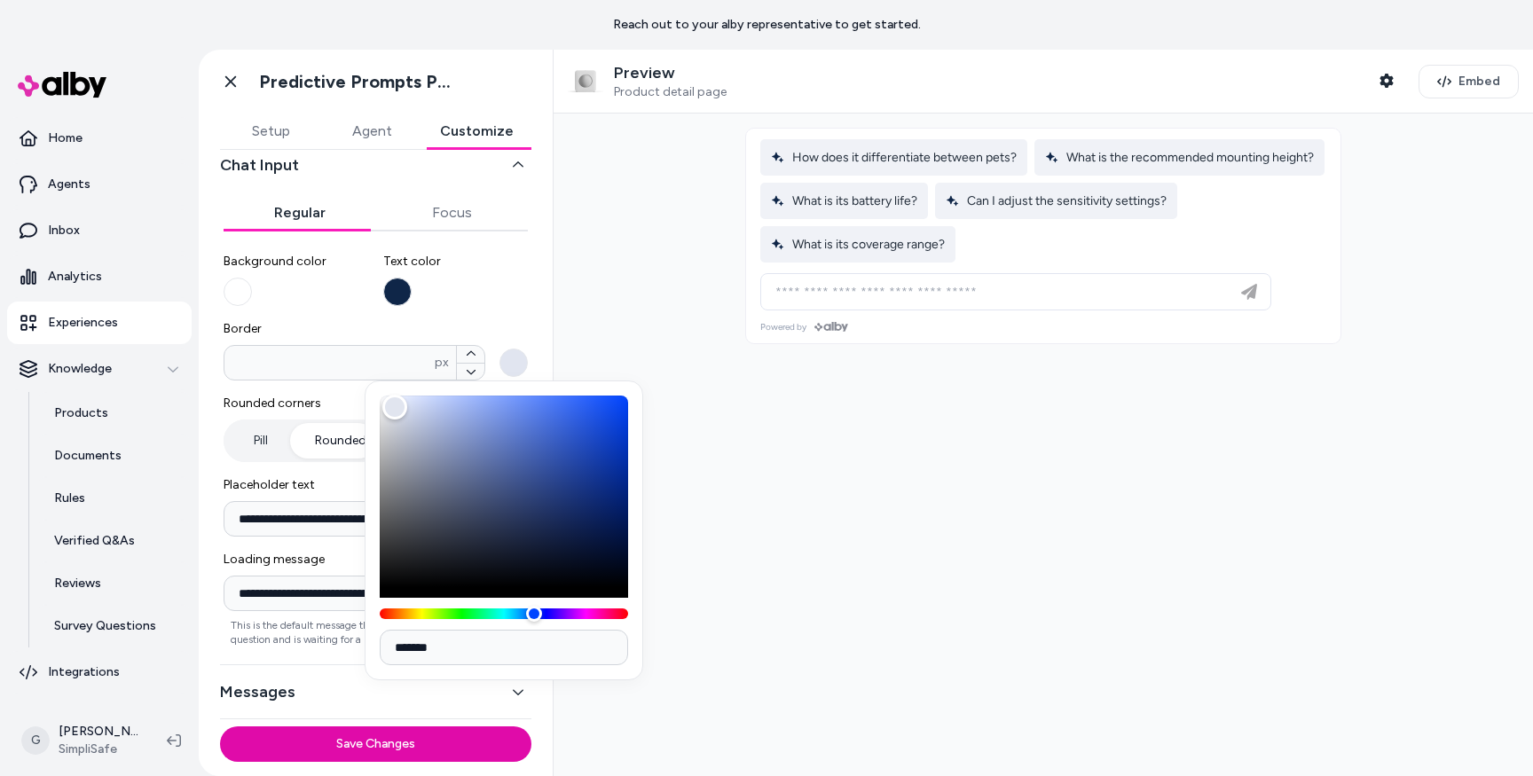
click at [421, 649] on input "*******" at bounding box center [504, 647] width 248 height 35
paste input
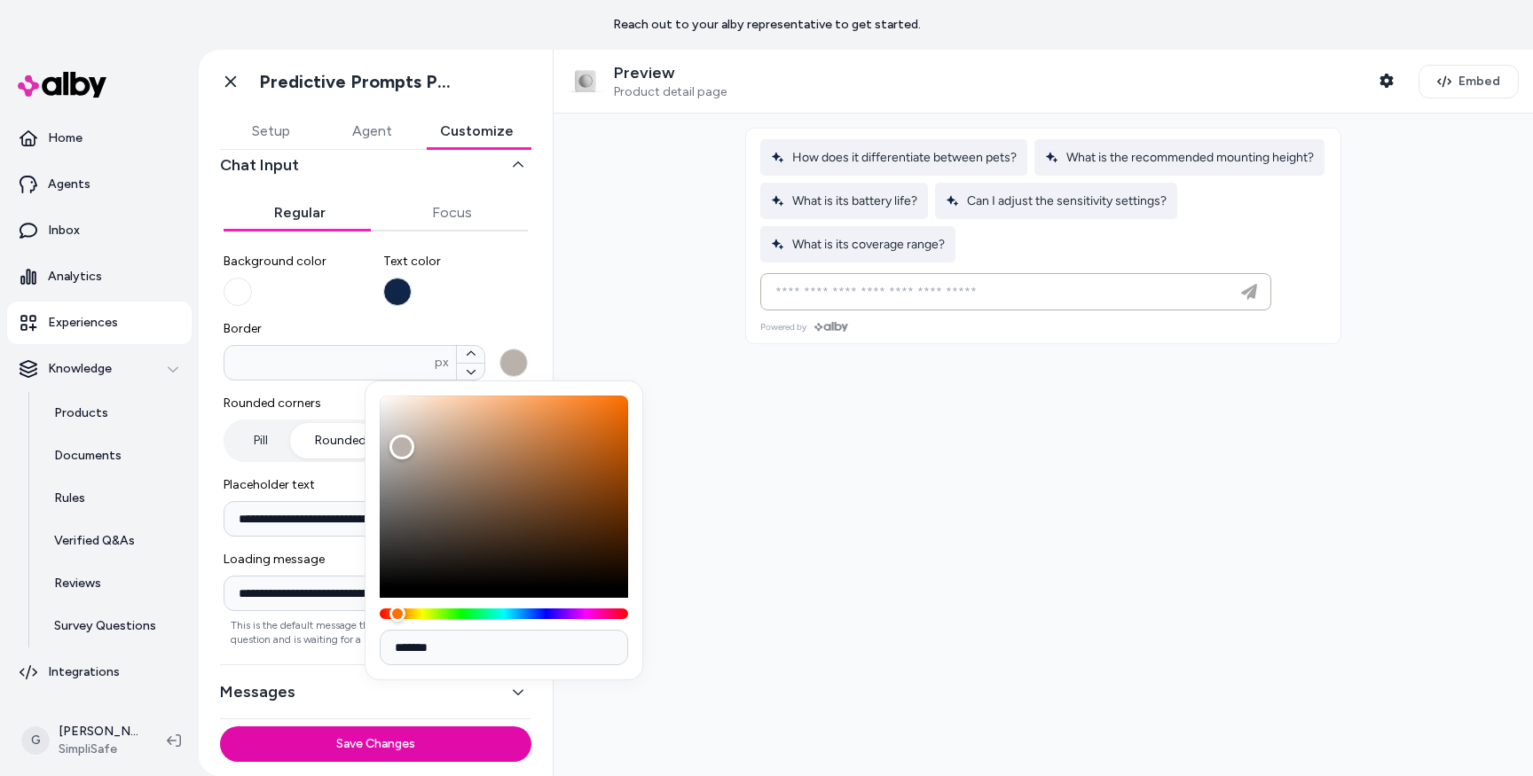
type input "*******"
click at [779, 452] on div at bounding box center [1044, 445] width 980 height 663
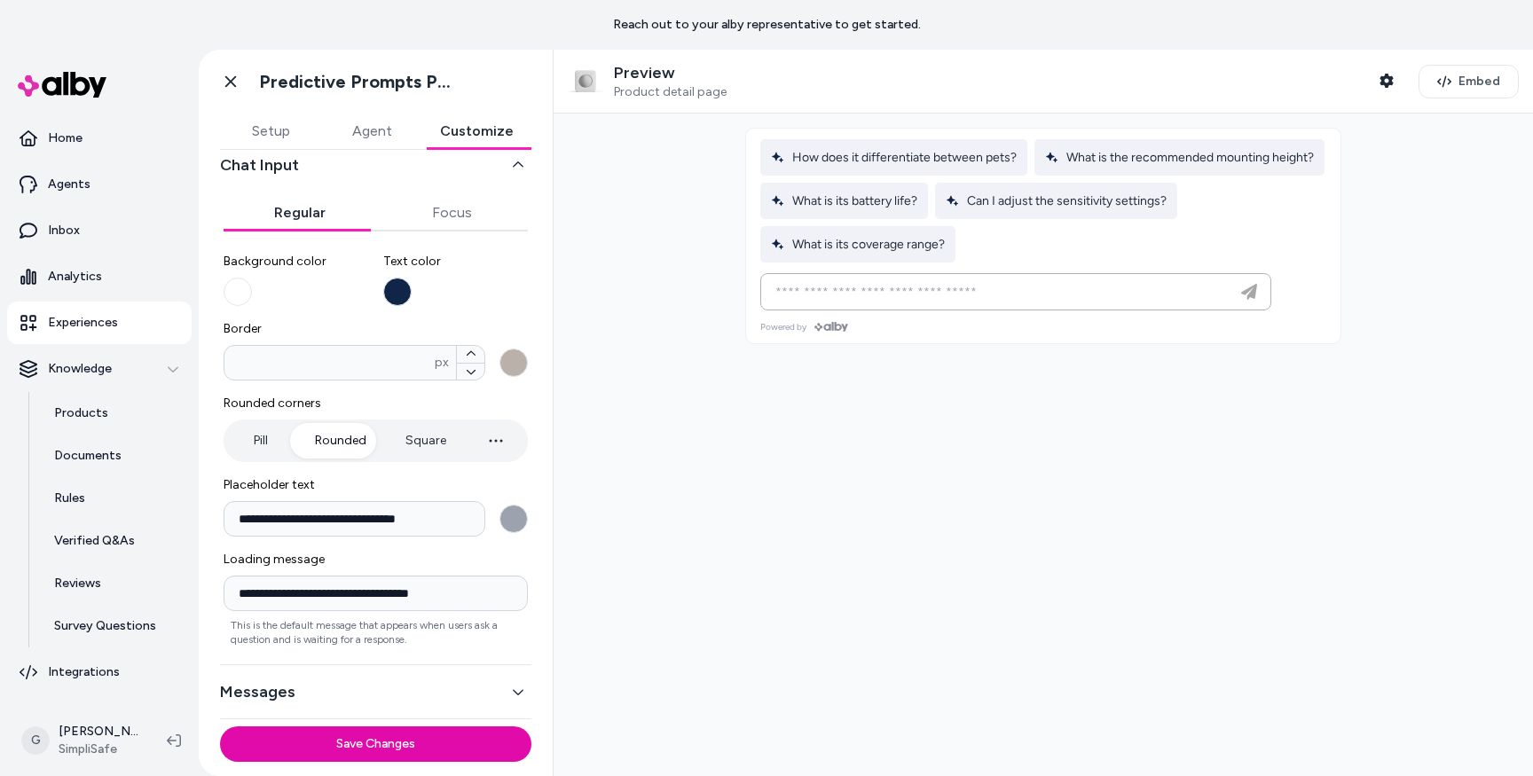
click at [256, 704] on button "Messages" at bounding box center [375, 692] width 311 height 25
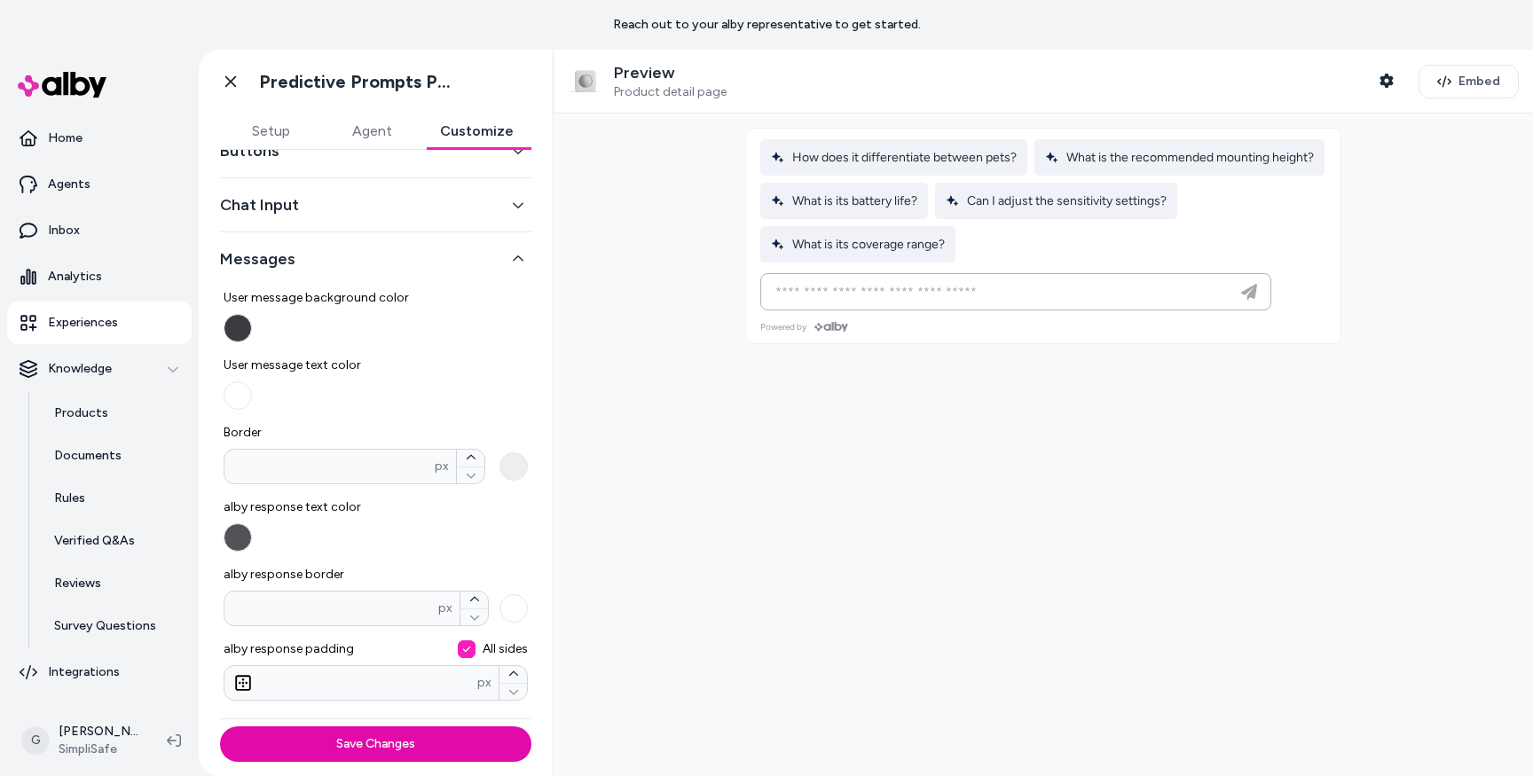
scroll to position [0, 0]
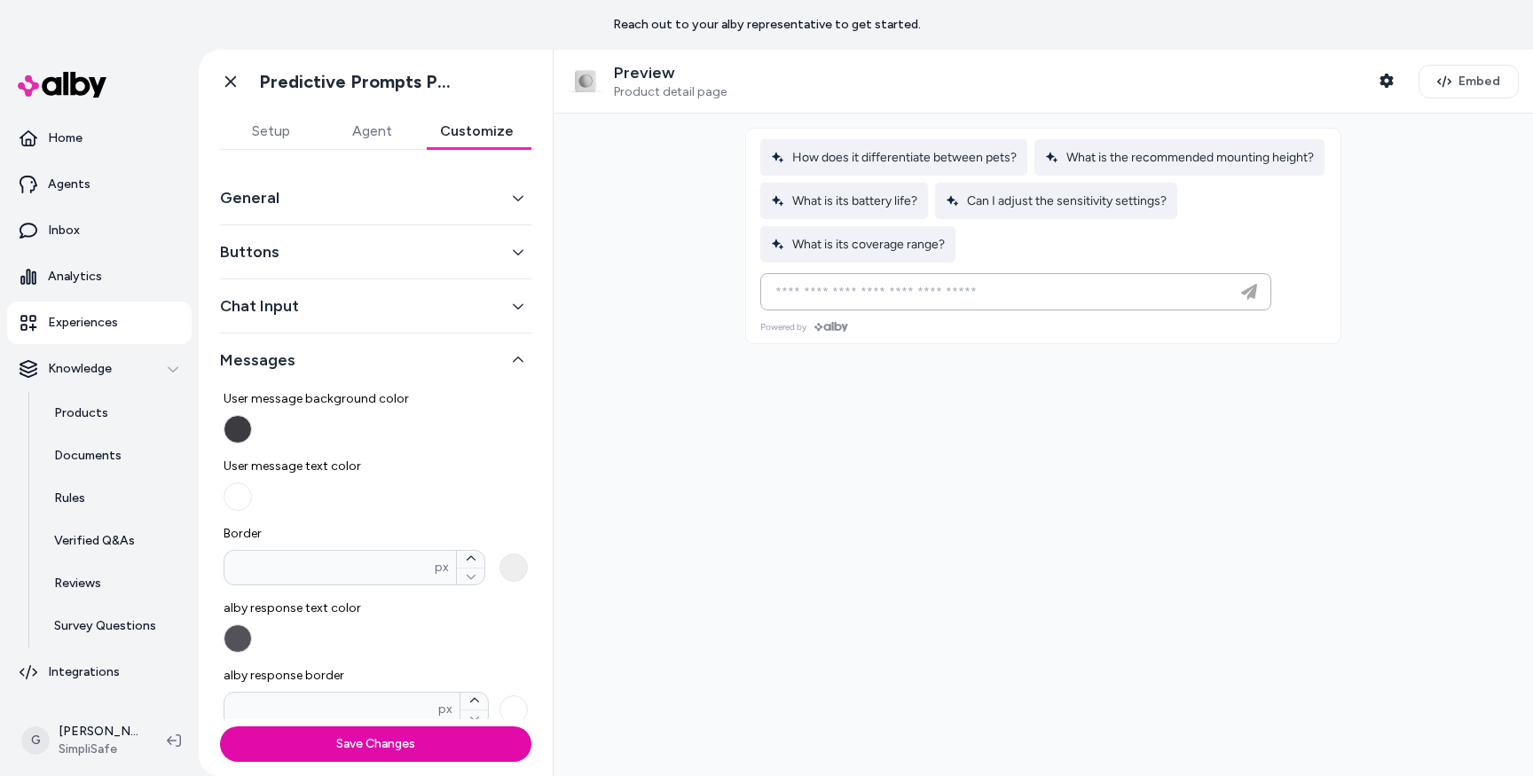
click at [288, 195] on button "General" at bounding box center [375, 197] width 311 height 25
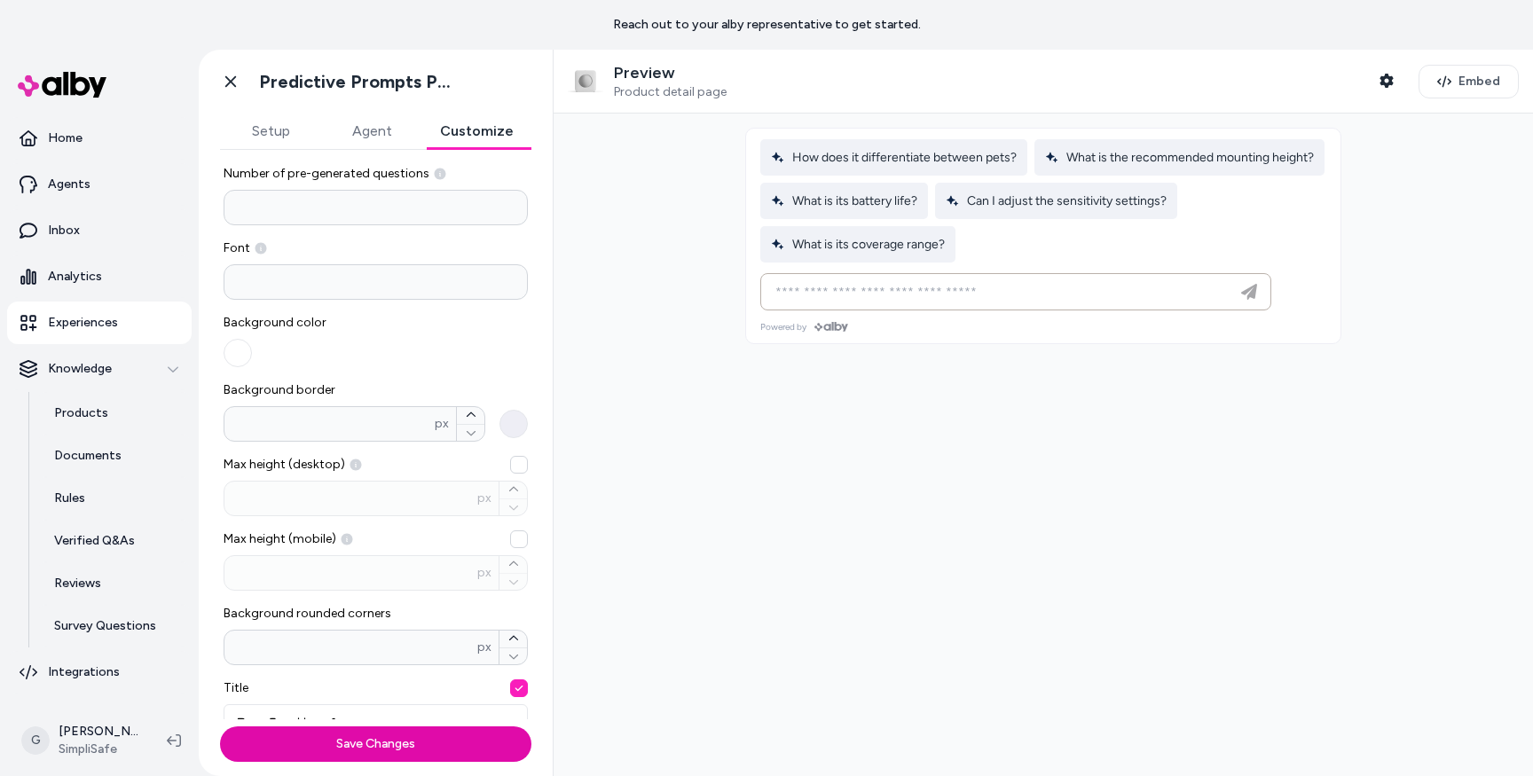
scroll to position [38, 0]
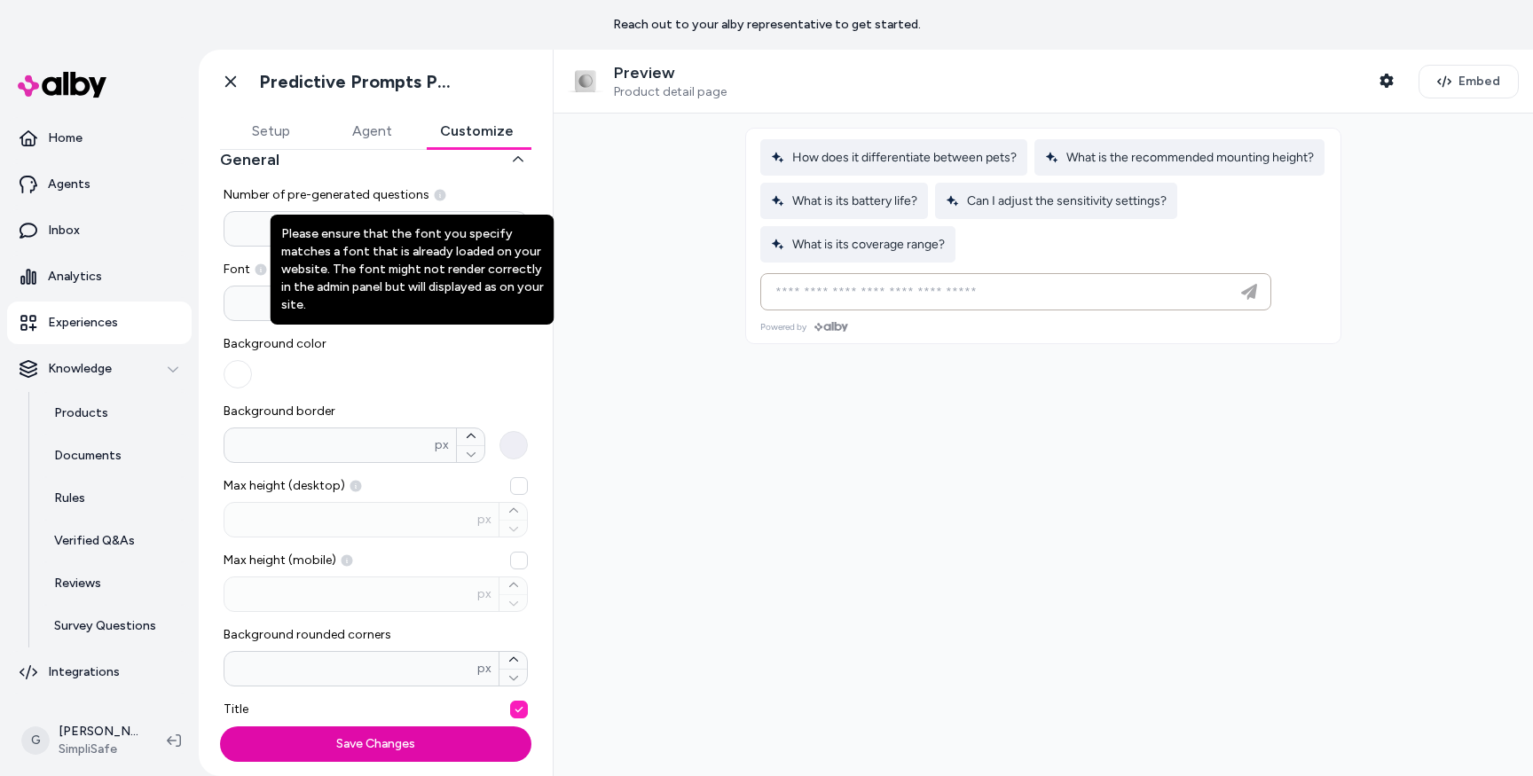
click at [255, 296] on input at bounding box center [376, 303] width 304 height 35
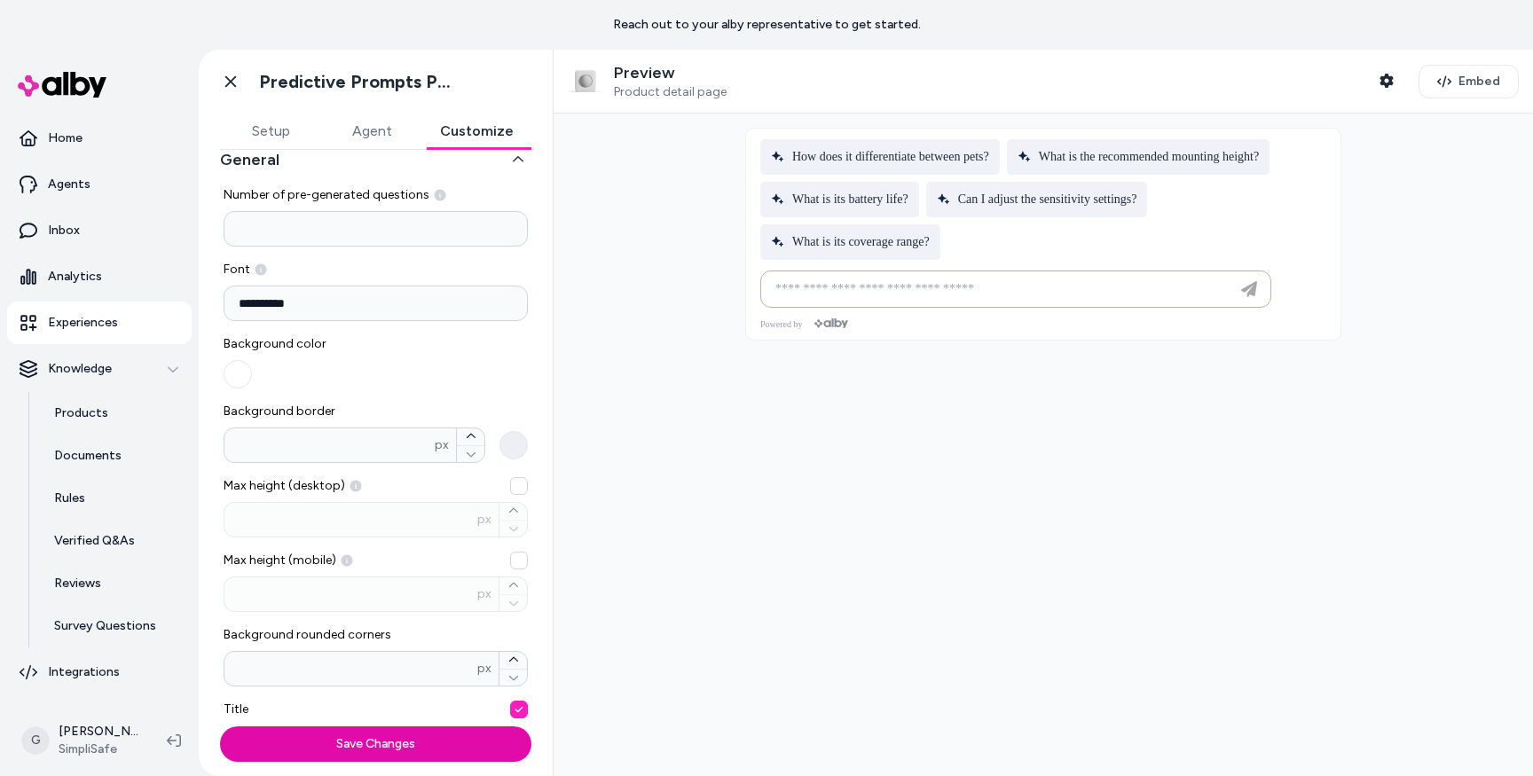
type input "**********"
click at [658, 281] on div at bounding box center [1044, 445] width 980 height 663
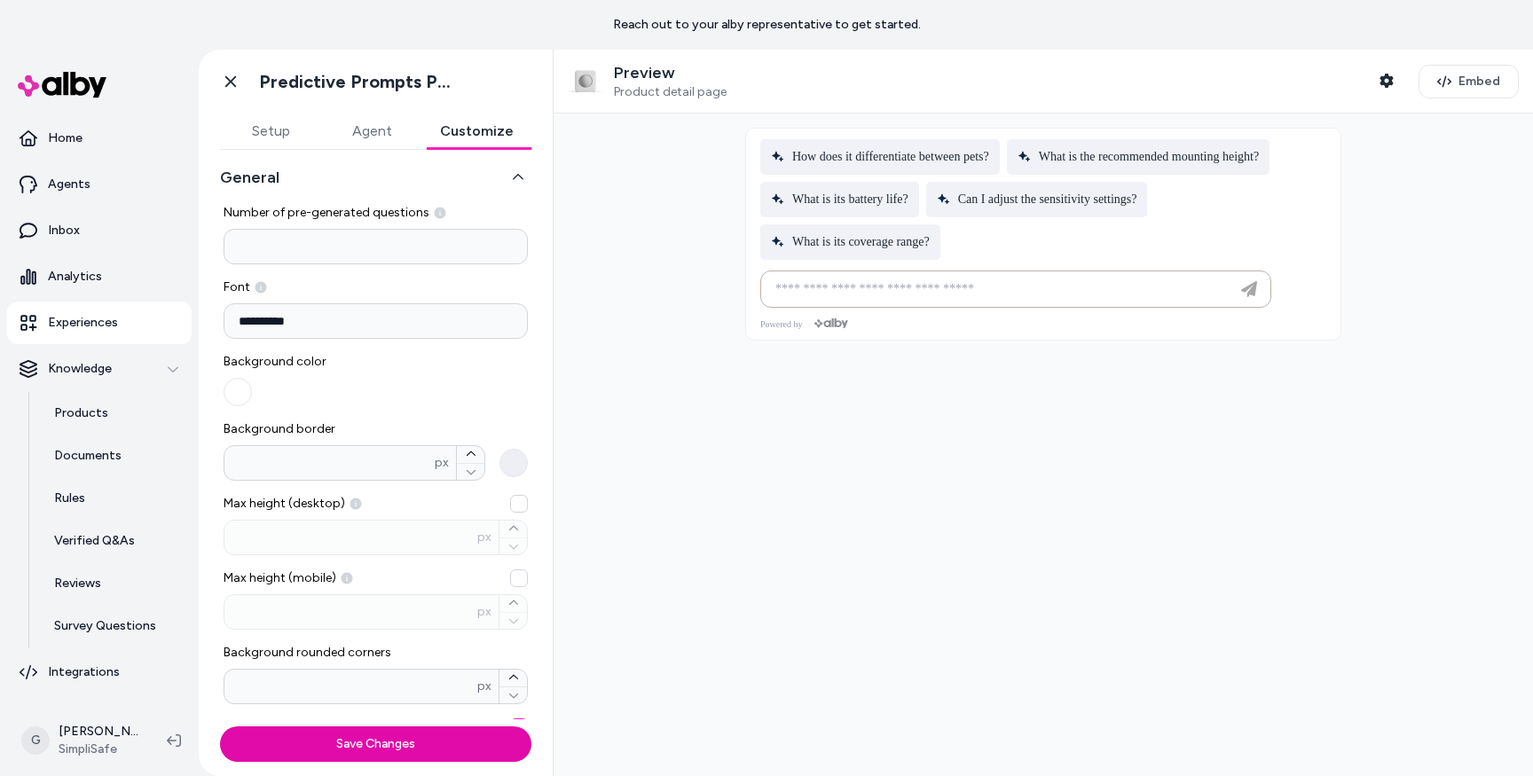
click at [507, 461] on button "Background border * px" at bounding box center [514, 463] width 28 height 28
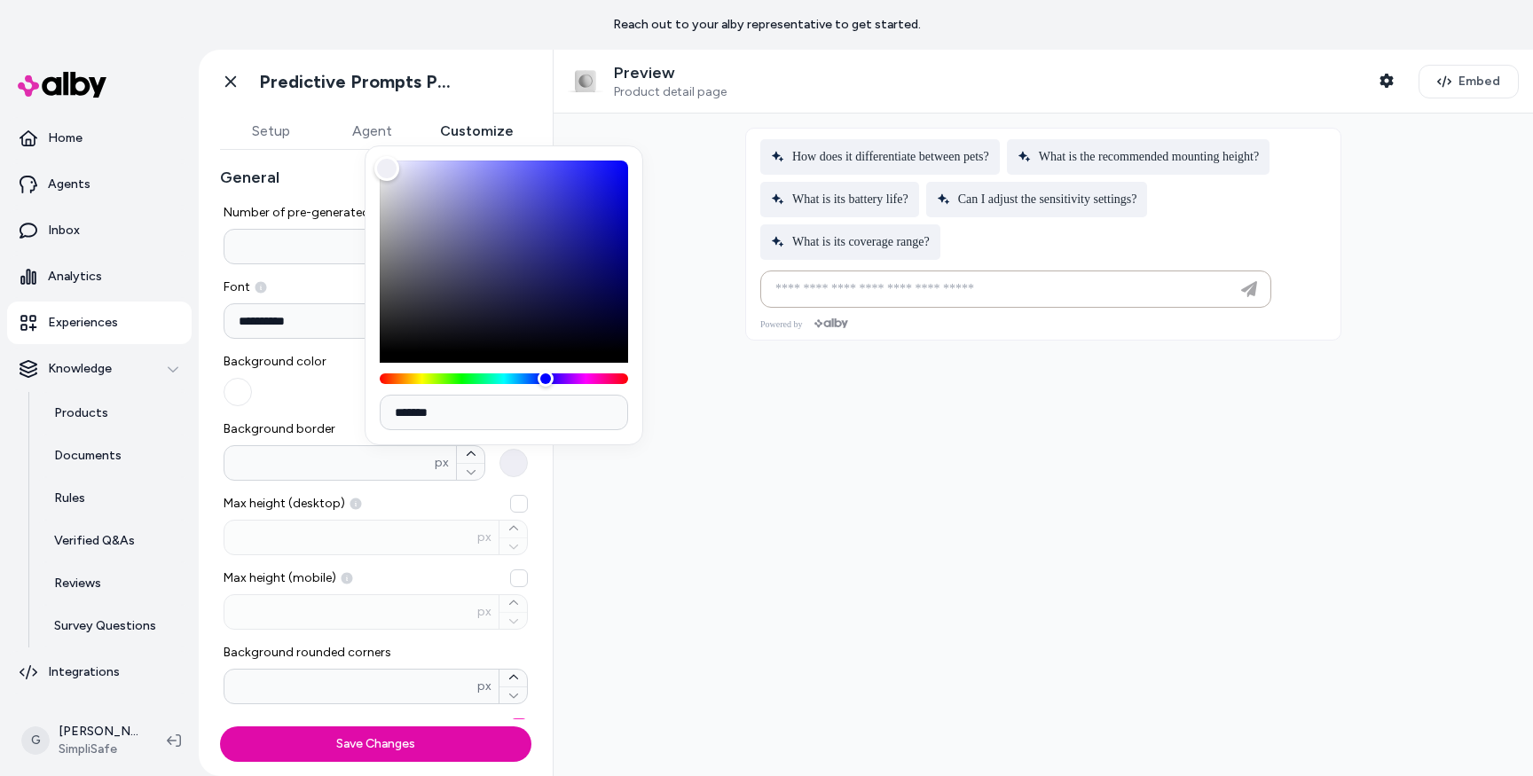
click at [453, 410] on input "*******" at bounding box center [504, 412] width 248 height 35
paste input
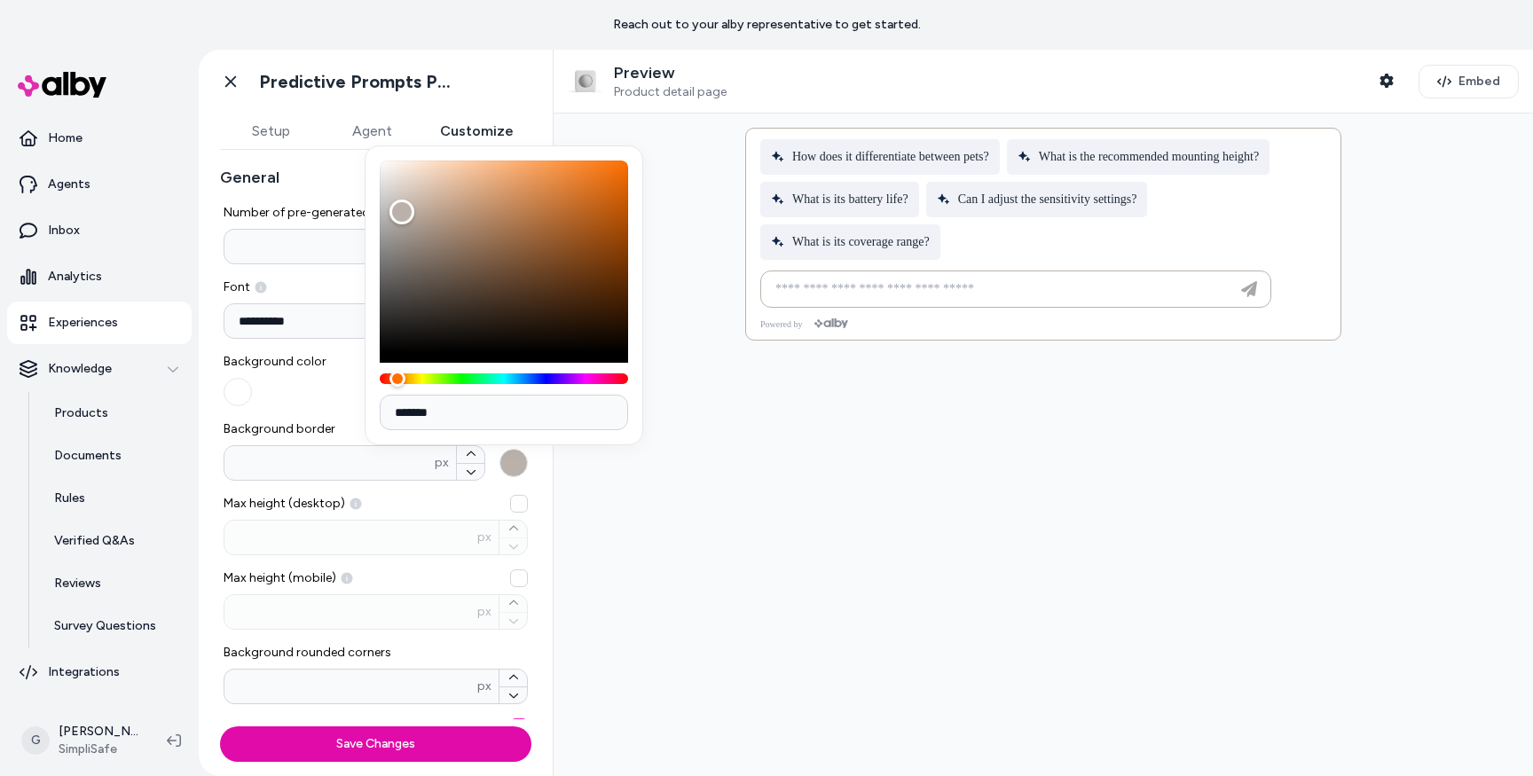
type input "*******"
click at [631, 511] on div at bounding box center [1044, 445] width 980 height 663
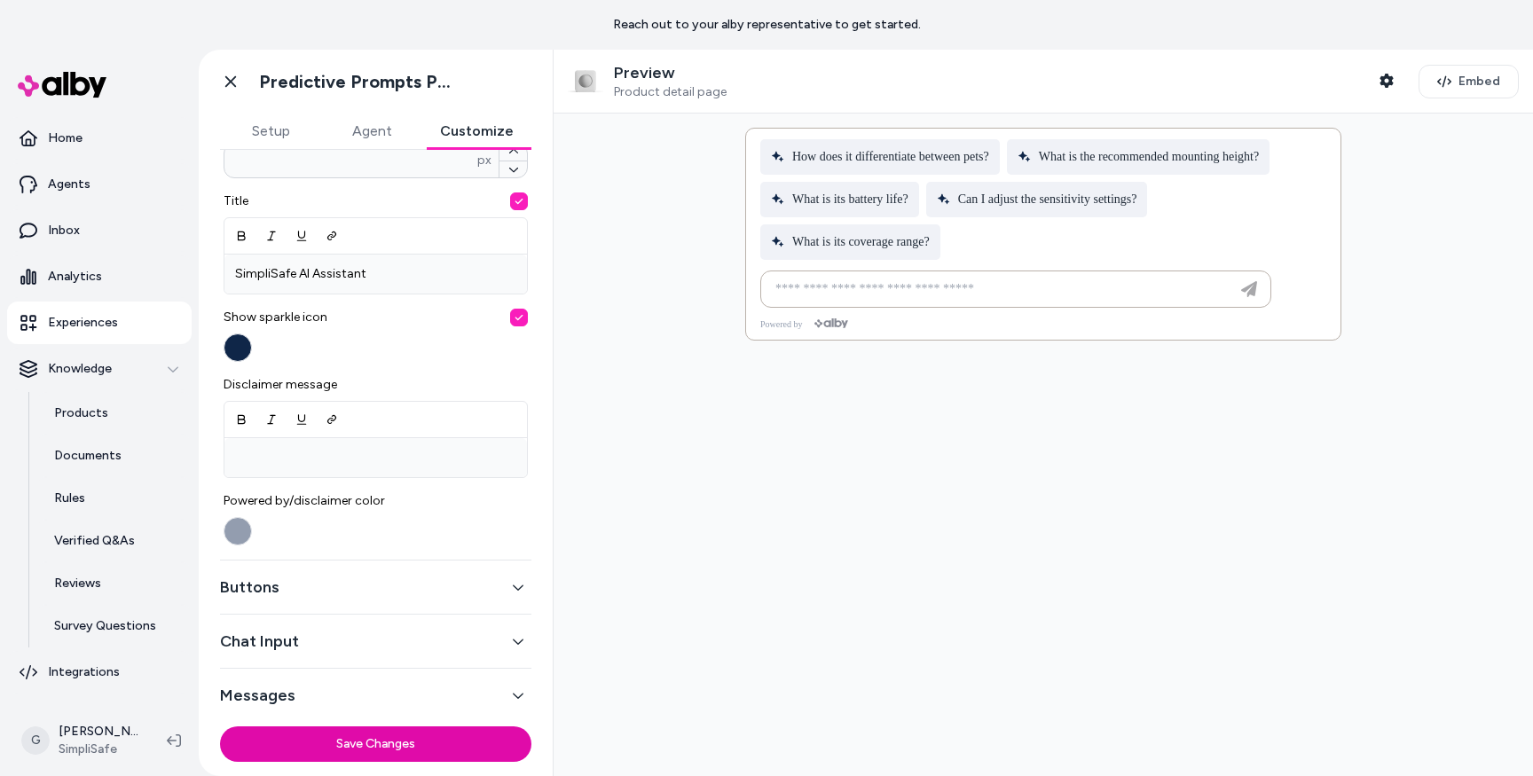
scroll to position [513, 0]
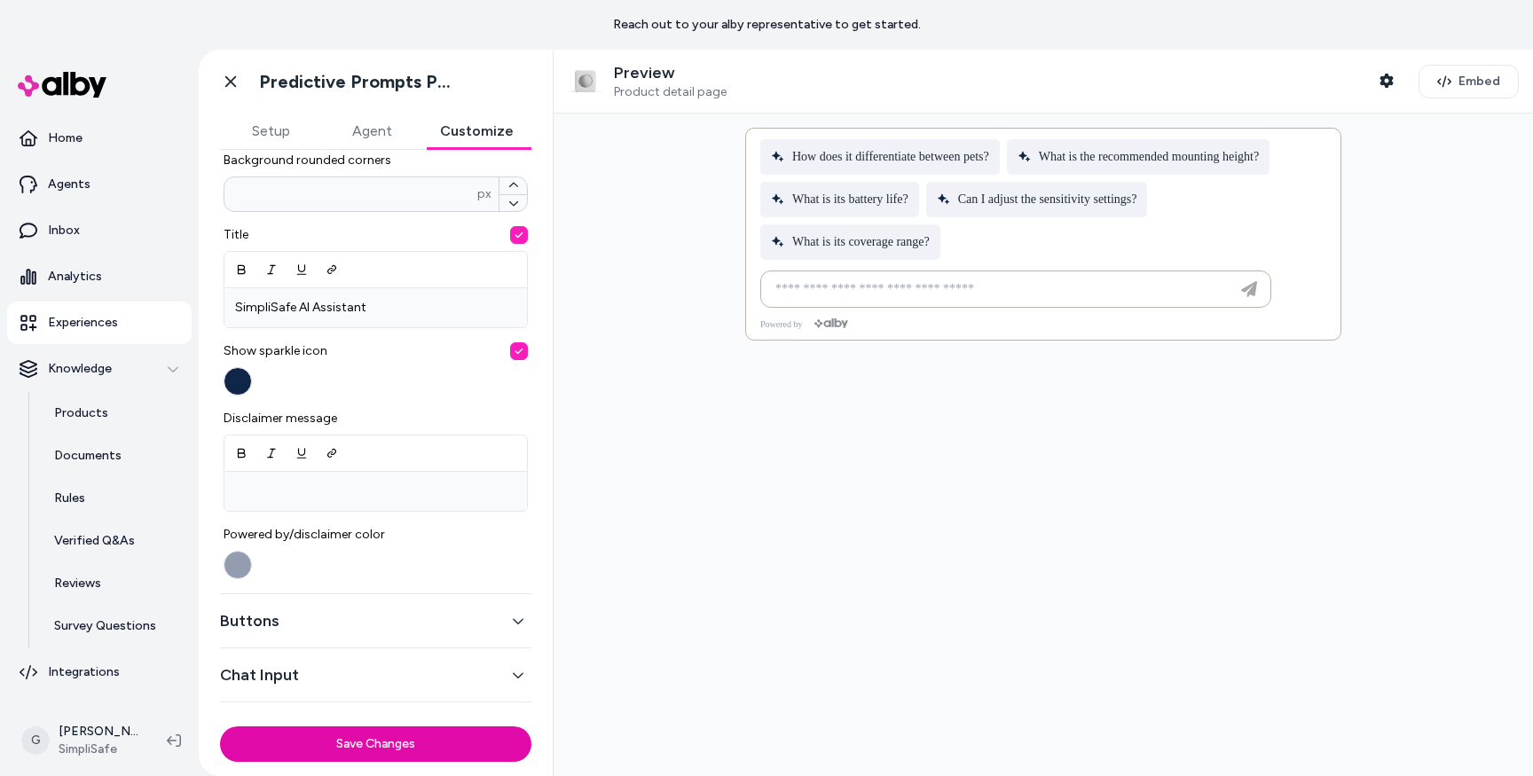
click at [511, 232] on button "button" at bounding box center [519, 235] width 18 height 18
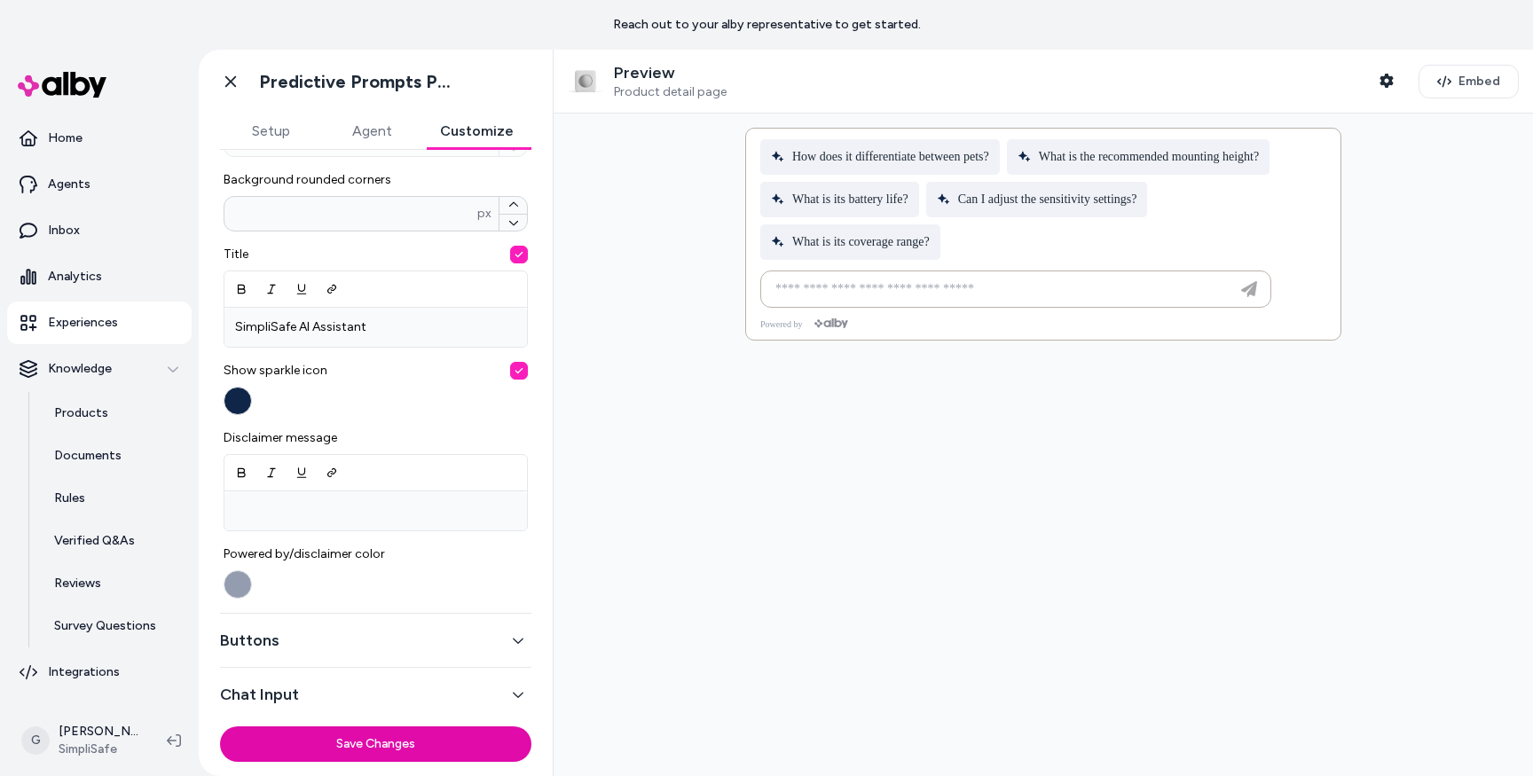
scroll to position [0, 0]
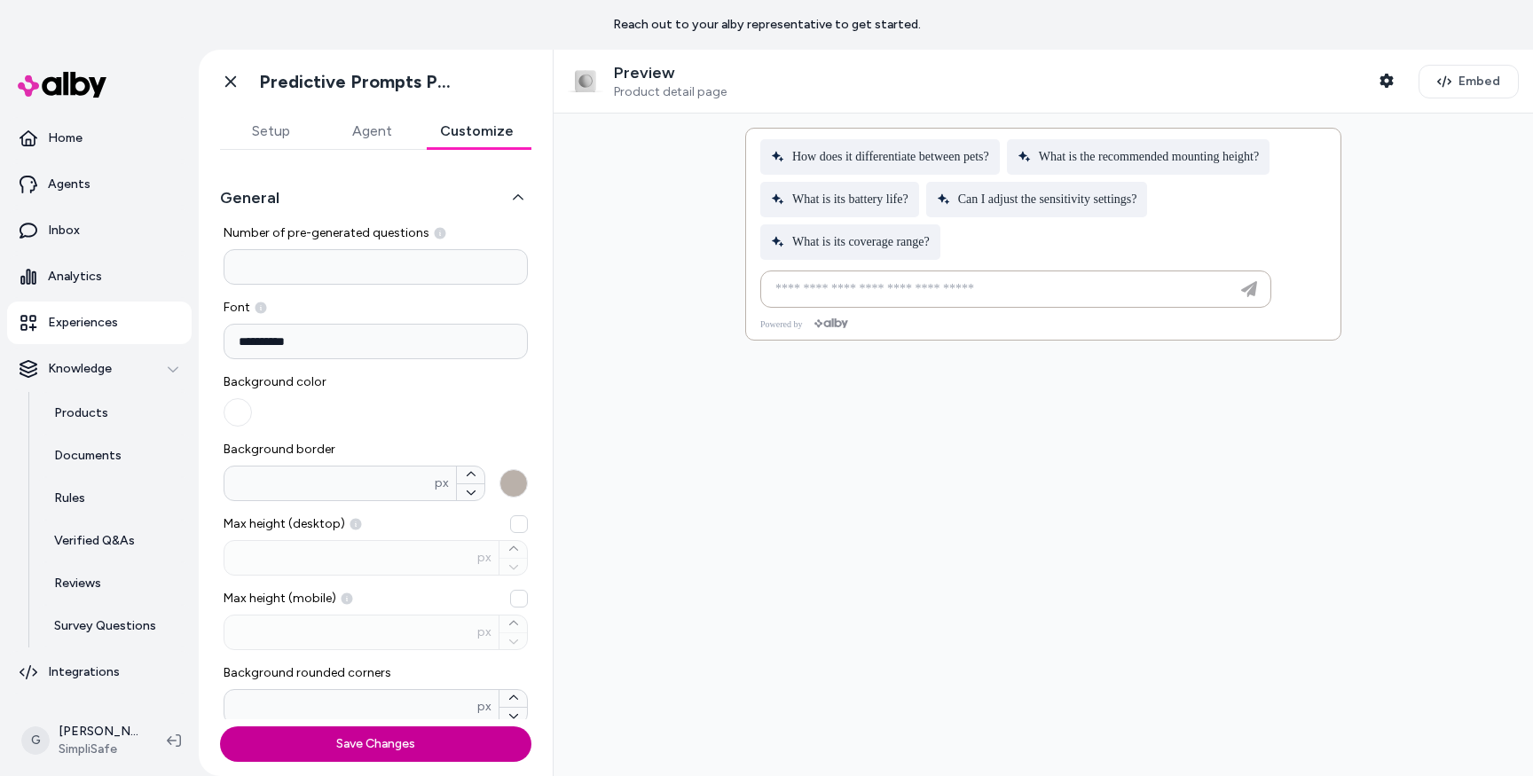
click at [301, 749] on button "Save Changes" at bounding box center [375, 744] width 311 height 35
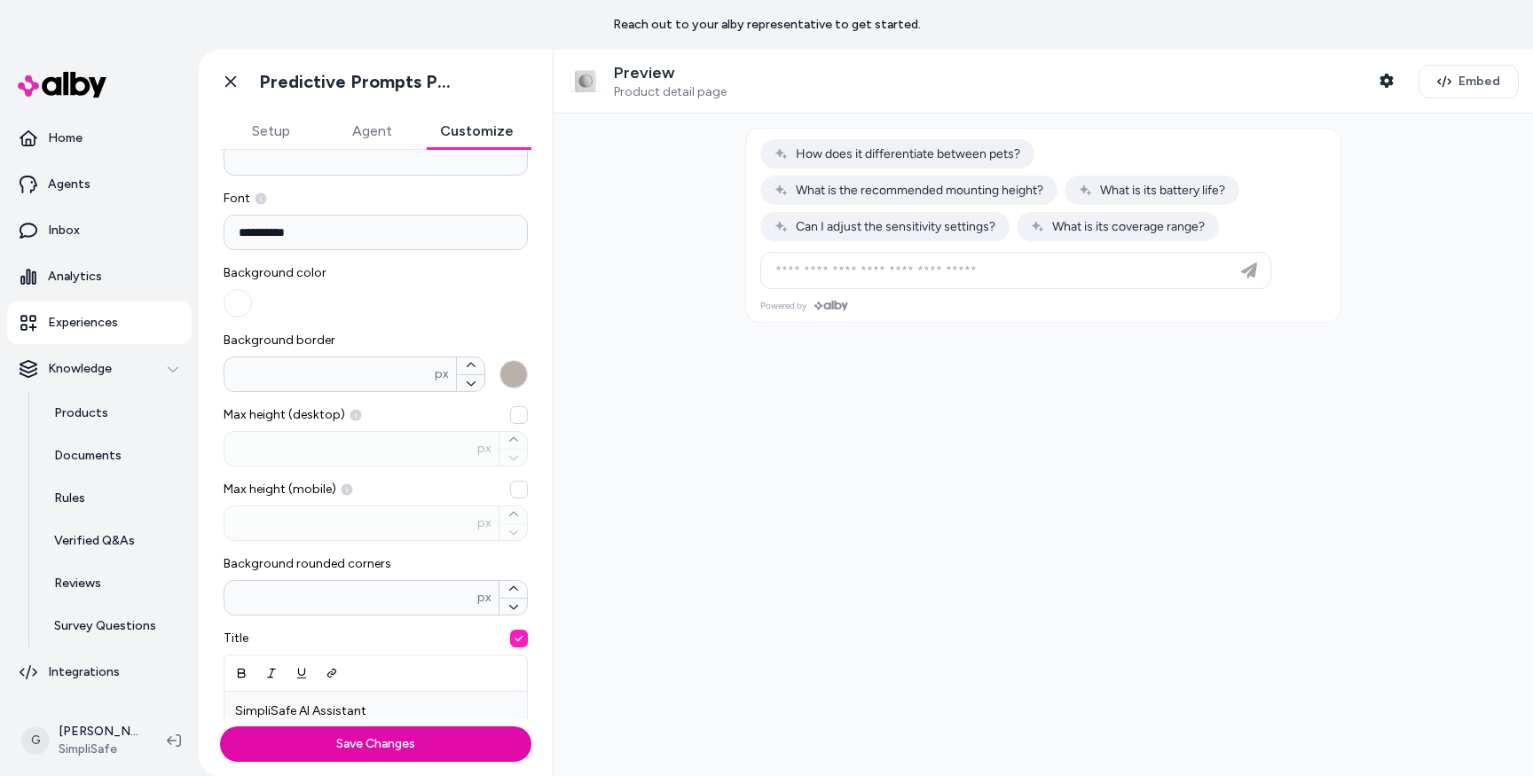
scroll to position [111, 0]
click at [609, 348] on div at bounding box center [1044, 445] width 980 height 663
click at [634, 74] on p "Preview" at bounding box center [670, 73] width 113 height 20
click at [1476, 78] on span "Embed" at bounding box center [1480, 82] width 42 height 18
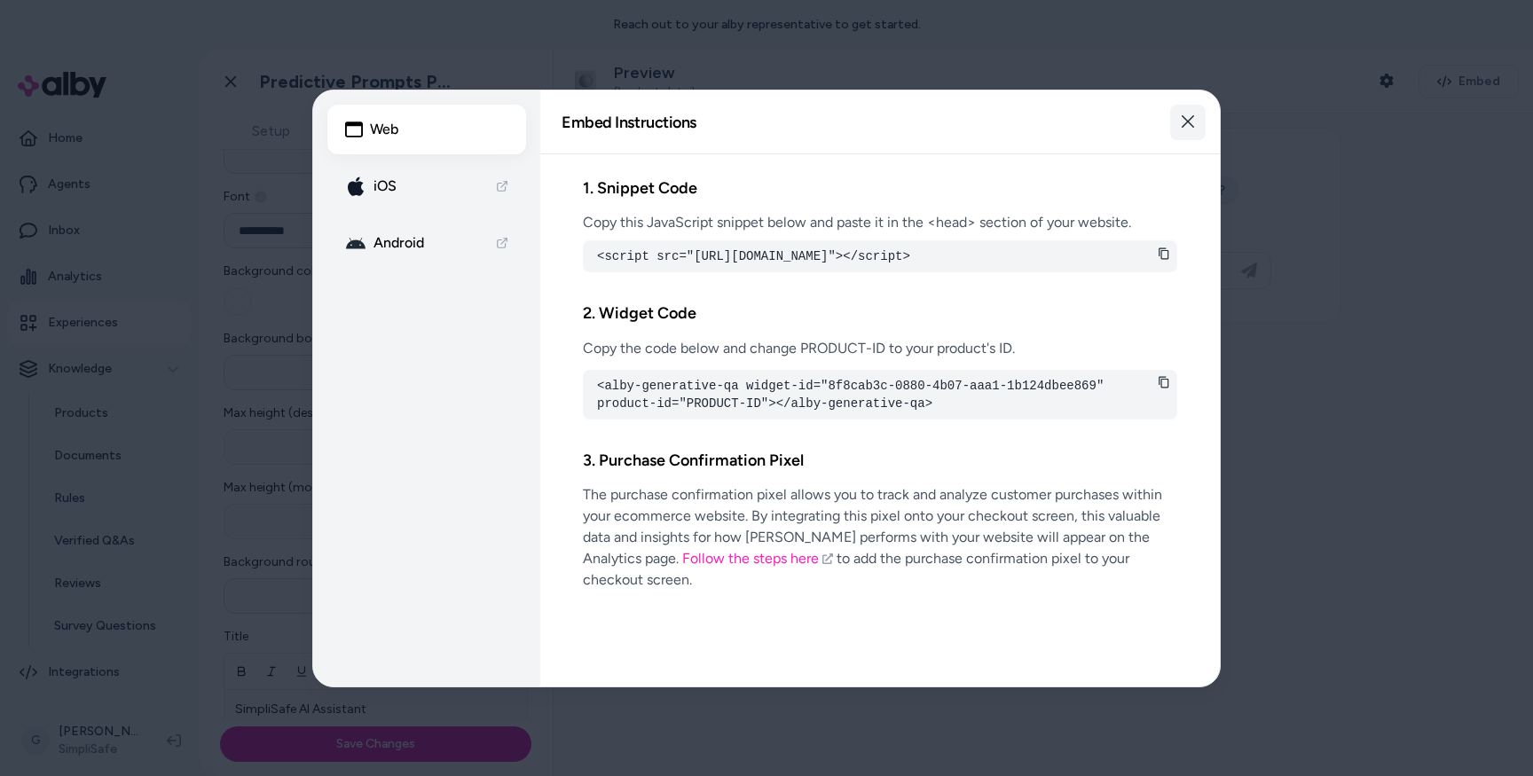
click at [1193, 118] on icon "button" at bounding box center [1188, 121] width 14 height 14
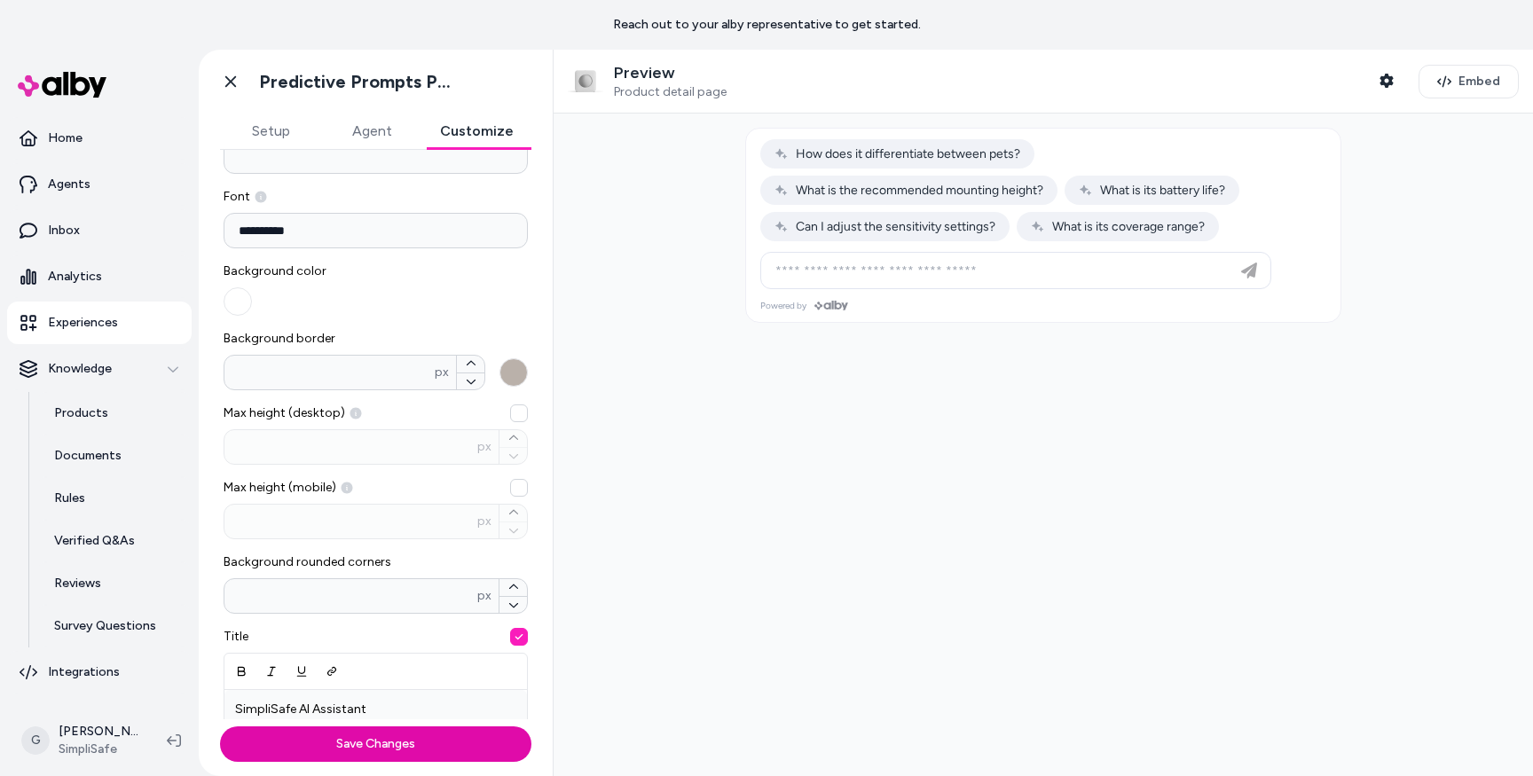
click at [821, 413] on div at bounding box center [1044, 445] width 980 height 663
click at [830, 187] on span "What is the recommended mounting height?" at bounding box center [909, 190] width 269 height 15
type input "**********"
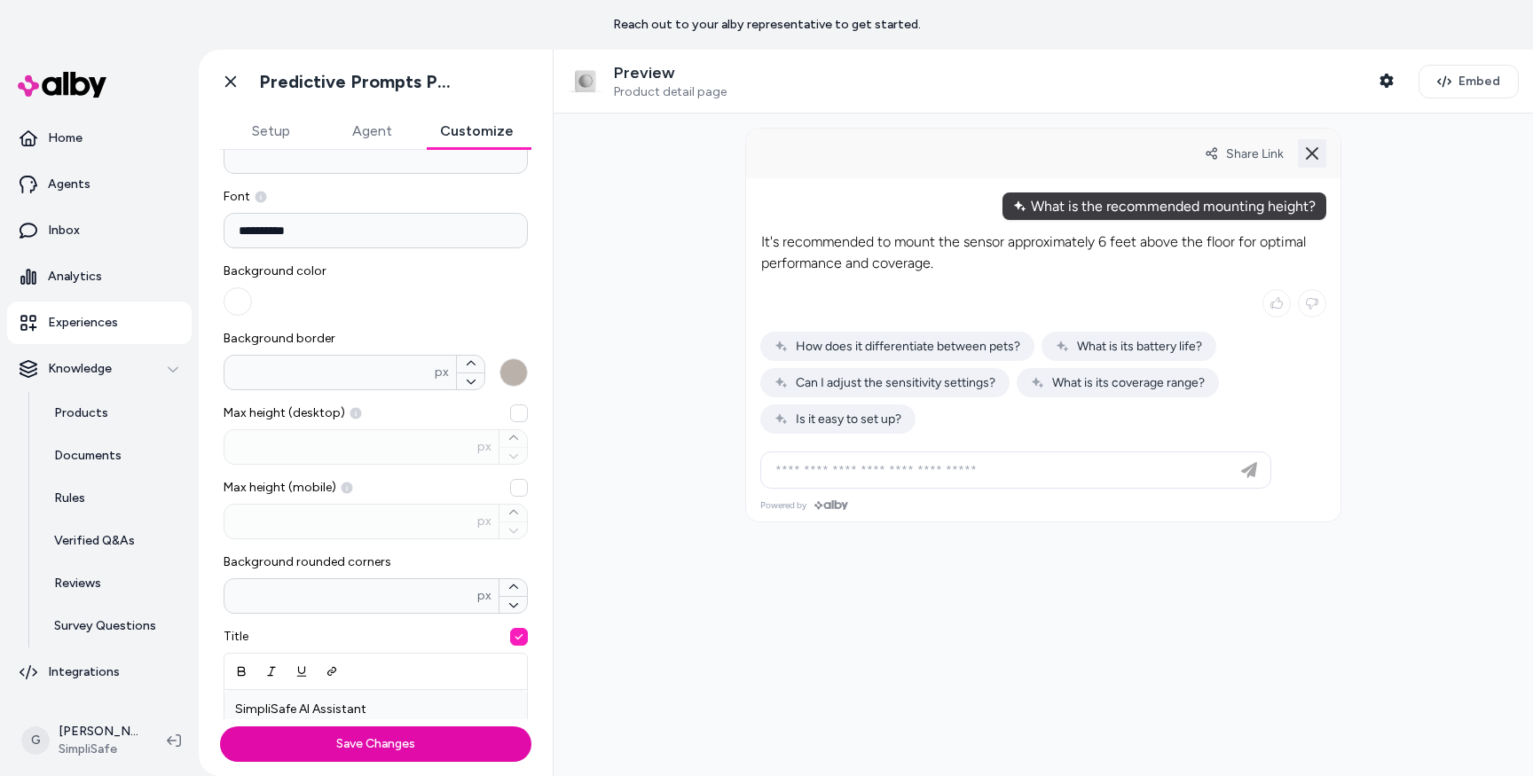
click at [1307, 154] on line at bounding box center [1312, 153] width 11 height 11
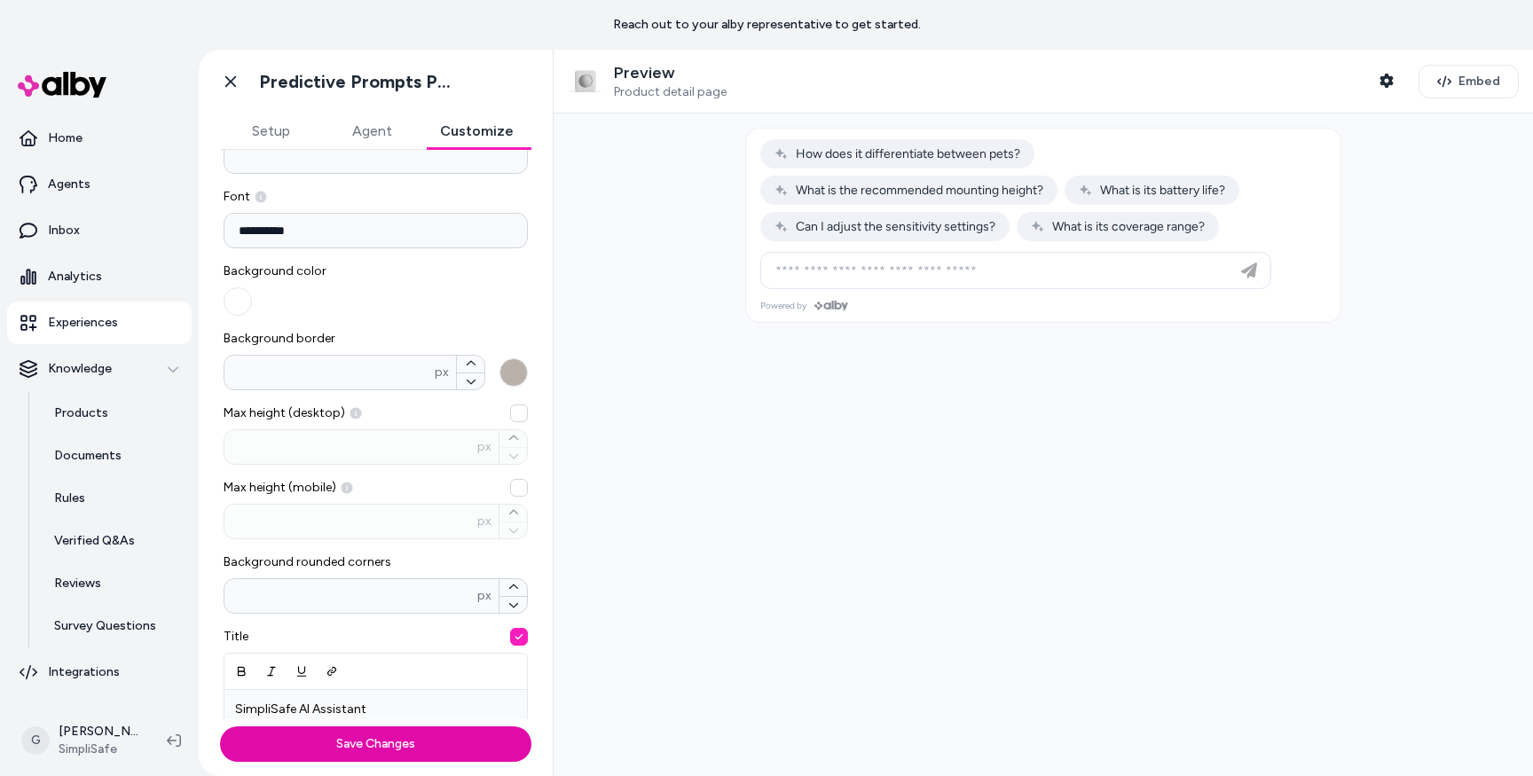
click at [754, 498] on div at bounding box center [1044, 445] width 980 height 663
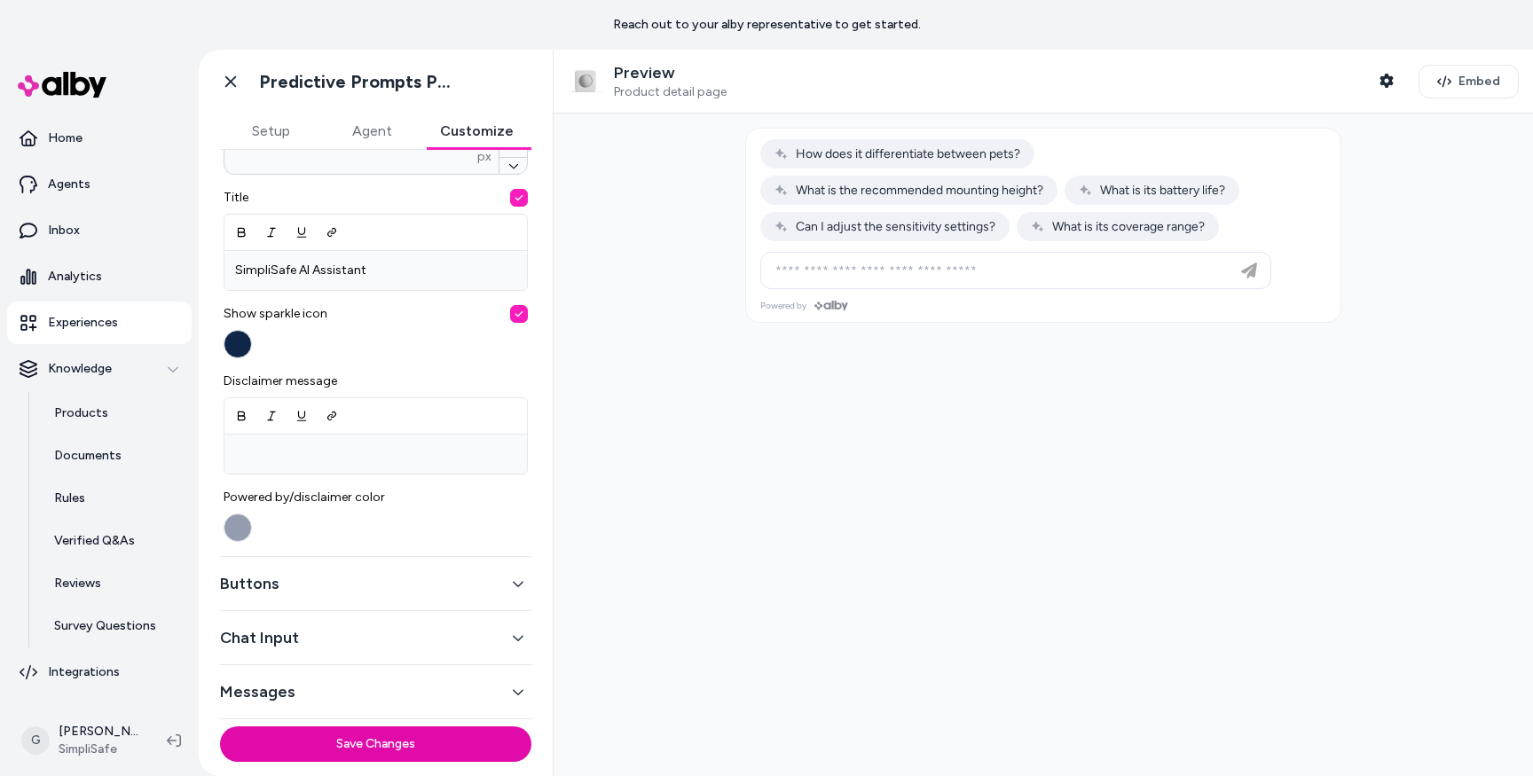
scroll to position [97, 0]
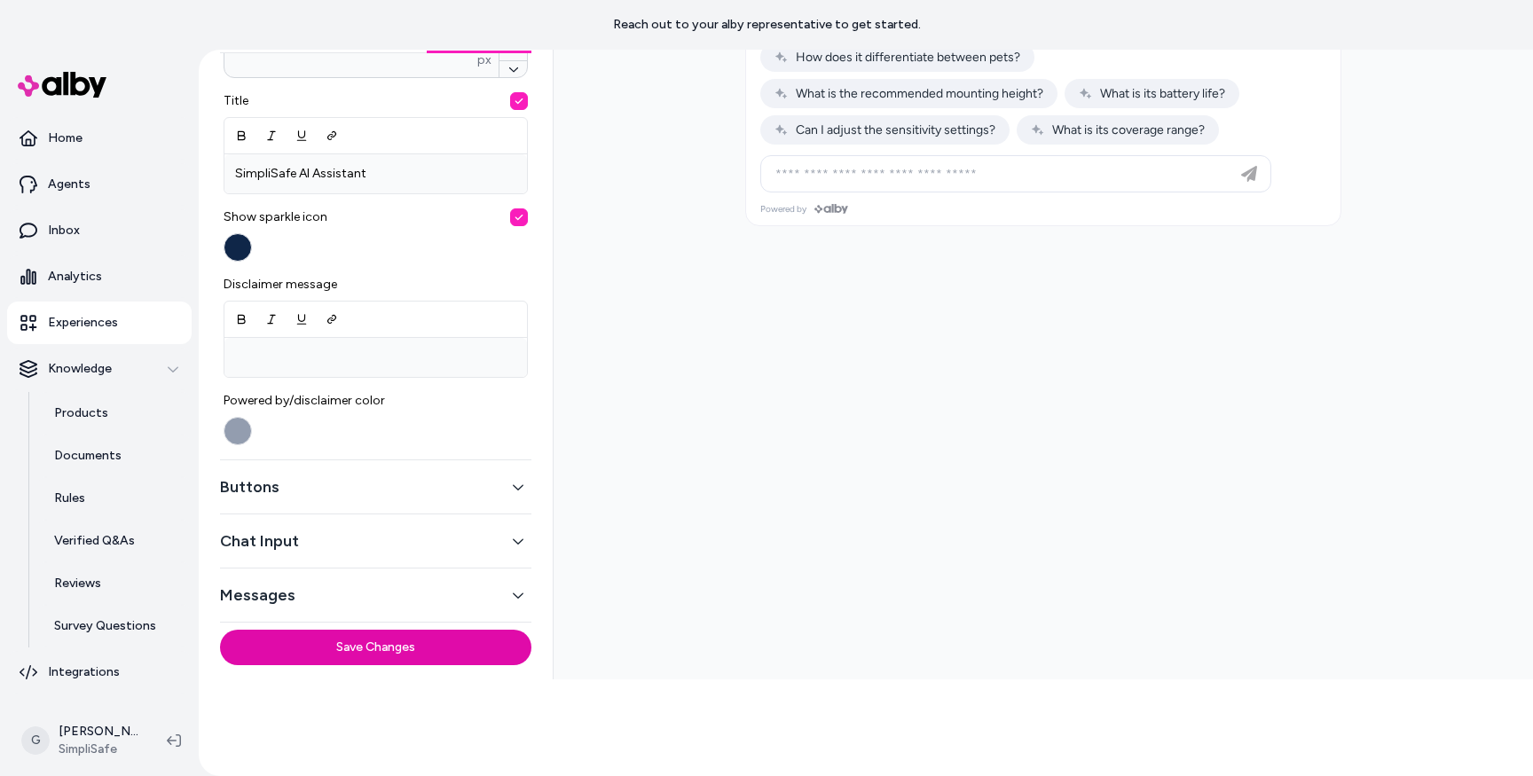
click at [322, 505] on div "Buttons" at bounding box center [375, 488] width 311 height 54
click at [322, 503] on div "Buttons" at bounding box center [375, 488] width 311 height 54
click at [512, 487] on icon "button" at bounding box center [518, 487] width 12 height 12
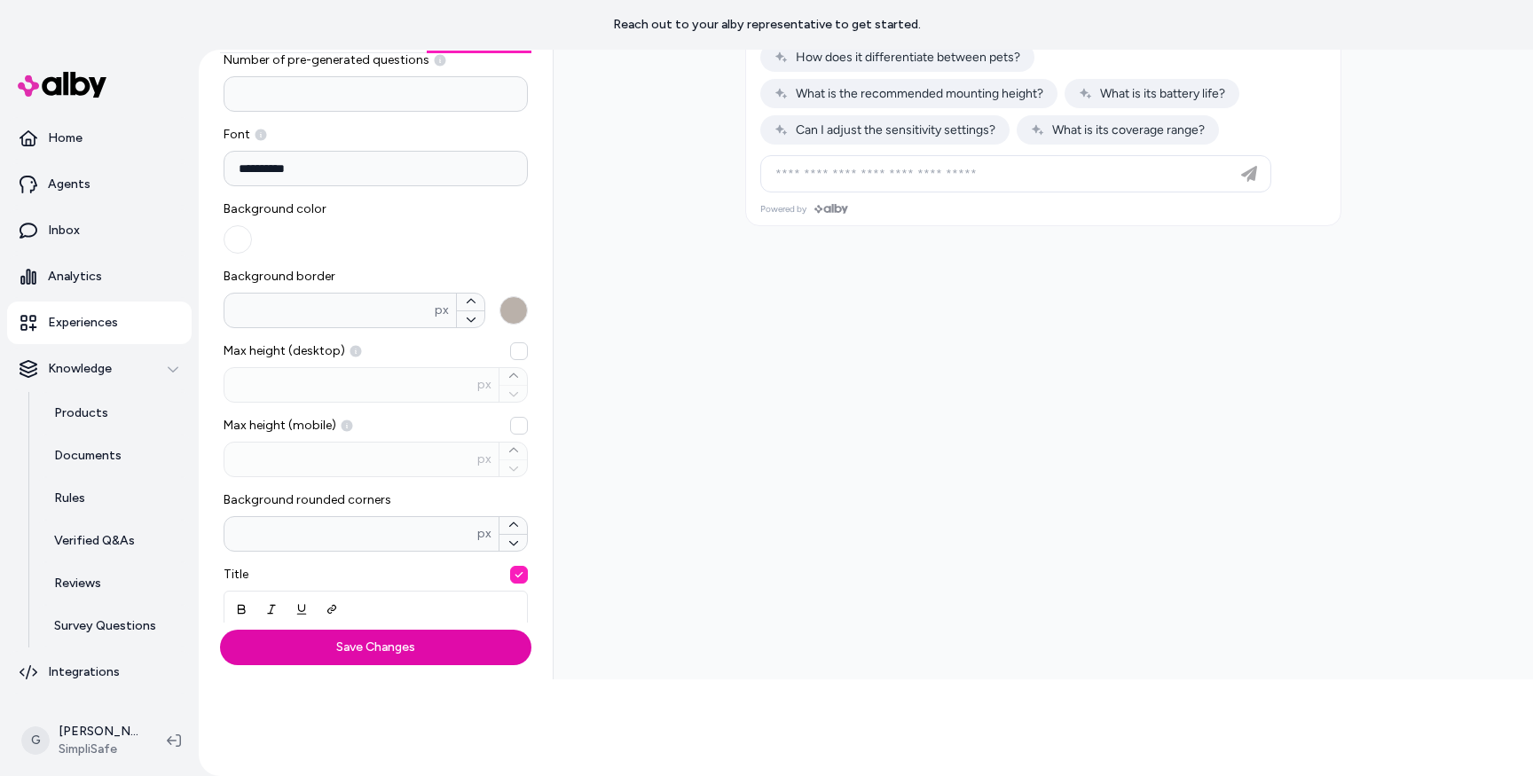
scroll to position [0, 0]
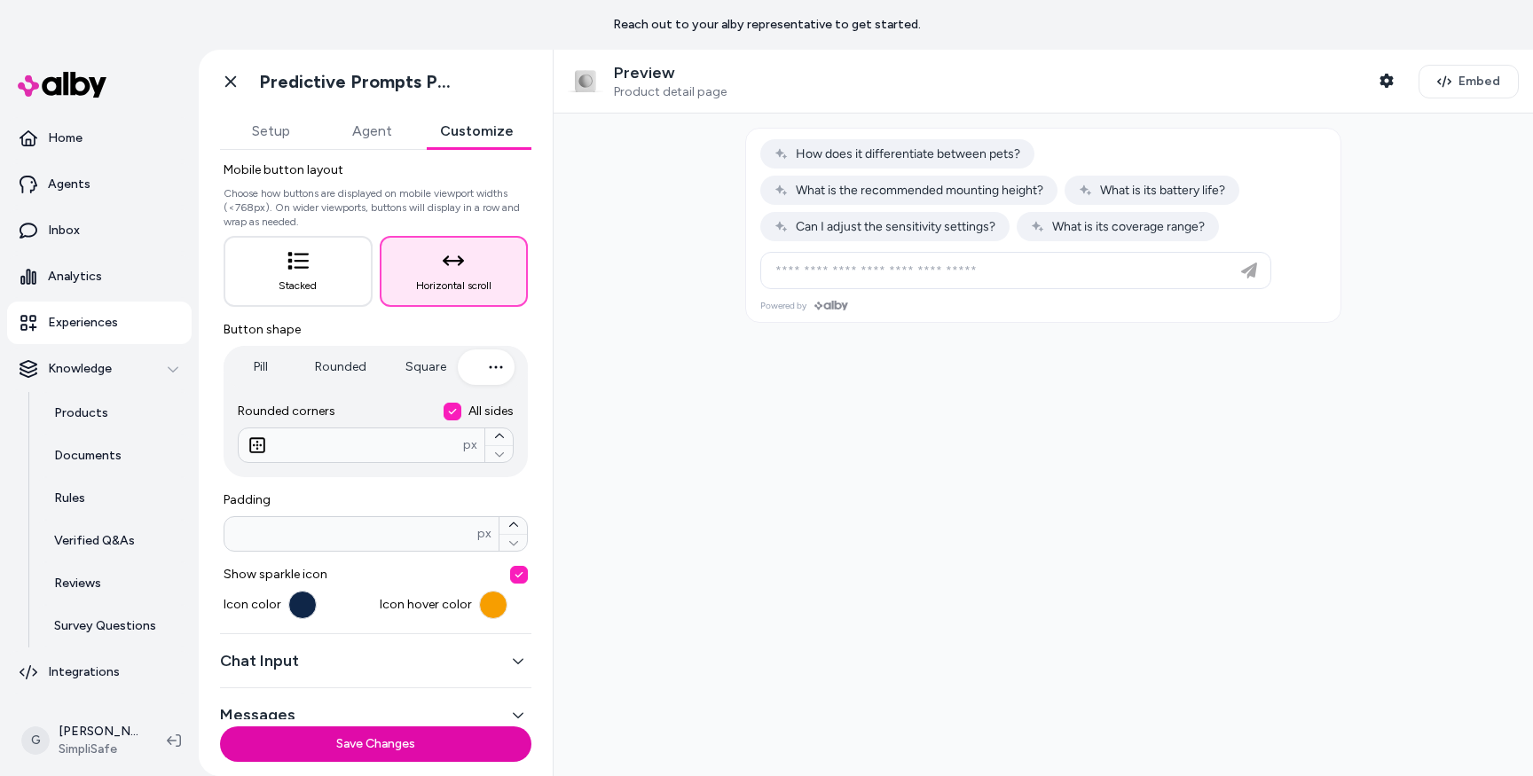
click at [247, 372] on div "Mobile button layout Choose how buttons are displayed on mobile viewport widths…" at bounding box center [376, 383] width 304 height 472
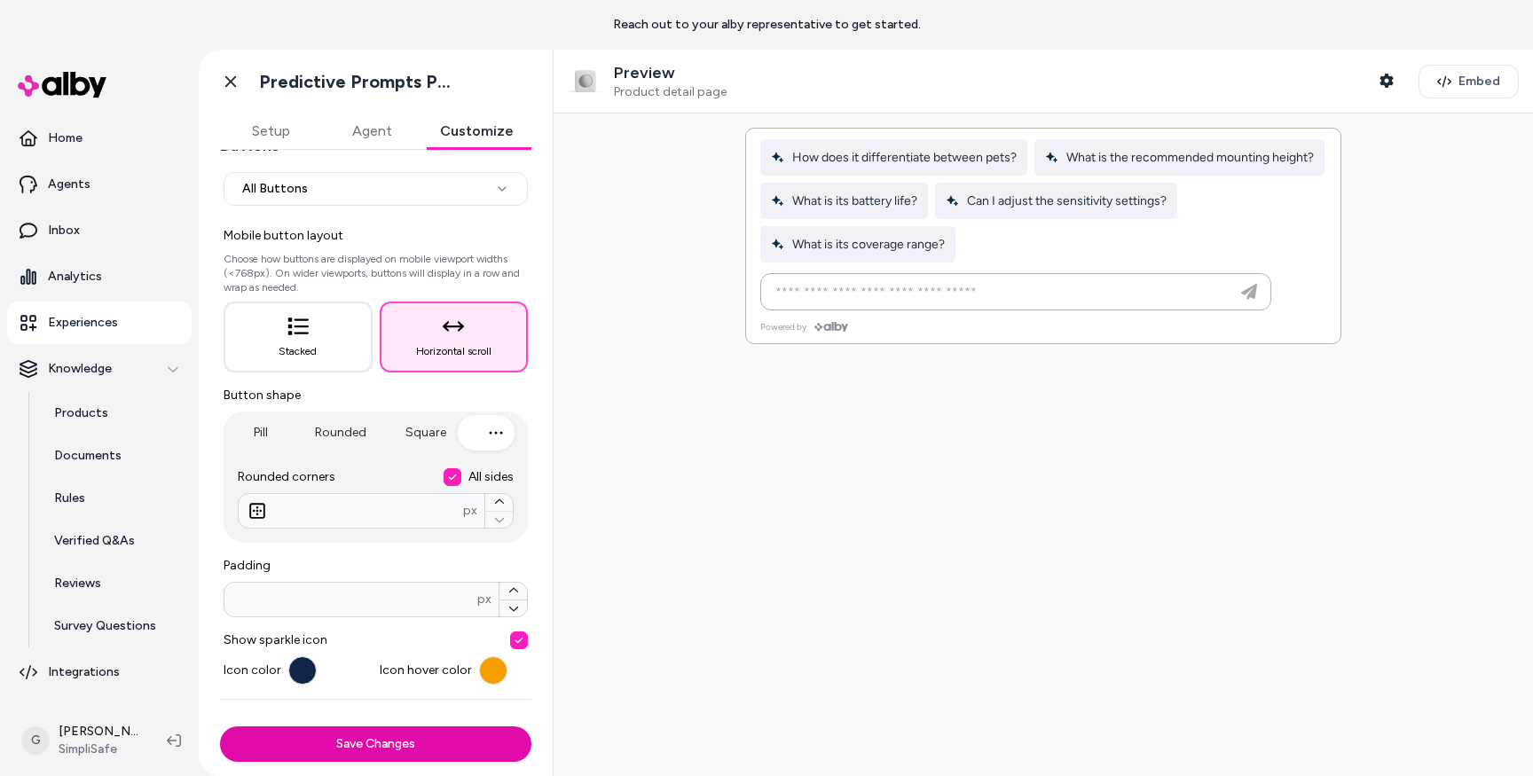
click at [493, 434] on icon "button" at bounding box center [495, 432] width 21 height 21
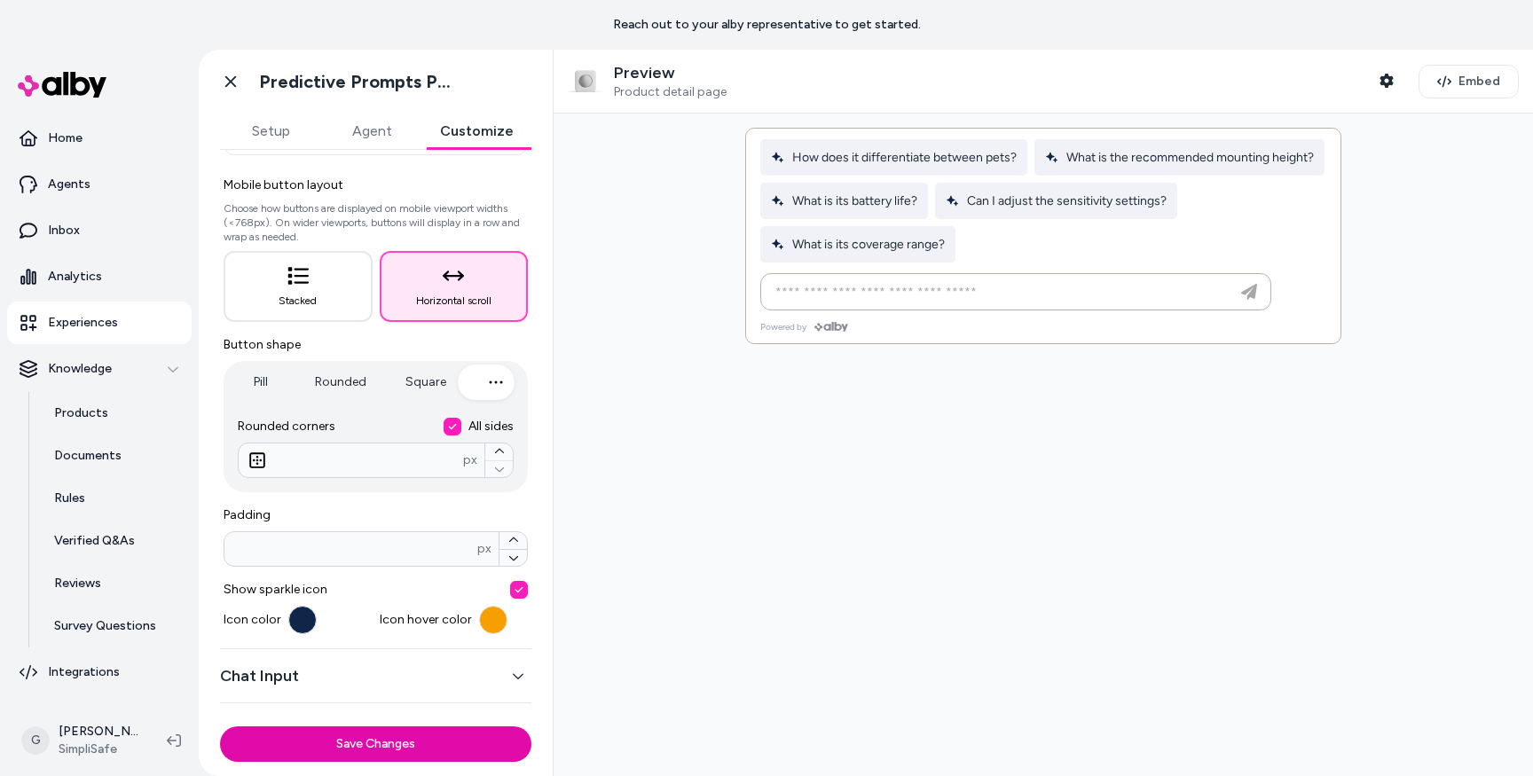
scroll to position [159, 0]
click at [1476, 71] on button "Embed" at bounding box center [1469, 82] width 100 height 34
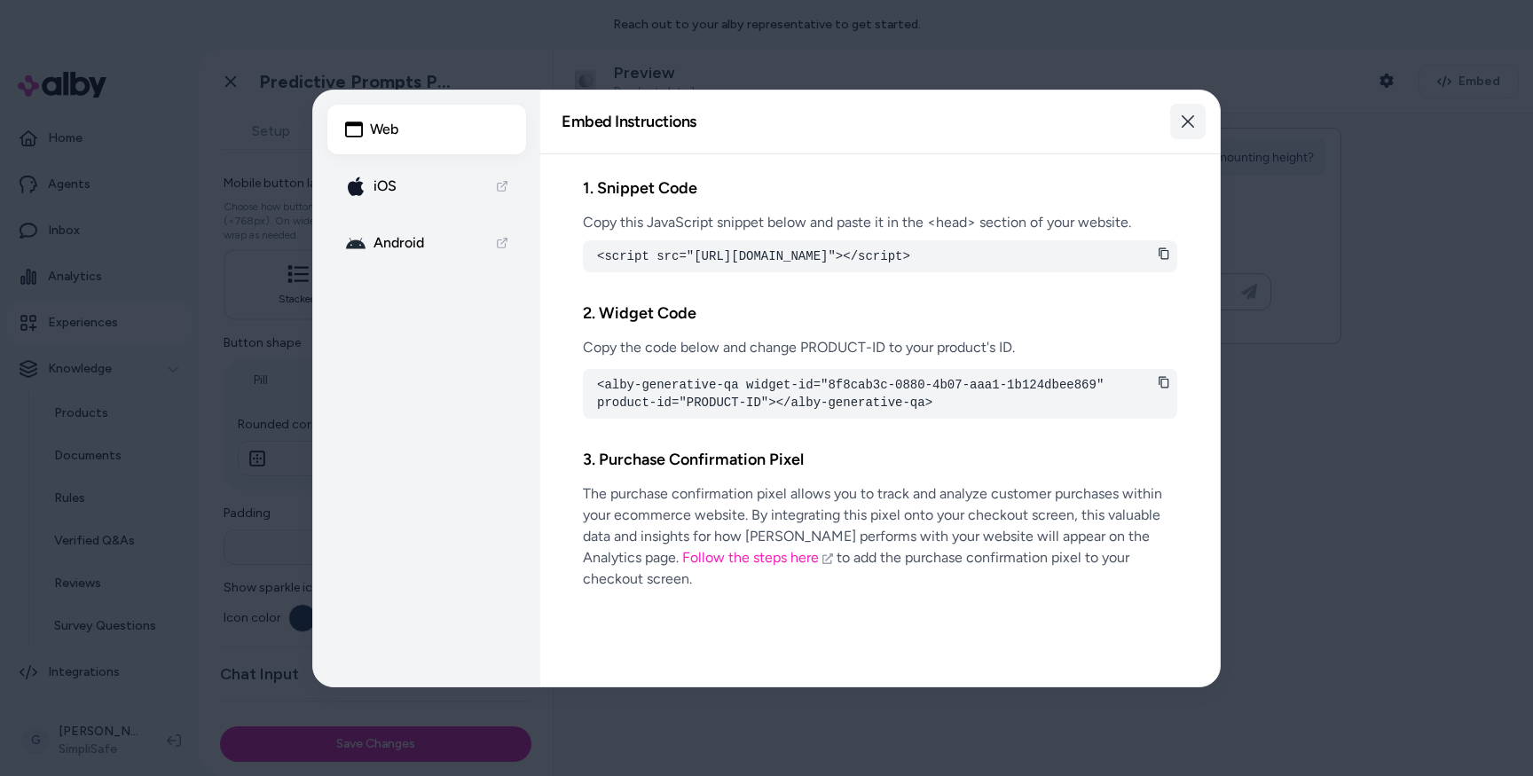
click at [1187, 124] on icon "button" at bounding box center [1188, 121] width 14 height 14
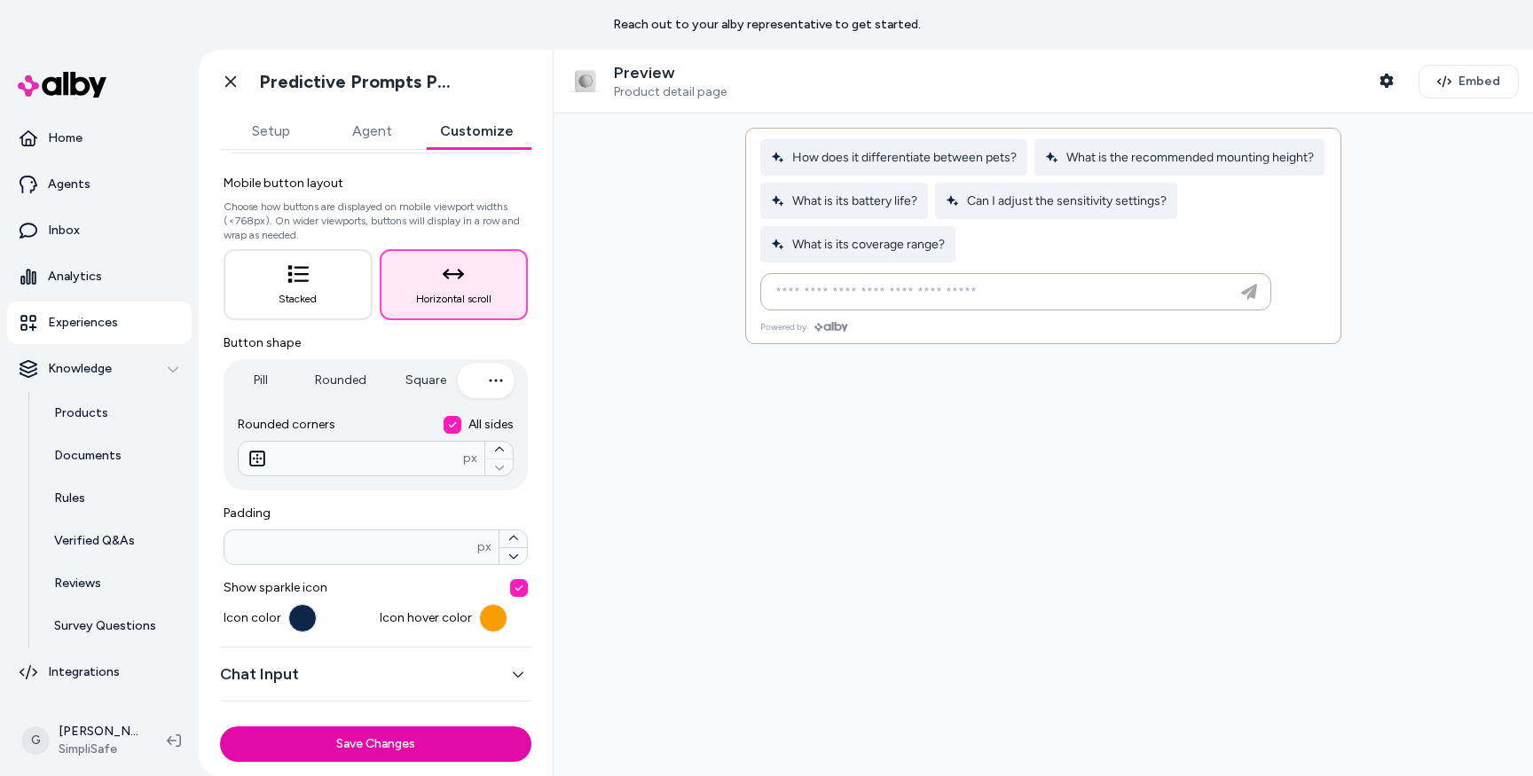
click at [261, 125] on button "Setup" at bounding box center [270, 131] width 101 height 35
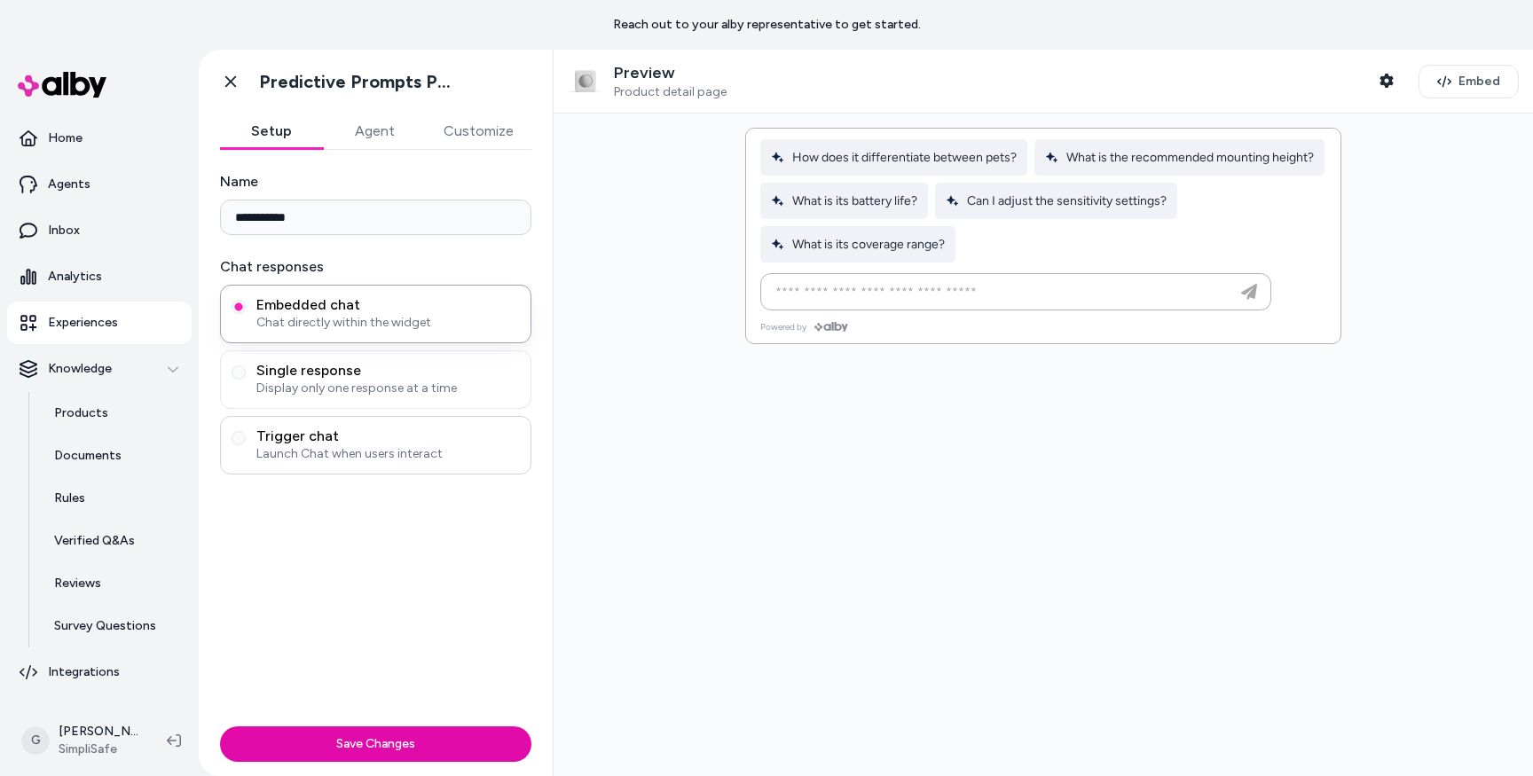
click at [281, 449] on span "Launch Chat when users interact" at bounding box center [388, 454] width 264 height 18
click at [246, 445] on button "Trigger chat Launch Chat when users interact" at bounding box center [239, 438] width 14 height 14
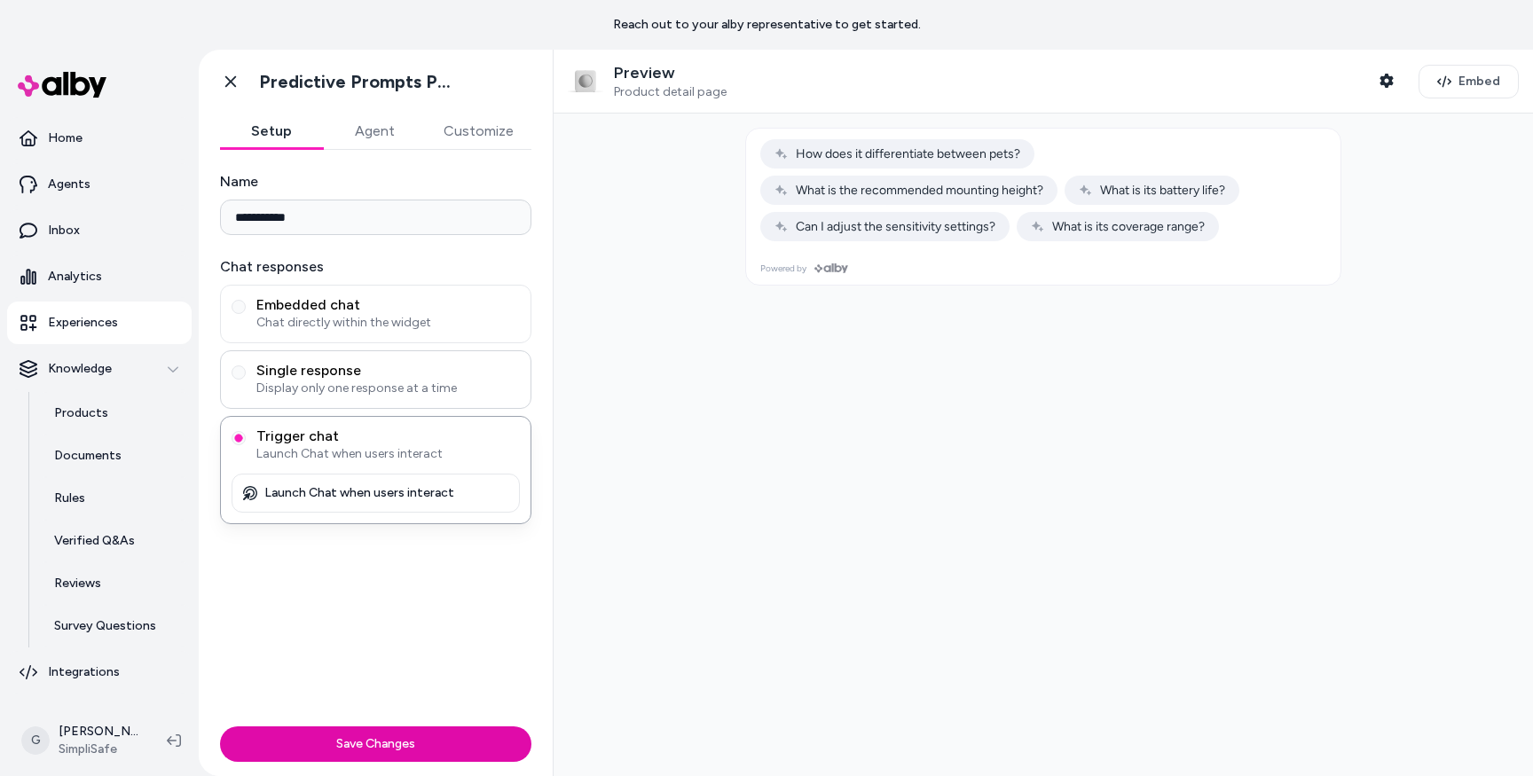
click at [317, 360] on div "Single response Display only one response at a time" at bounding box center [375, 379] width 311 height 59
click at [327, 306] on span "Embedded chat" at bounding box center [388, 305] width 264 height 18
click at [246, 306] on button "Embedded chat Chat directly within the widget" at bounding box center [239, 307] width 14 height 14
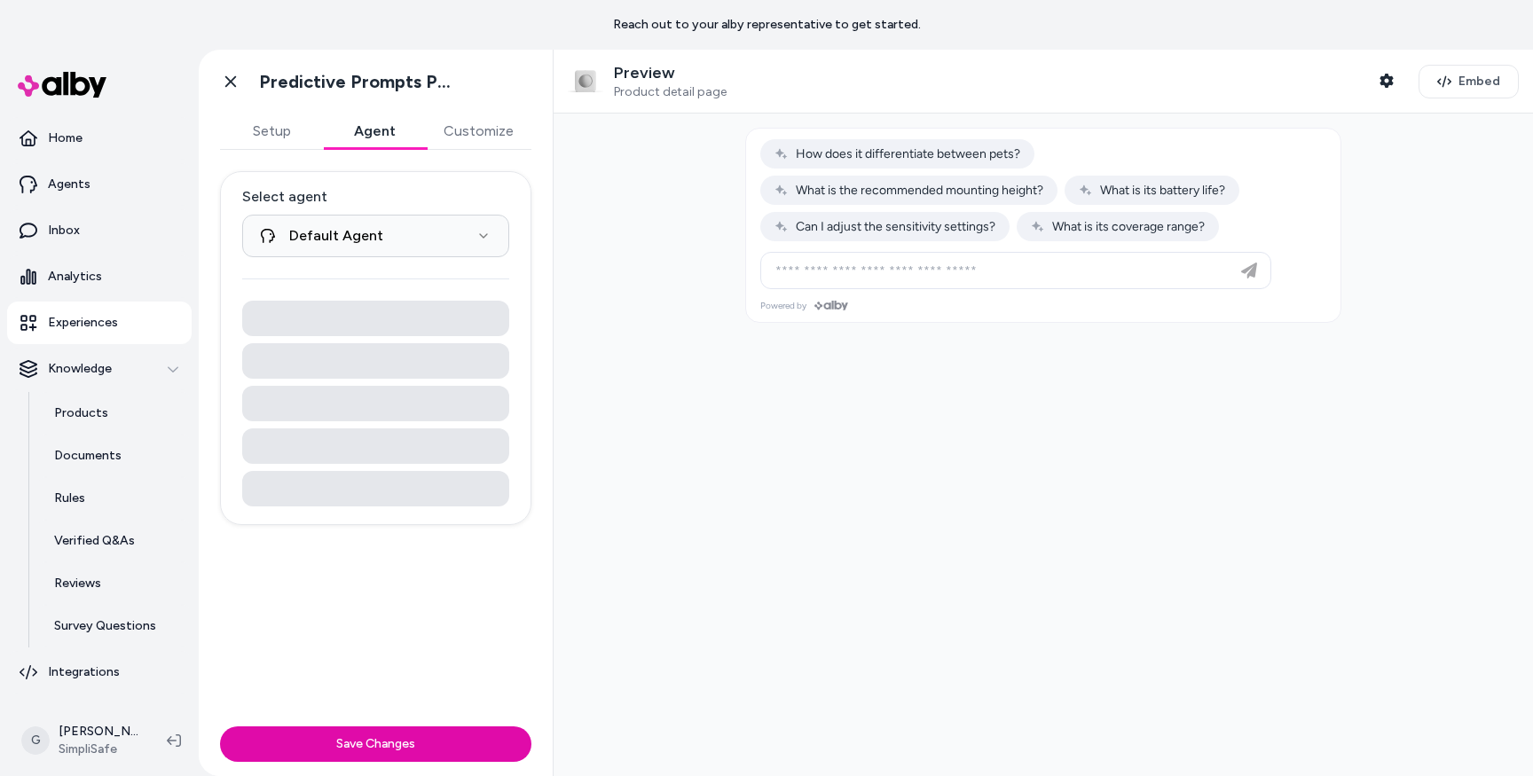
click at [382, 130] on button "Agent" at bounding box center [374, 131] width 103 height 35
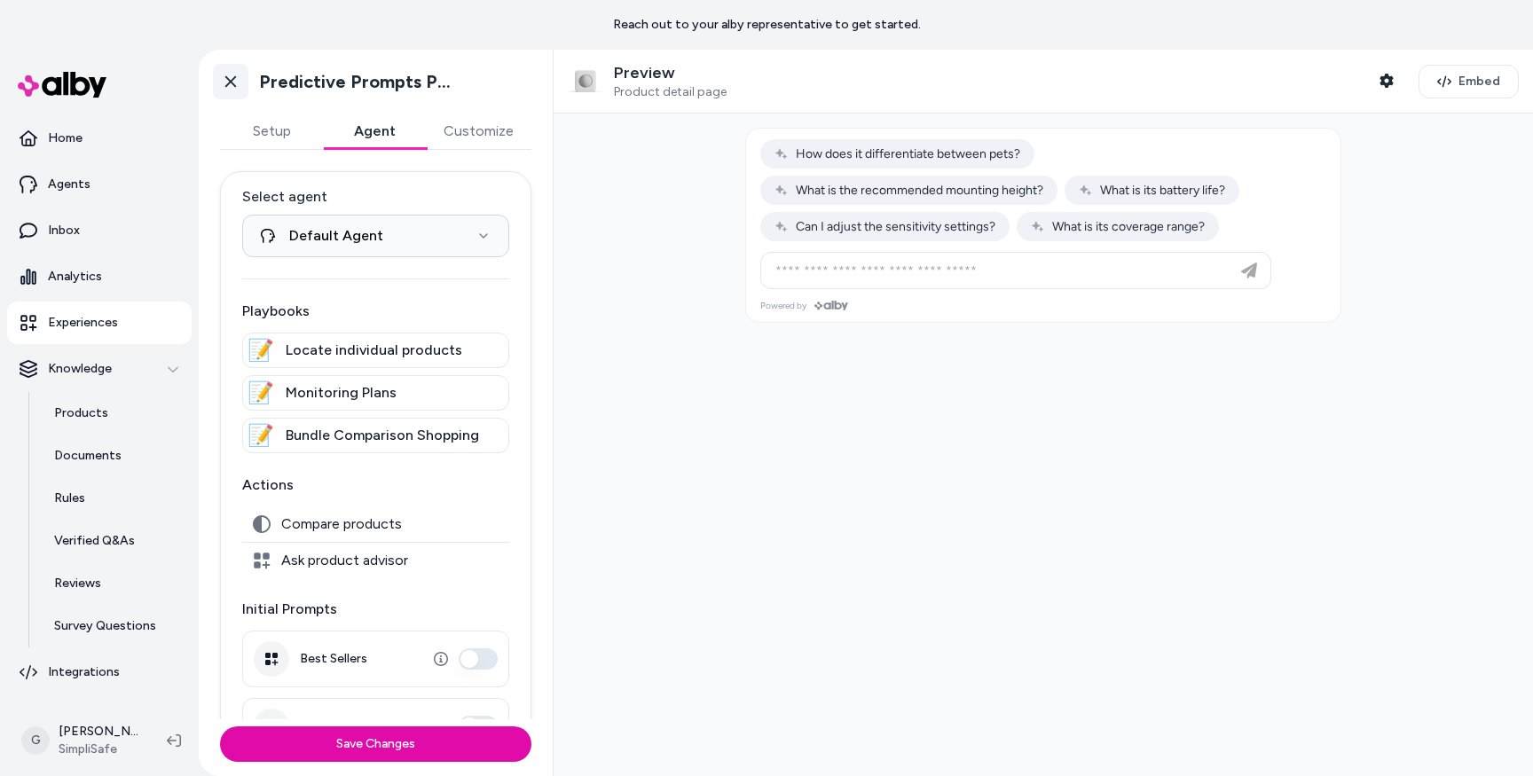
click at [228, 75] on icon at bounding box center [231, 82] width 18 height 18
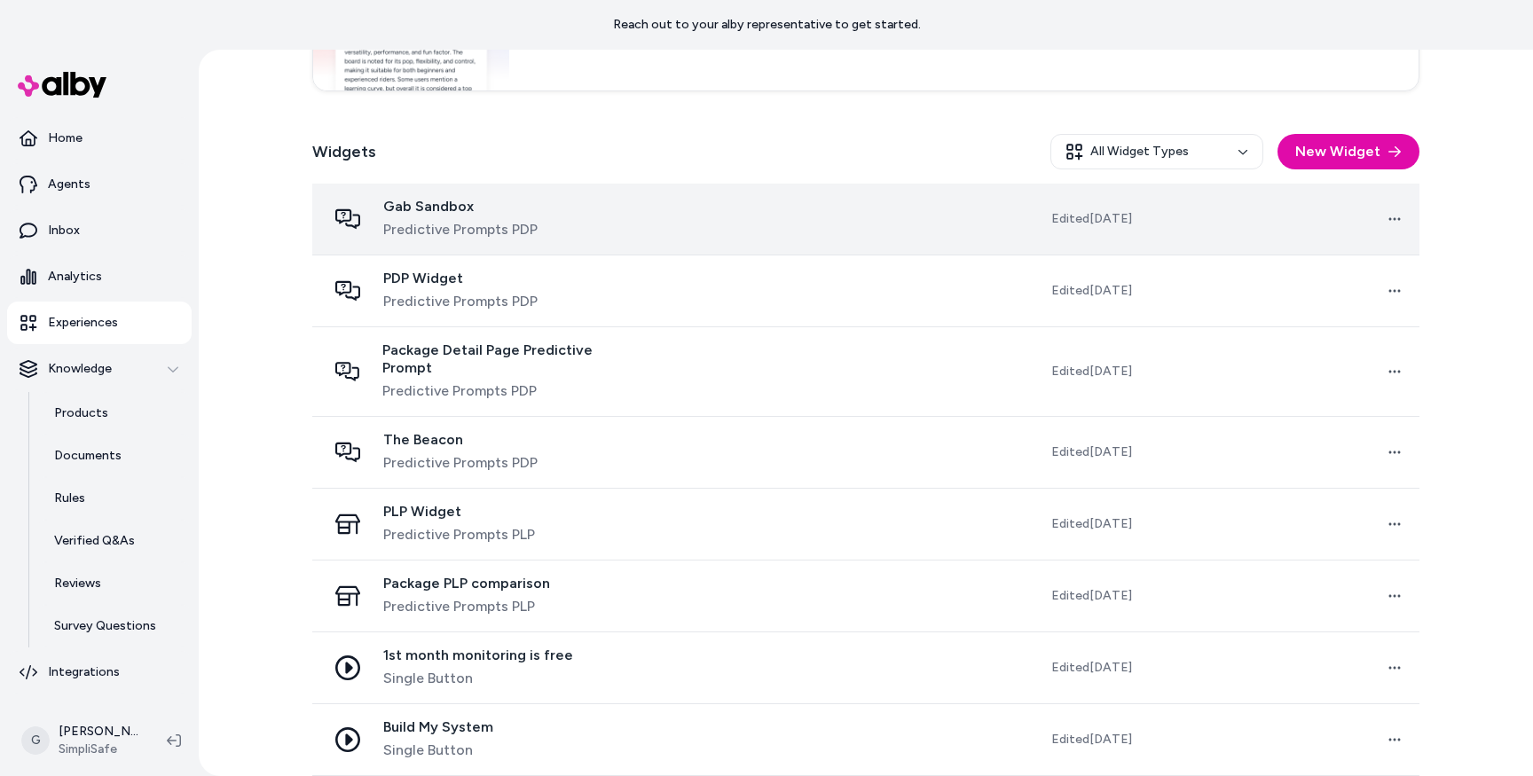
scroll to position [530, 0]
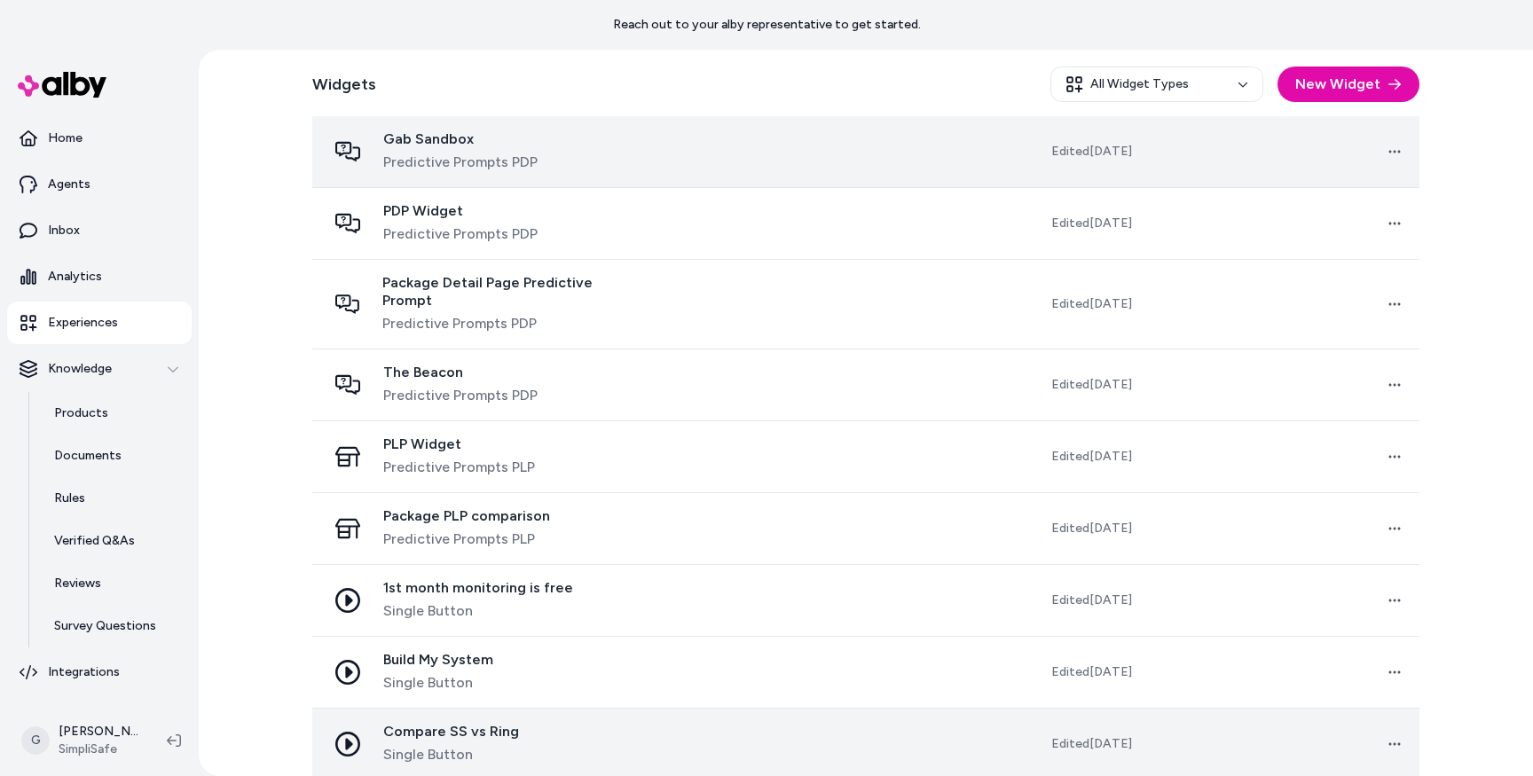
click at [404, 723] on span "Compare SS vs Ring" at bounding box center [451, 732] width 136 height 18
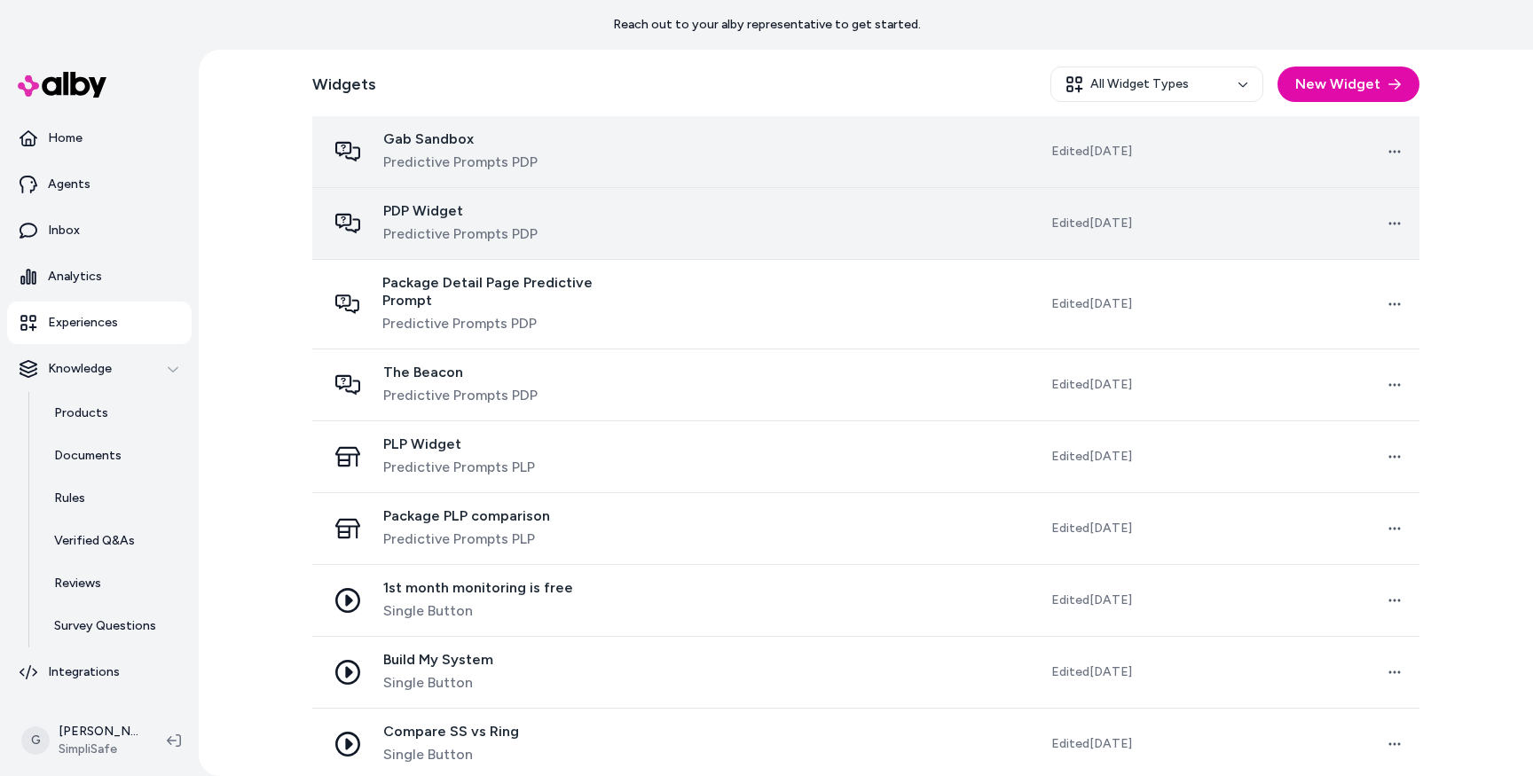
scroll to position [817, 0]
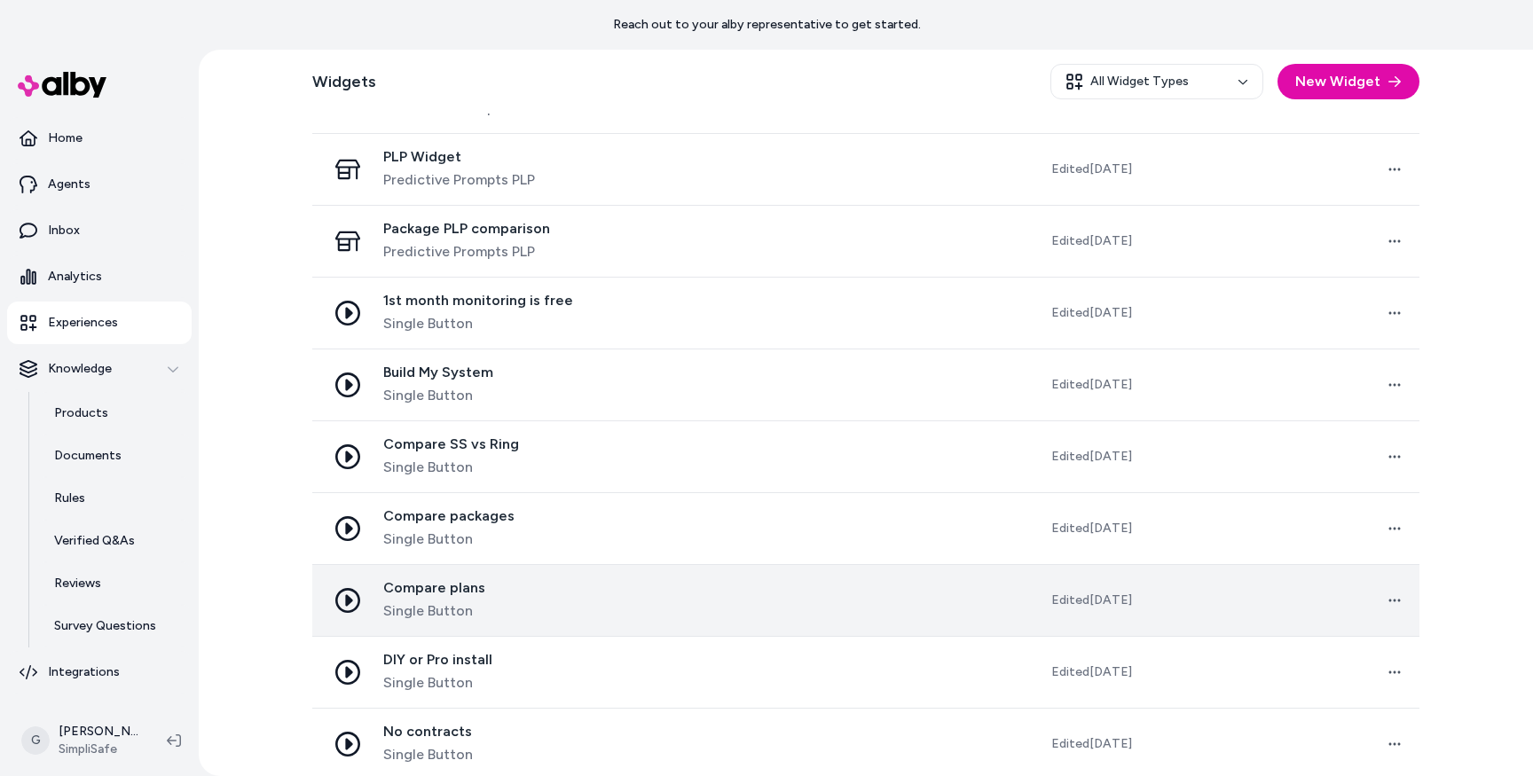
click at [426, 579] on span "Compare plans" at bounding box center [434, 588] width 102 height 18
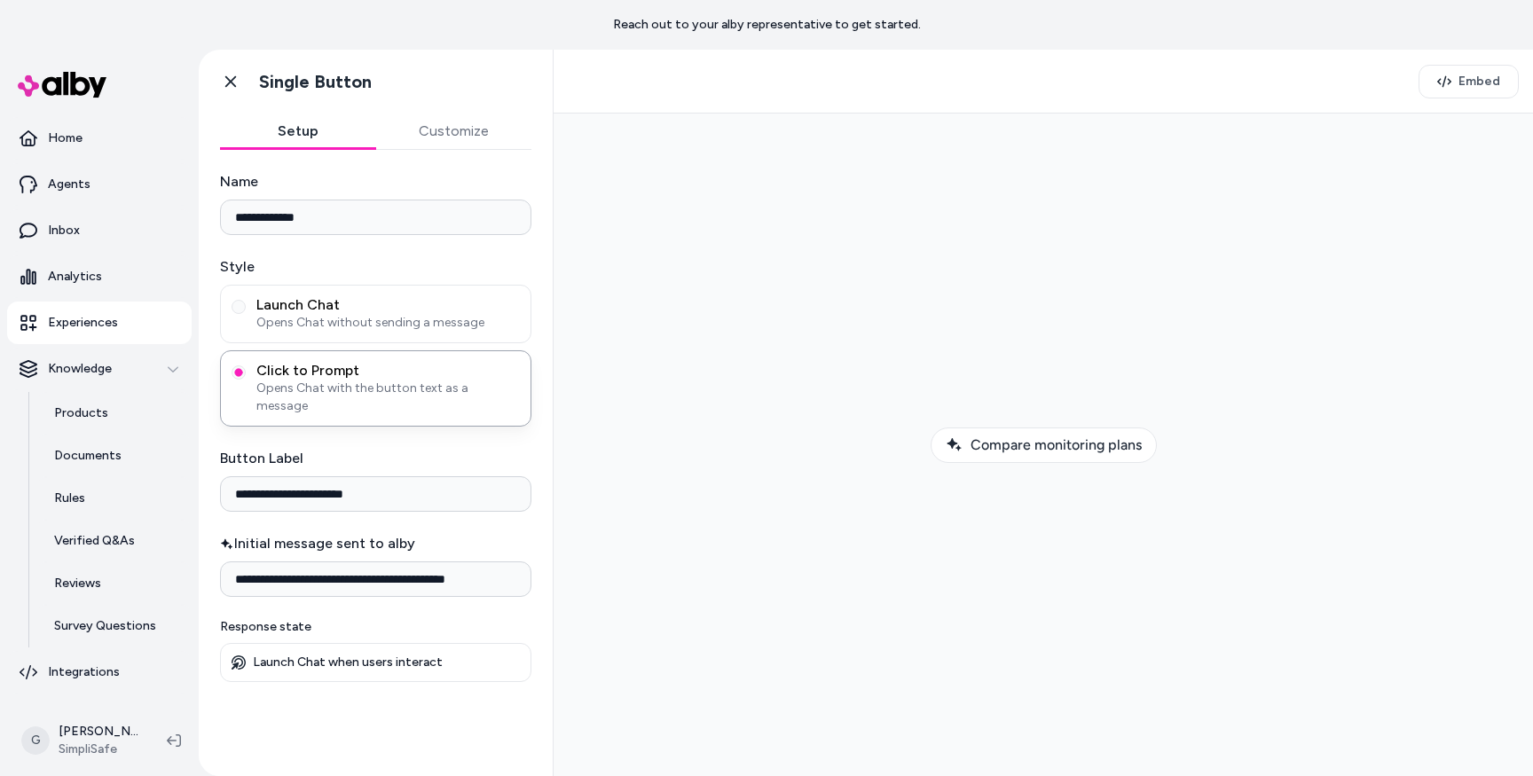
click at [117, 310] on link "Experiences" at bounding box center [99, 323] width 185 height 43
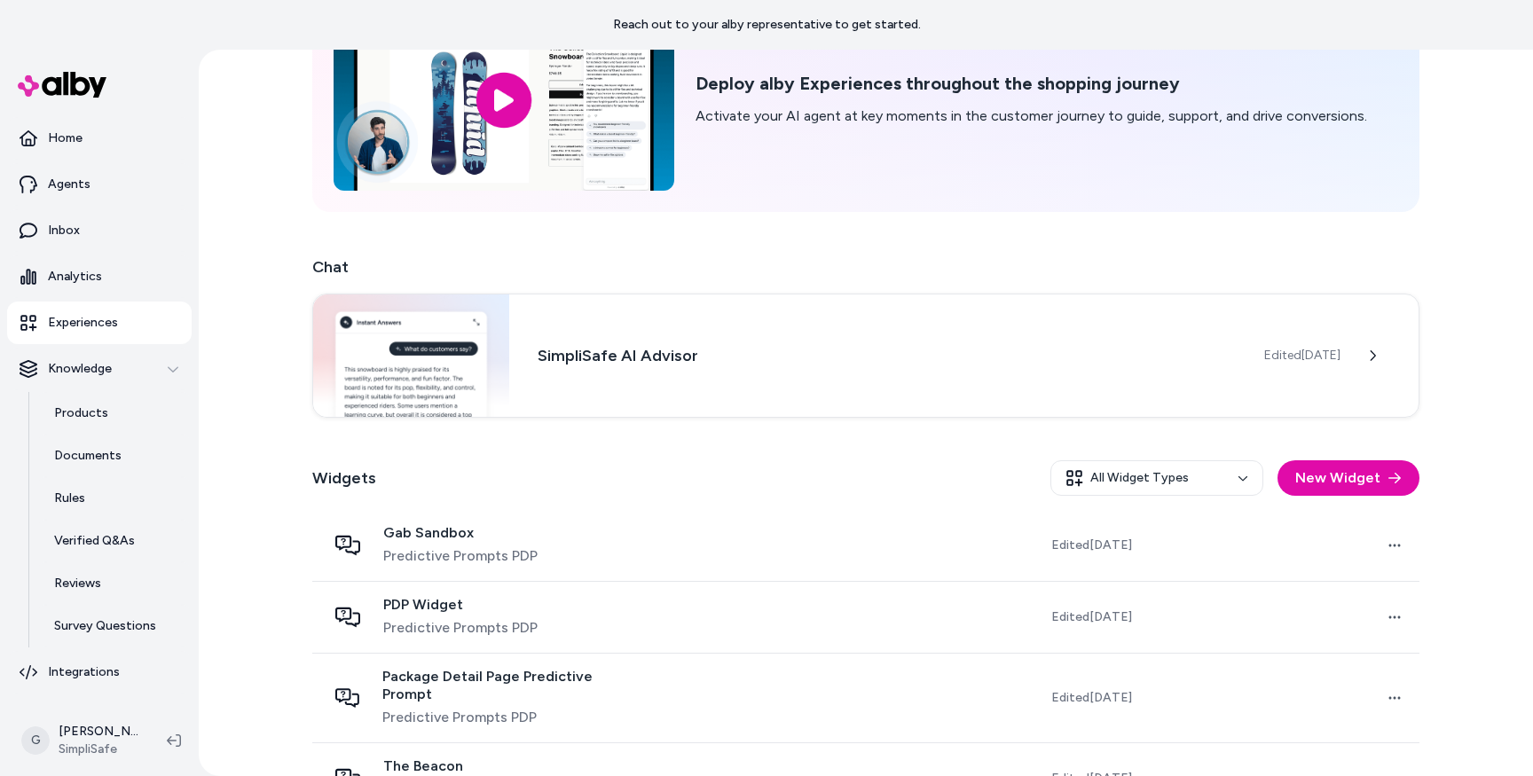
scroll to position [464, 0]
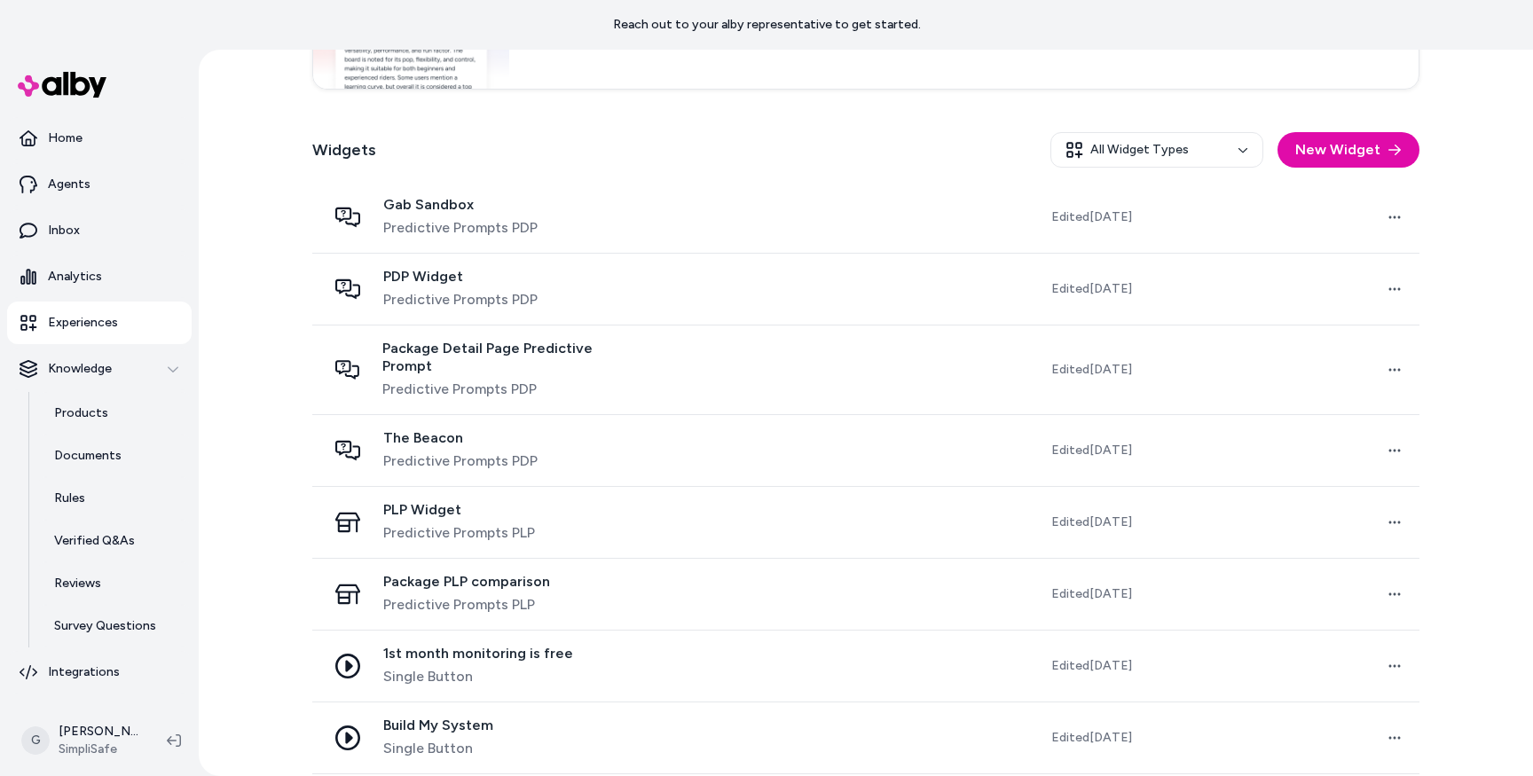
click at [1287, 167] on div "All Widget Types New Widget" at bounding box center [1235, 149] width 369 height 35
click at [1297, 151] on button "New Widget" at bounding box center [1349, 149] width 142 height 35
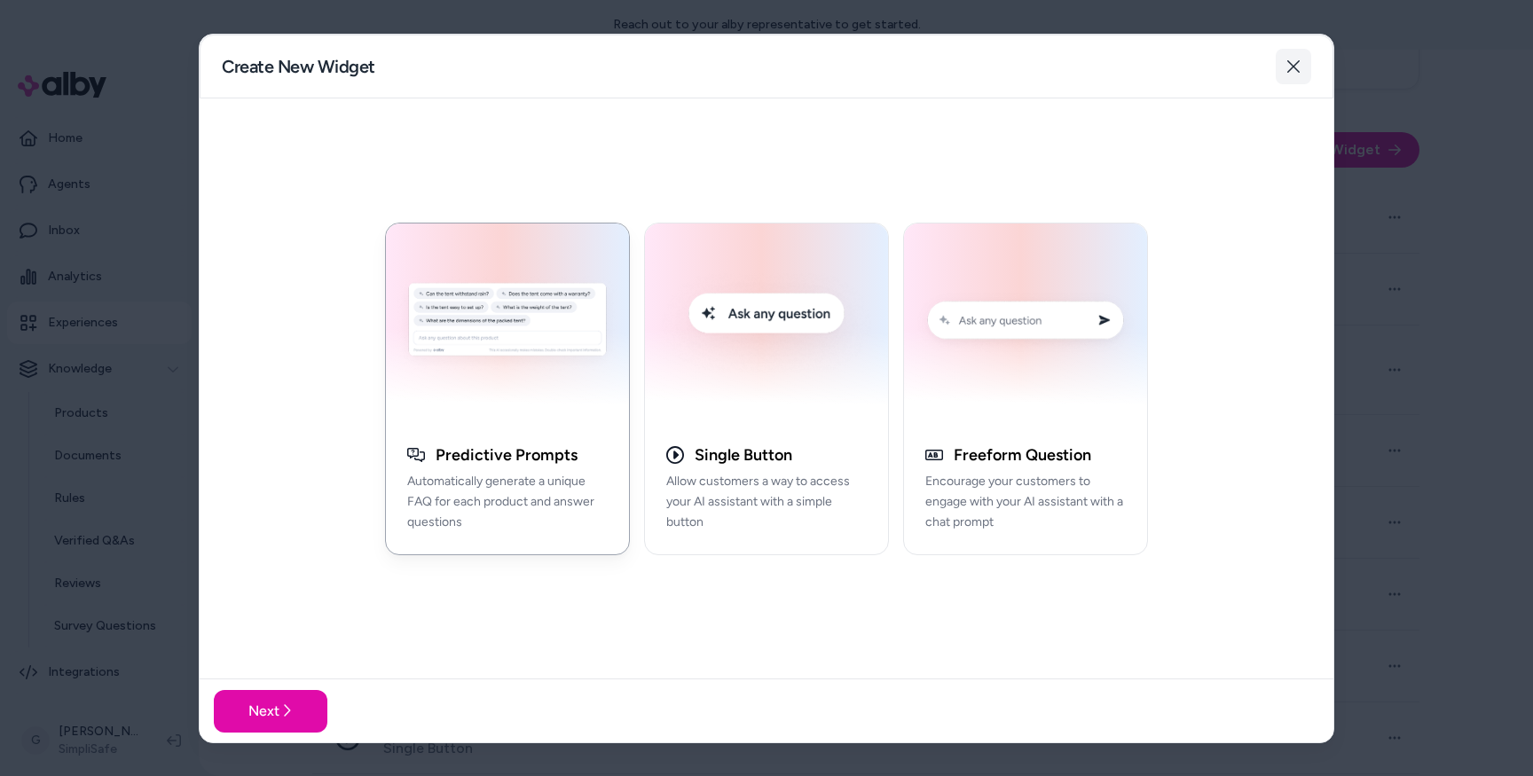
click at [1298, 59] on icon "button" at bounding box center [1294, 66] width 14 height 14
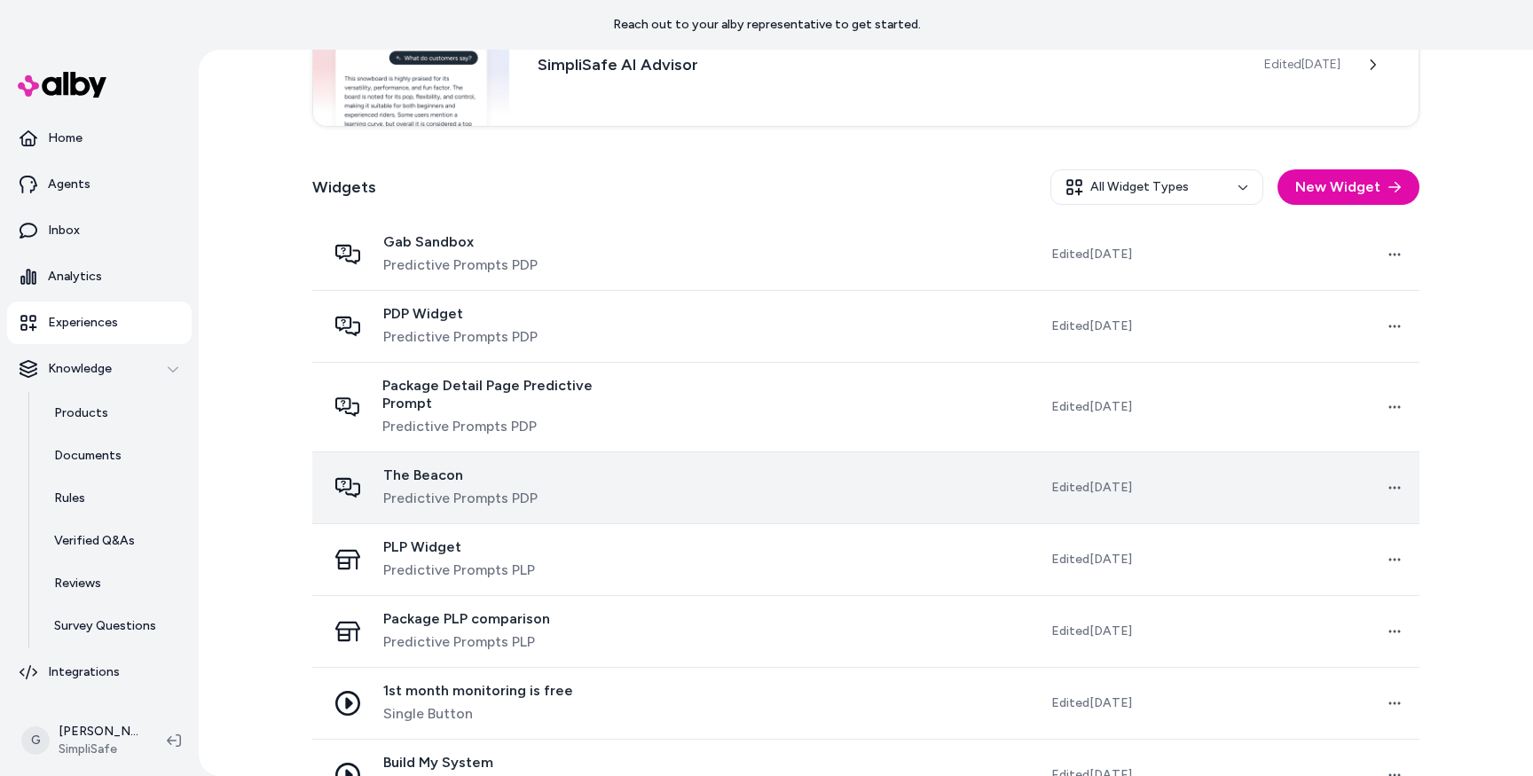
scroll to position [251, 0]
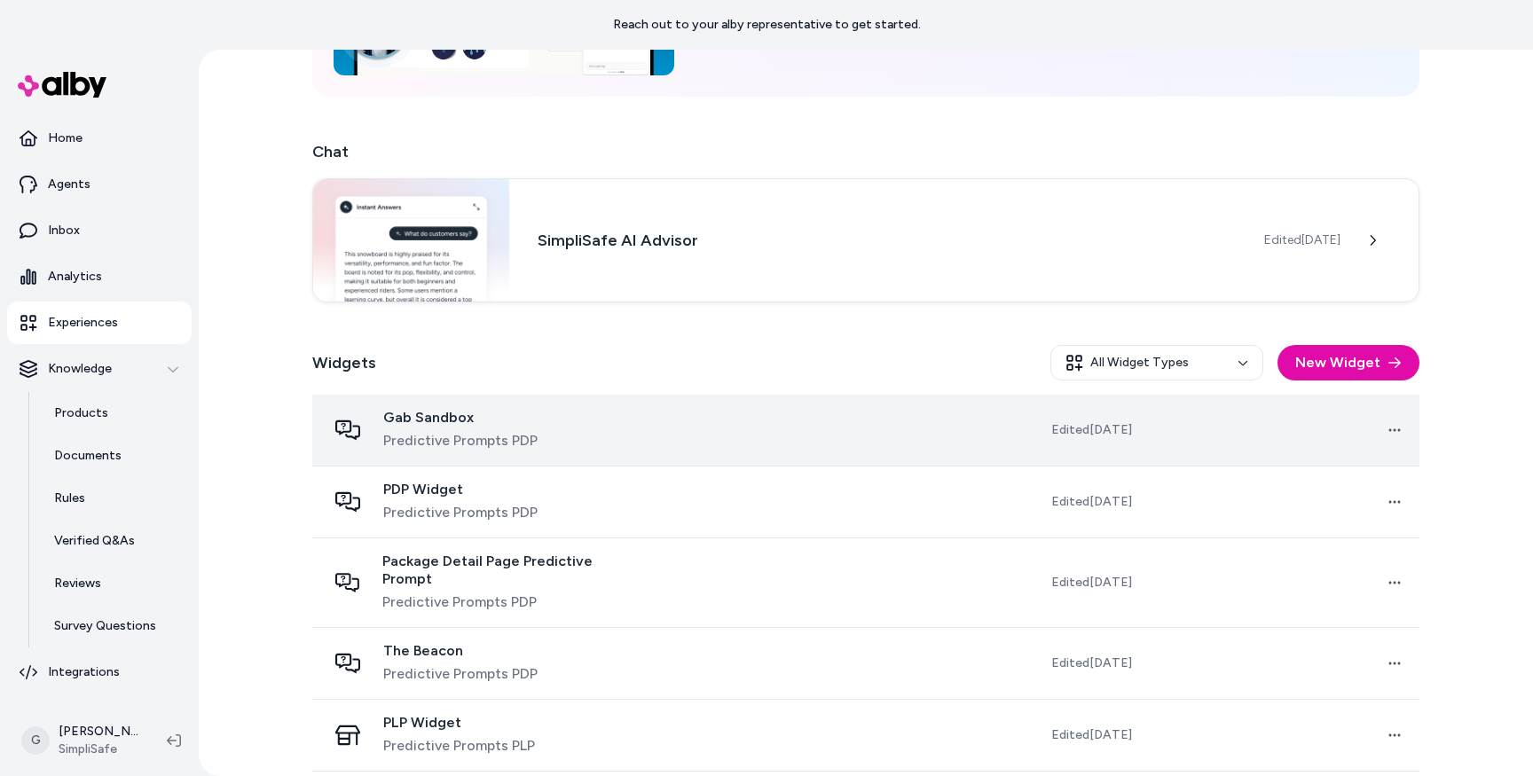
click at [397, 432] on span "Predictive Prompts PDP" at bounding box center [460, 440] width 154 height 21
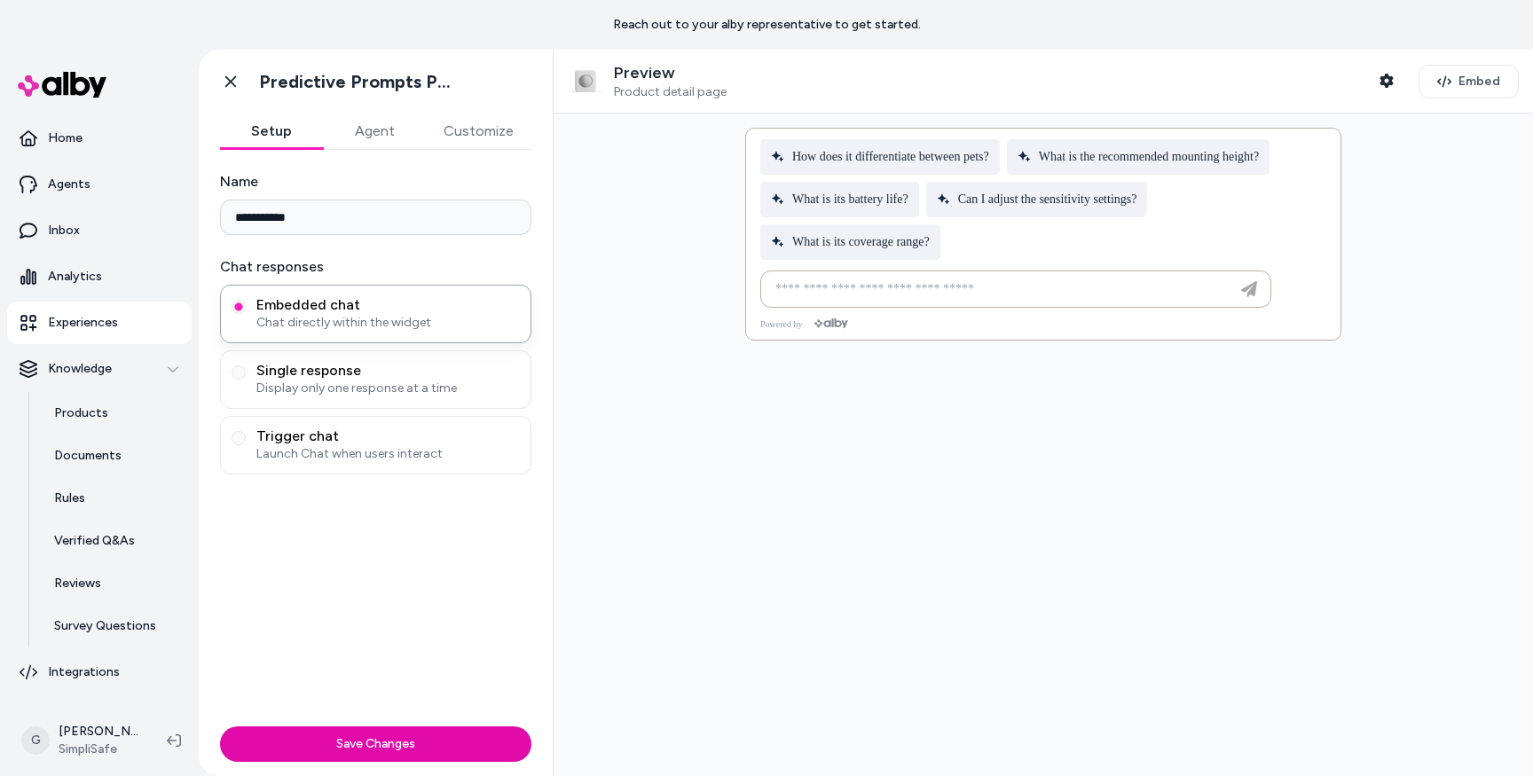
click at [336, 123] on button "Agent" at bounding box center [374, 131] width 103 height 35
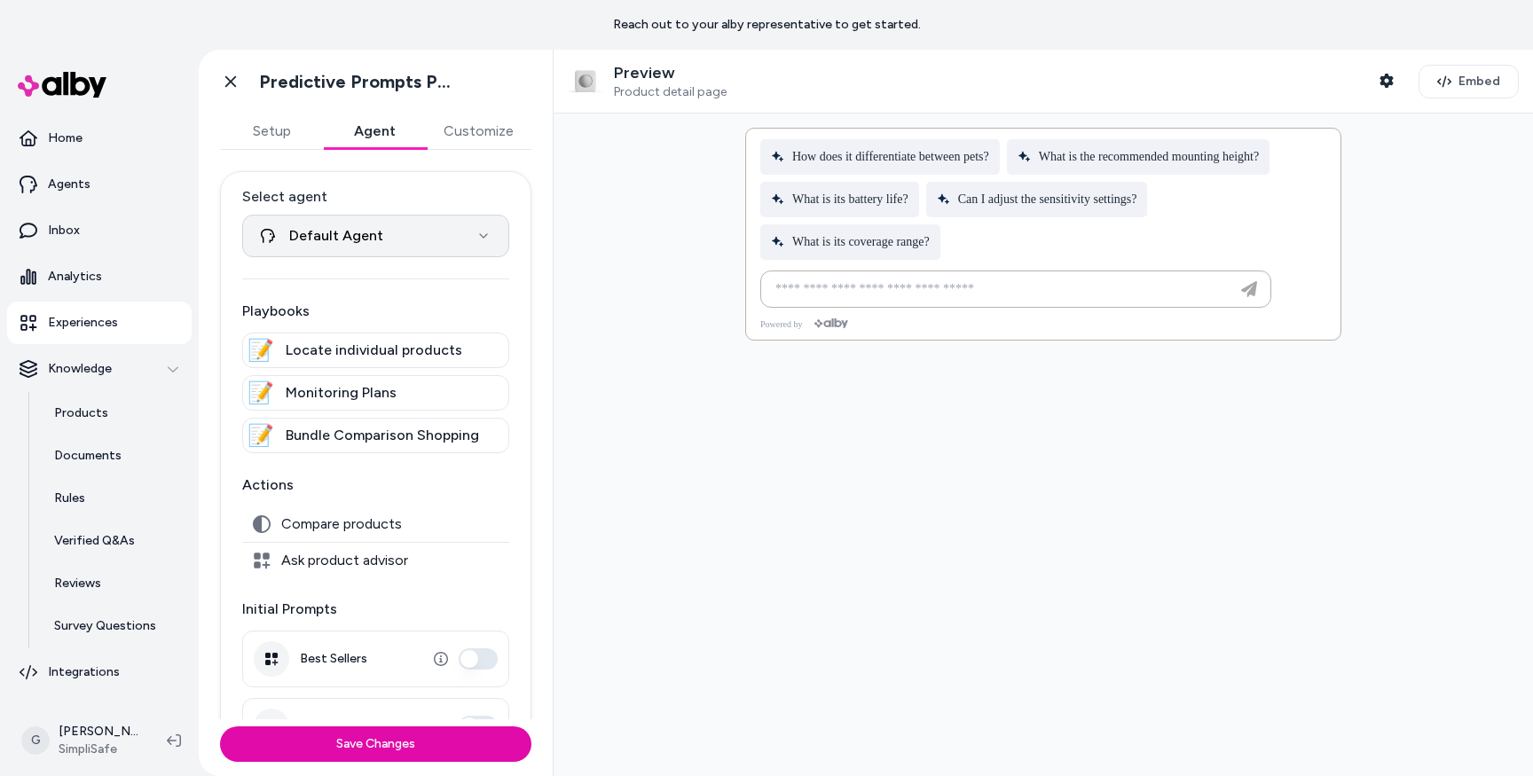
click at [394, 240] on html "**********" at bounding box center [766, 388] width 1533 height 776
click at [393, 238] on html "**********" at bounding box center [766, 388] width 1533 height 776
click at [90, 319] on p "Experiences" at bounding box center [83, 323] width 70 height 18
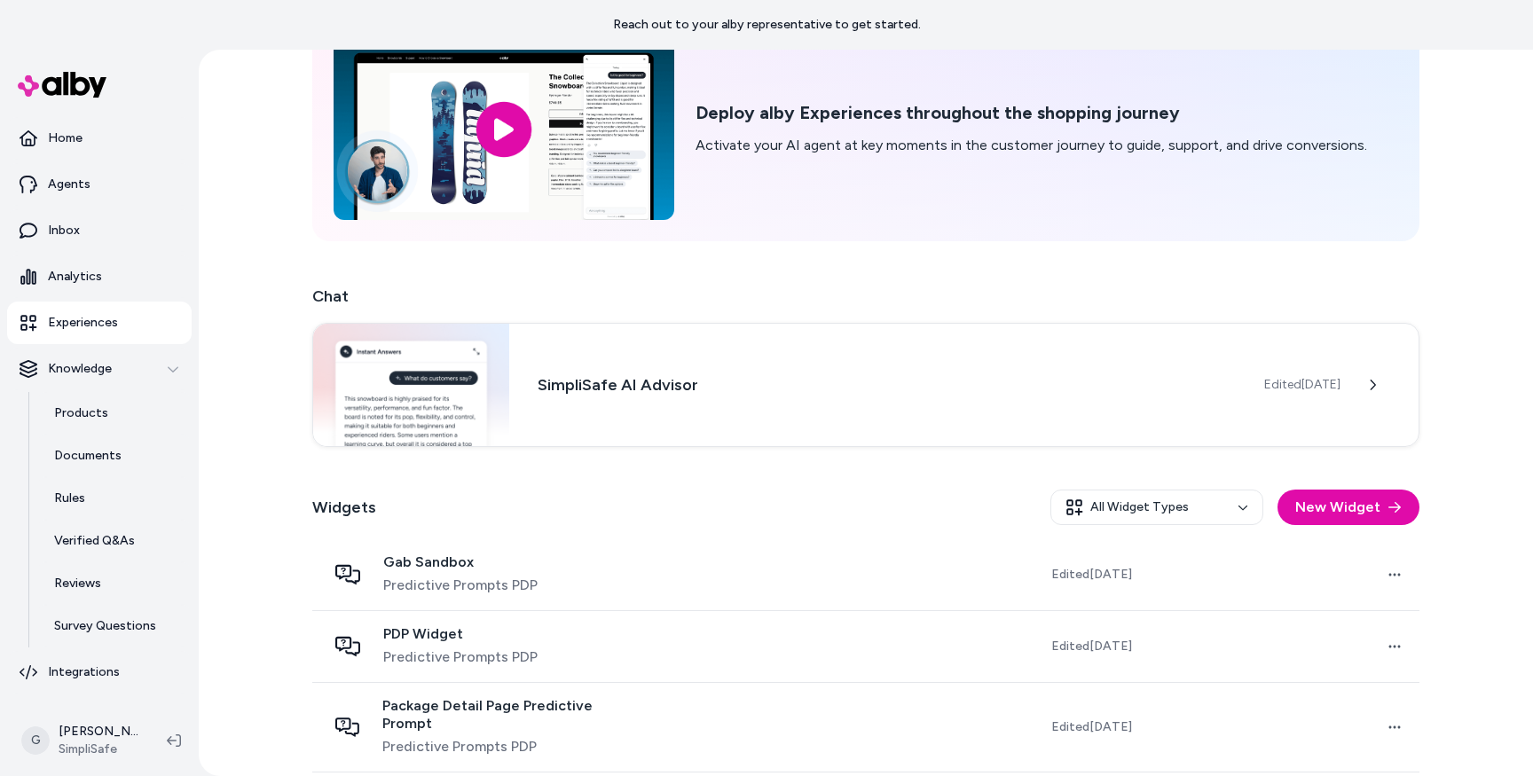
scroll to position [530, 0]
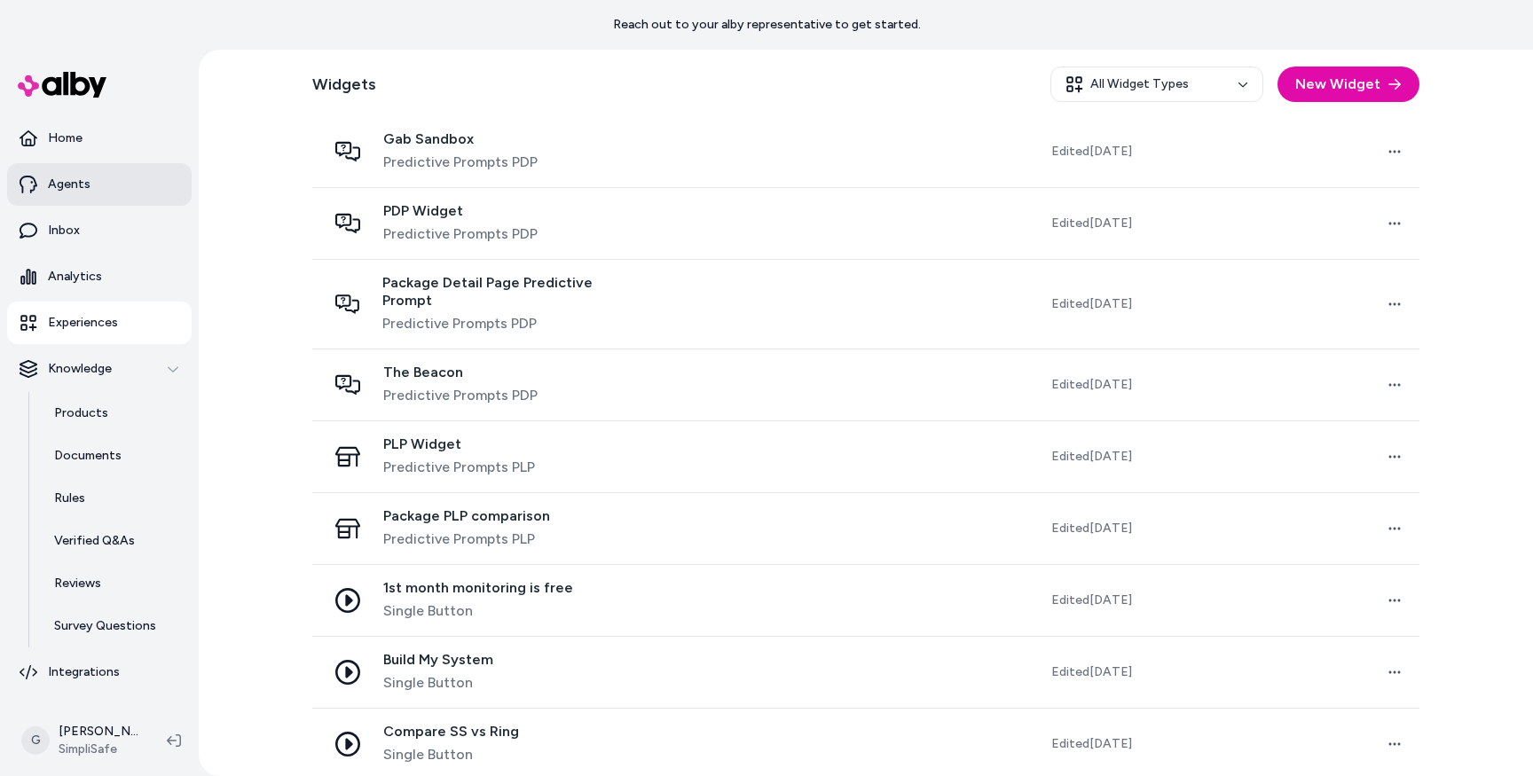
click at [74, 189] on p "Agents" at bounding box center [69, 185] width 43 height 18
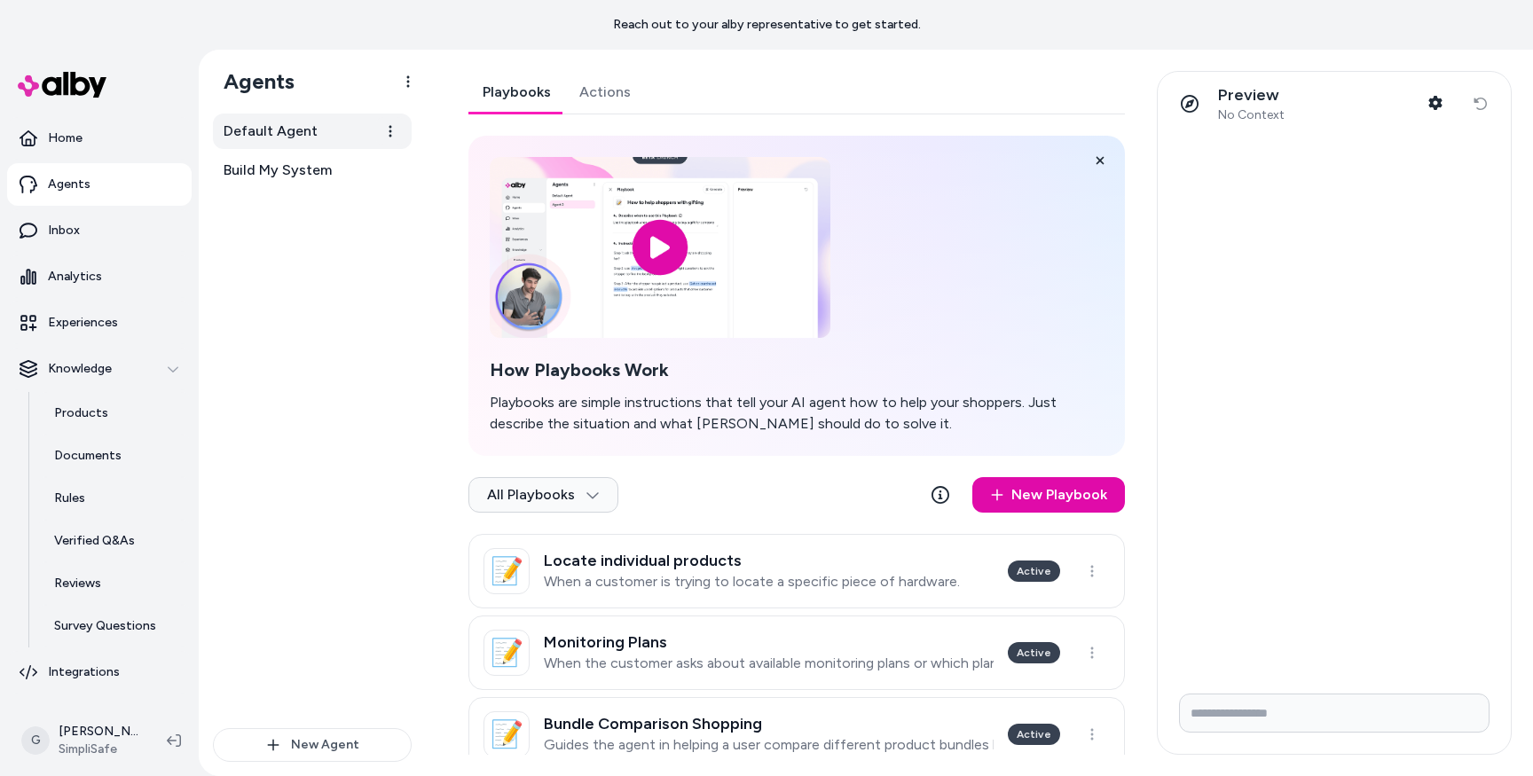
click at [256, 133] on span "Default Agent" at bounding box center [271, 131] width 94 height 21
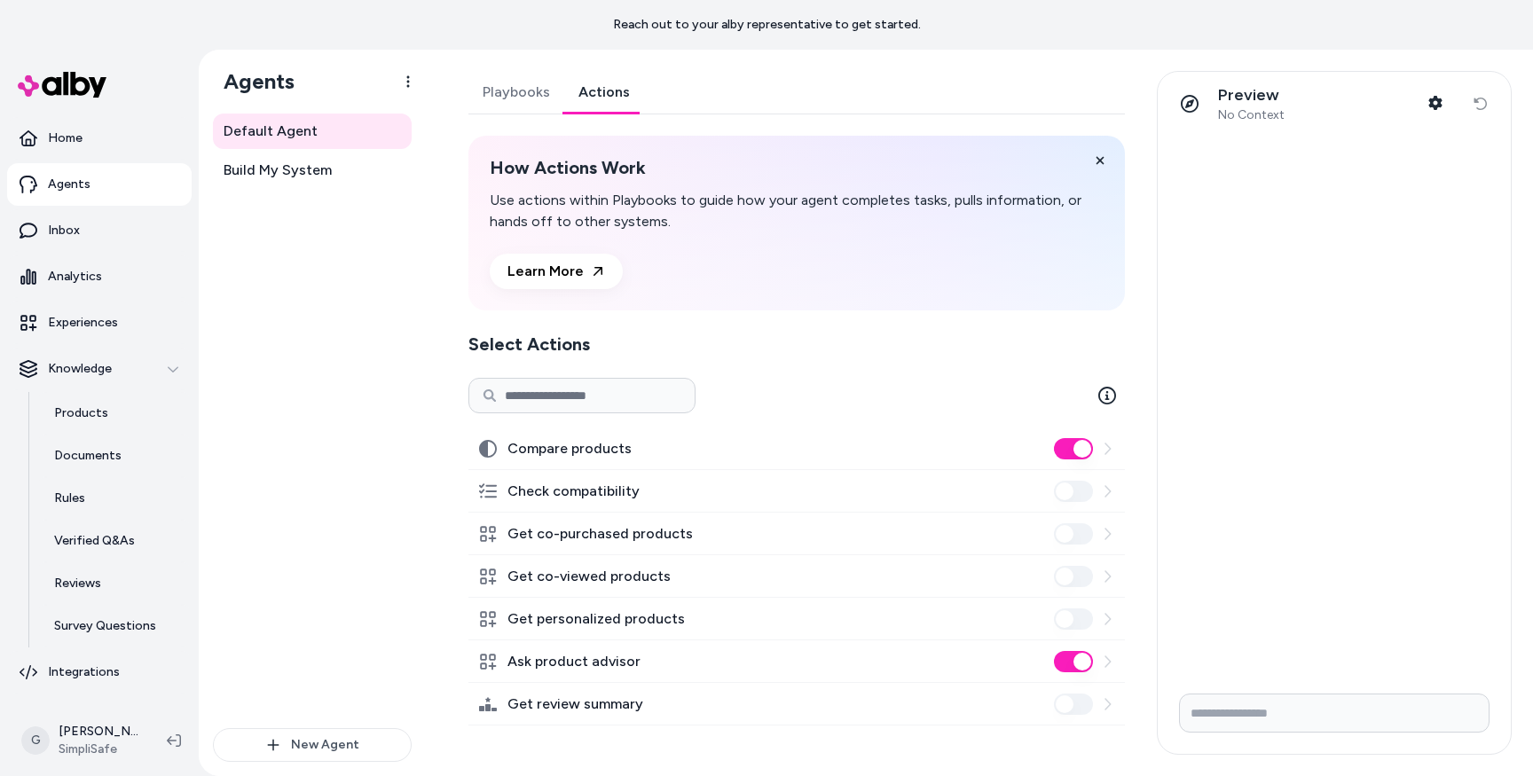
click at [611, 78] on link "Actions" at bounding box center [604, 92] width 80 height 43
click at [1256, 122] on span "No Context" at bounding box center [1251, 115] width 67 height 16
click at [411, 79] on html "Reach out to your alby representative to get started. Home Agents Inbox Analyti…" at bounding box center [766, 388] width 1533 height 776
click at [408, 79] on html "Reach out to your alby representative to get started. Home Agents Inbox Analyti…" at bounding box center [766, 388] width 1533 height 776
click at [523, 96] on link "Playbooks" at bounding box center [516, 92] width 96 height 43
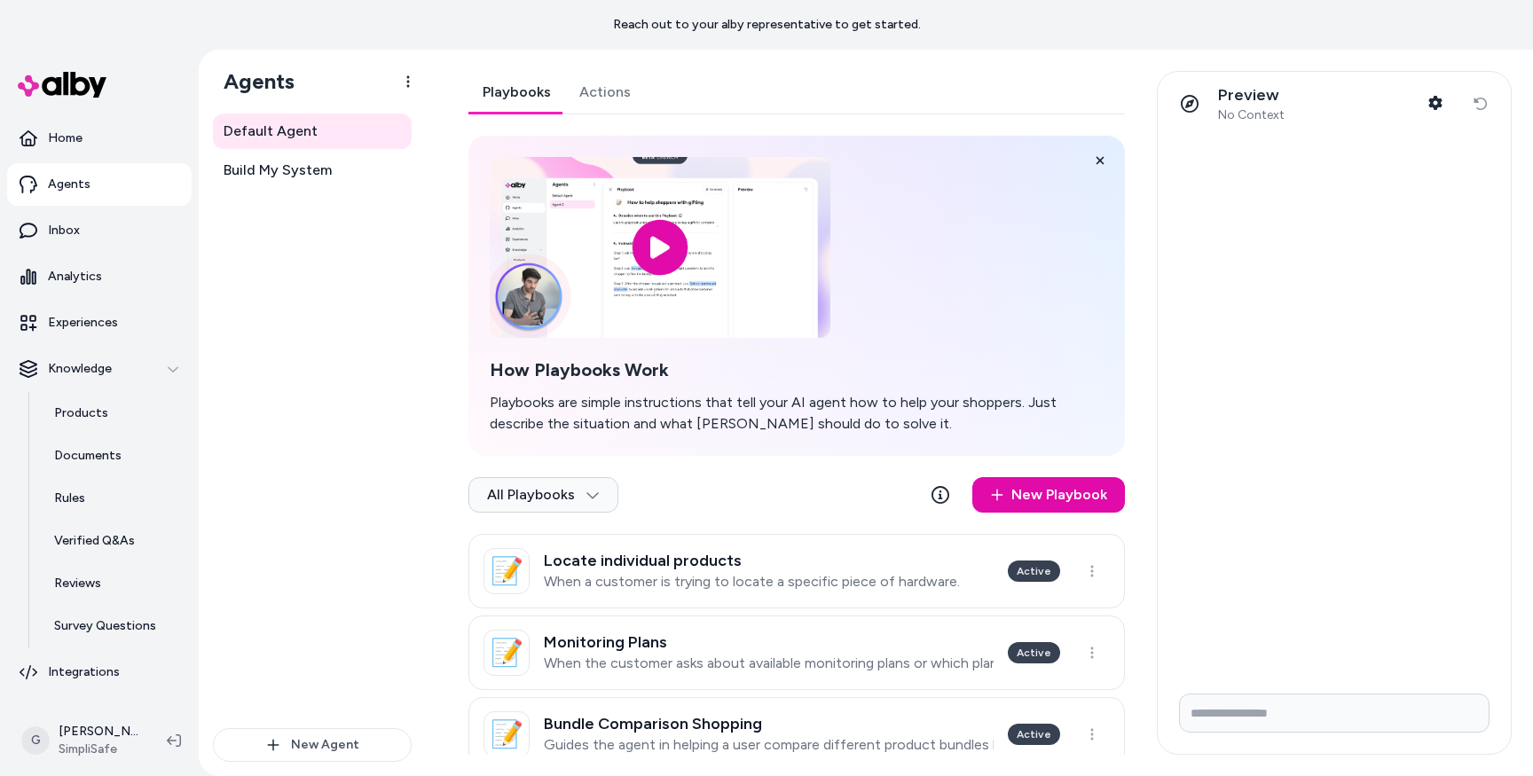
scroll to position [38, 0]
